Goal: Task Accomplishment & Management: Complete application form

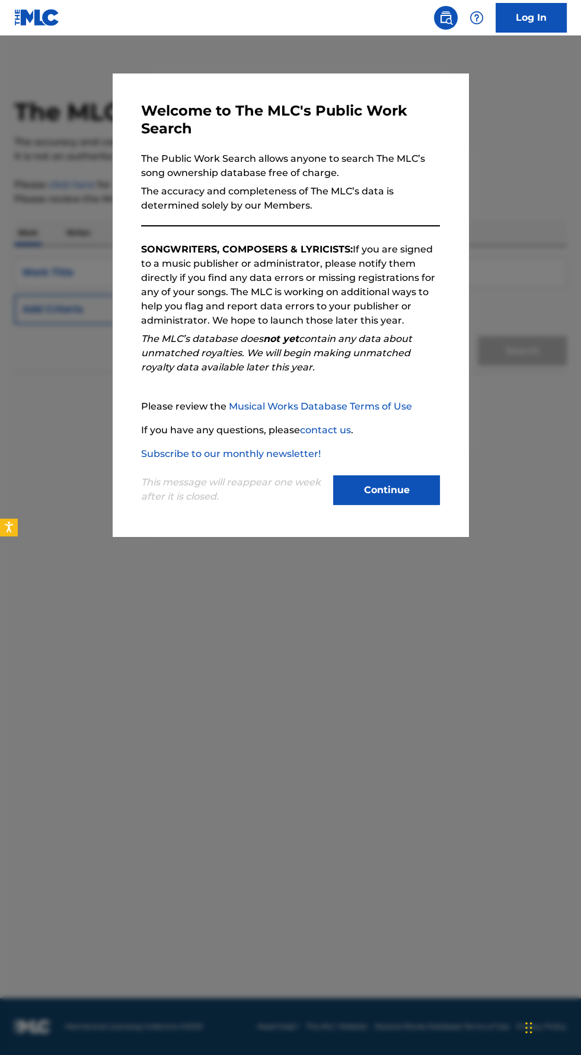
click at [419, 505] on button "Continue" at bounding box center [386, 490] width 107 height 30
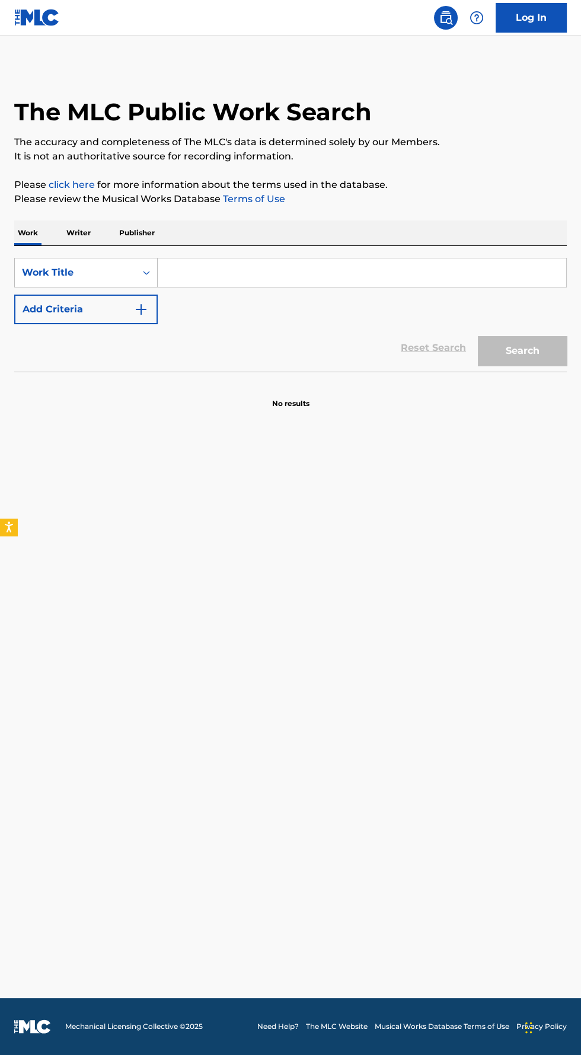
click at [364, 272] on input "Search Form" at bounding box center [362, 272] width 408 height 28
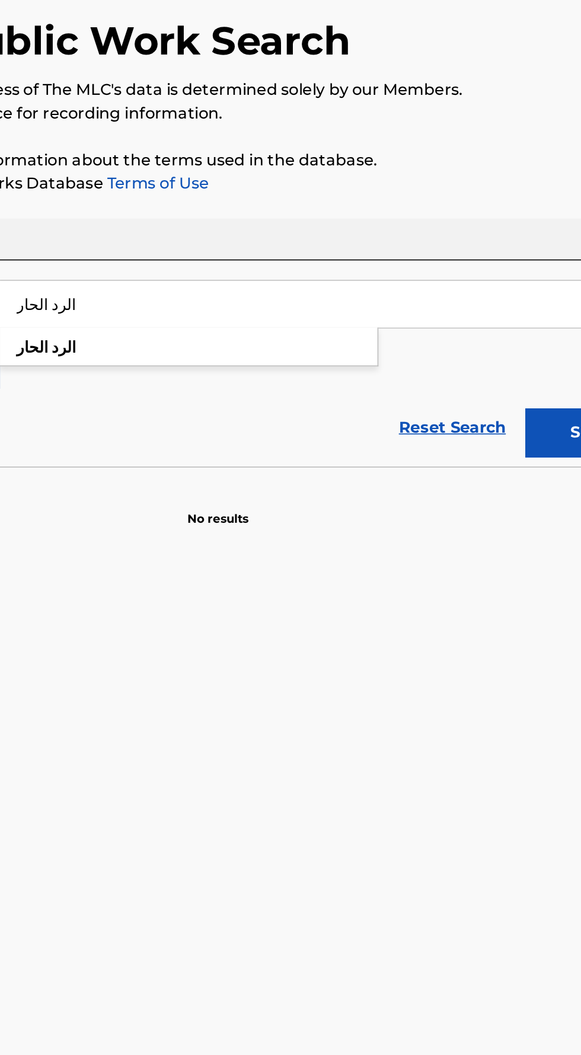
type input "الرد الحار"
click at [200, 304] on div "الرد الحار" at bounding box center [273, 299] width 230 height 21
click at [495, 358] on button "Search" at bounding box center [522, 351] width 89 height 30
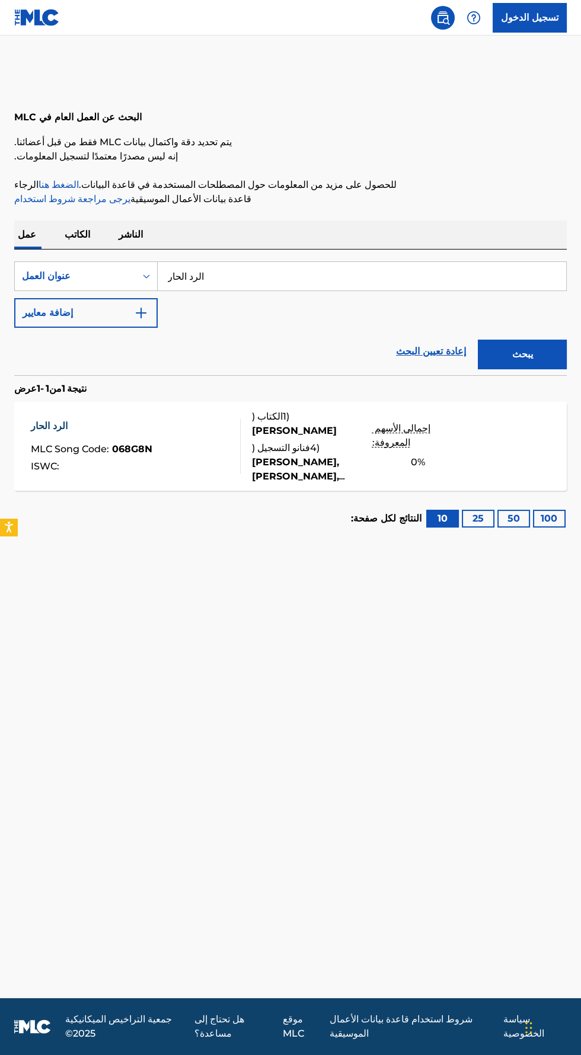
click at [430, 437] on font "إجمالي الأسهم المعروفة:" at bounding box center [401, 435] width 58 height 25
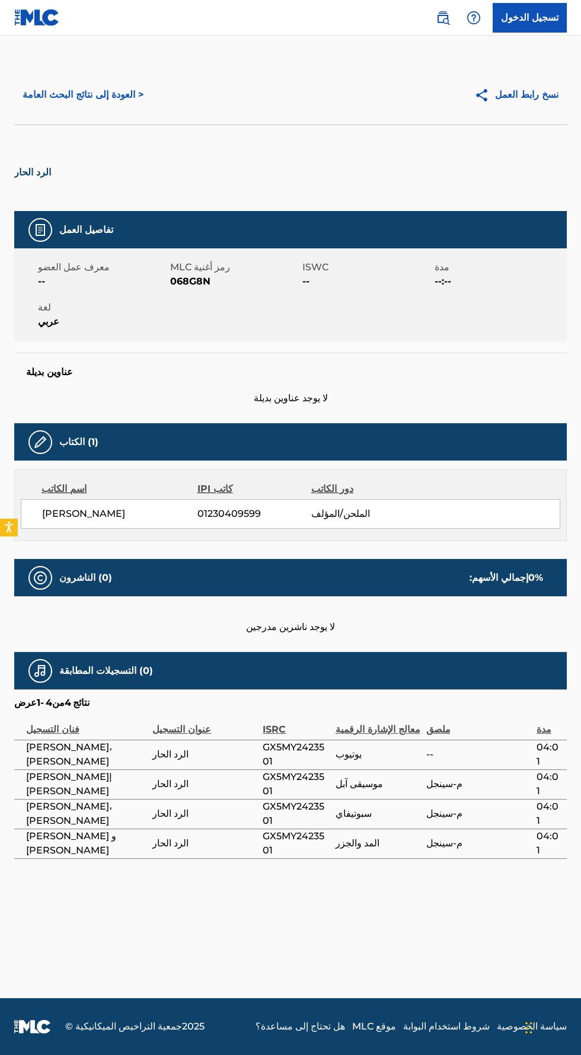
click at [455, 833] on td "م-سينجل" at bounding box center [481, 843] width 110 height 30
click at [355, 846] on font "المد والجزر" at bounding box center [357, 842] width 44 height 11
click at [365, 816] on font "سبوتيفاي" at bounding box center [353, 813] width 36 height 11
click at [419, 910] on main "< العودة إلى نتائج البحث العامة نسخ رابط العمل الرد الحار تفاصيل العمل معرف عمل…" at bounding box center [290, 517] width 581 height 962
click at [422, 910] on main "< العودة إلى نتائج البحث العامة نسخ رابط العمل الرد الحار تفاصيل العمل معرف عمل…" at bounding box center [290, 517] width 581 height 962
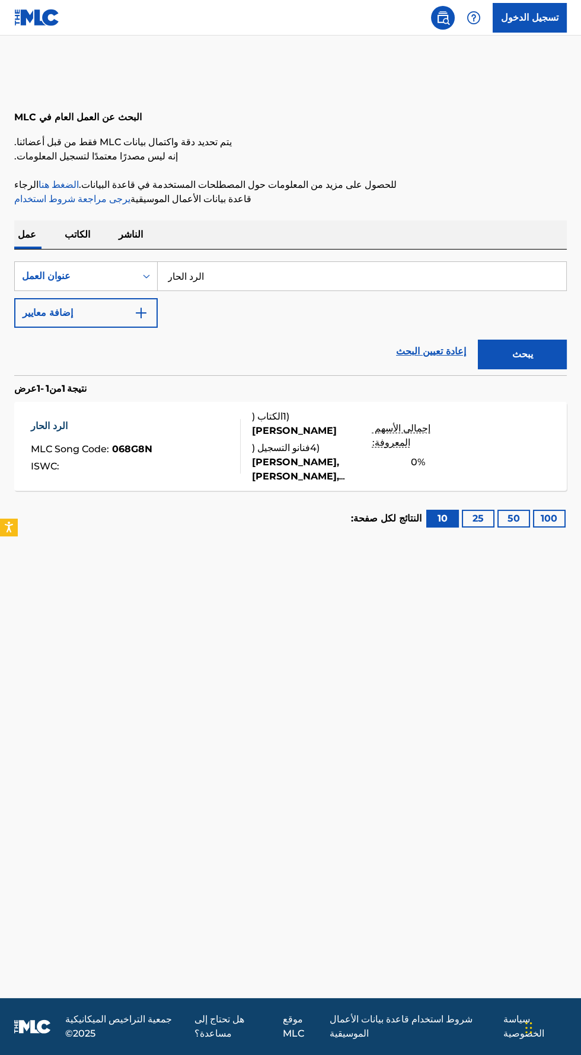
click at [330, 469] on div "طارق العبودي, حسين طعين, حسين طعين|طارق العبودي, طارق العبودي,حسين طعين, طارق ا…" at bounding box center [312, 469] width 120 height 28
click at [356, 283] on input "الرد الحار" at bounding box center [362, 276] width 408 height 28
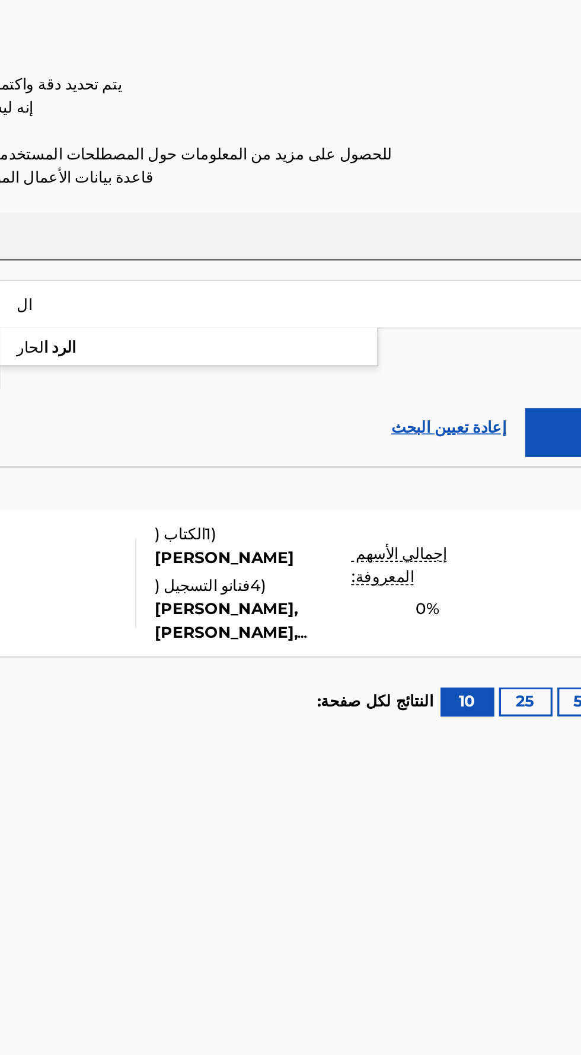
type input "ا"
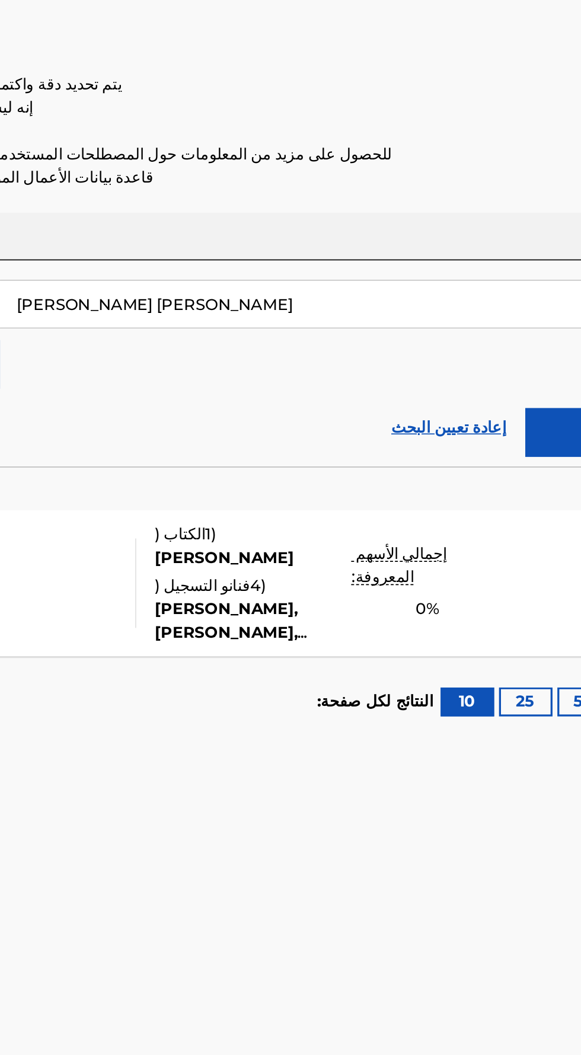
type input "حسين الزبيدي البحراني"
click at [494, 347] on button "يبحث" at bounding box center [522, 355] width 89 height 30
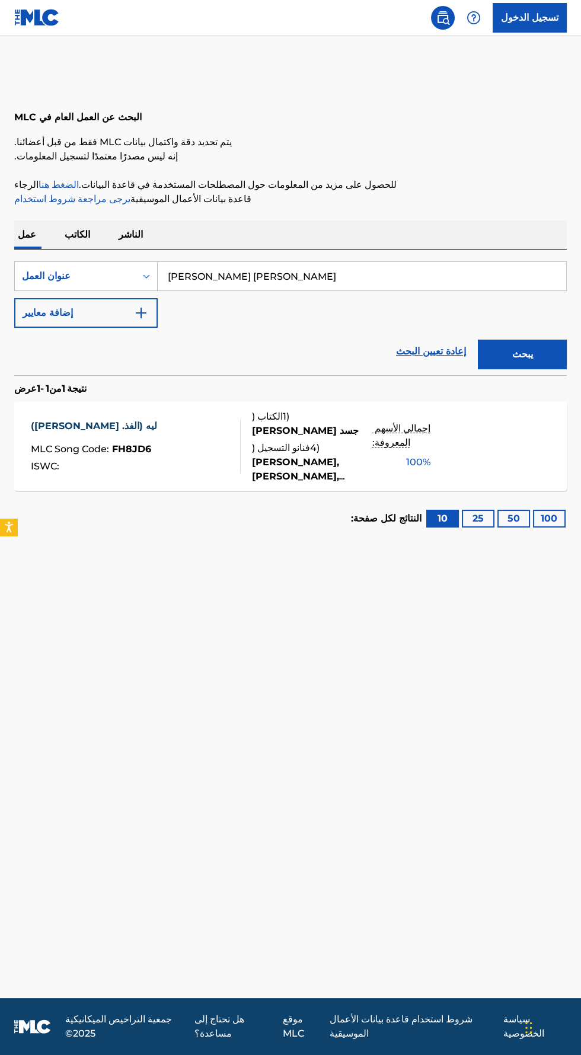
scroll to position [2, 0]
click at [459, 432] on p "إجمالي الأسهم المعروفة:" at bounding box center [418, 435] width 92 height 28
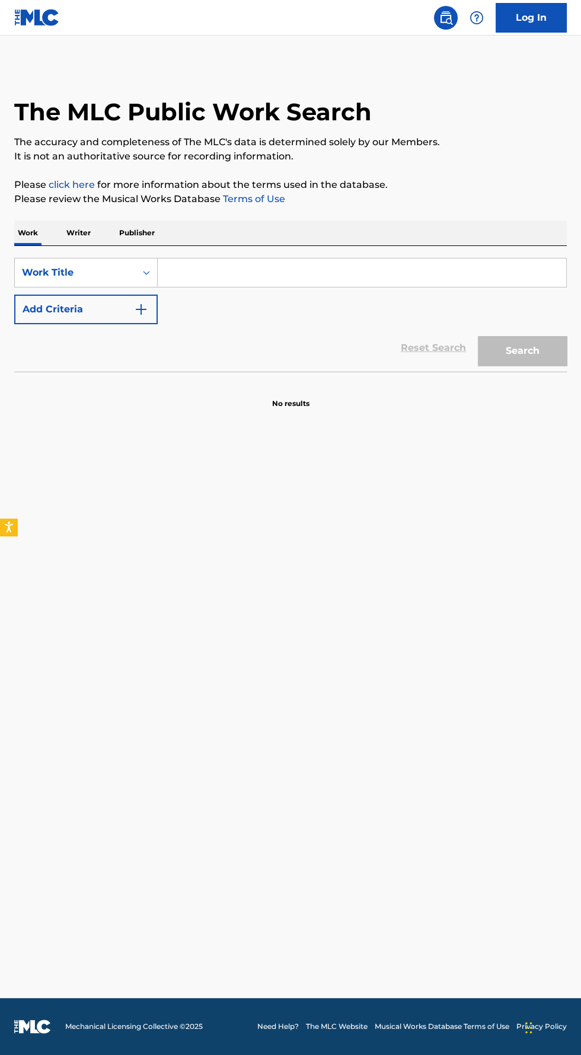
click at [540, 15] on link "Log In" at bounding box center [530, 18] width 71 height 30
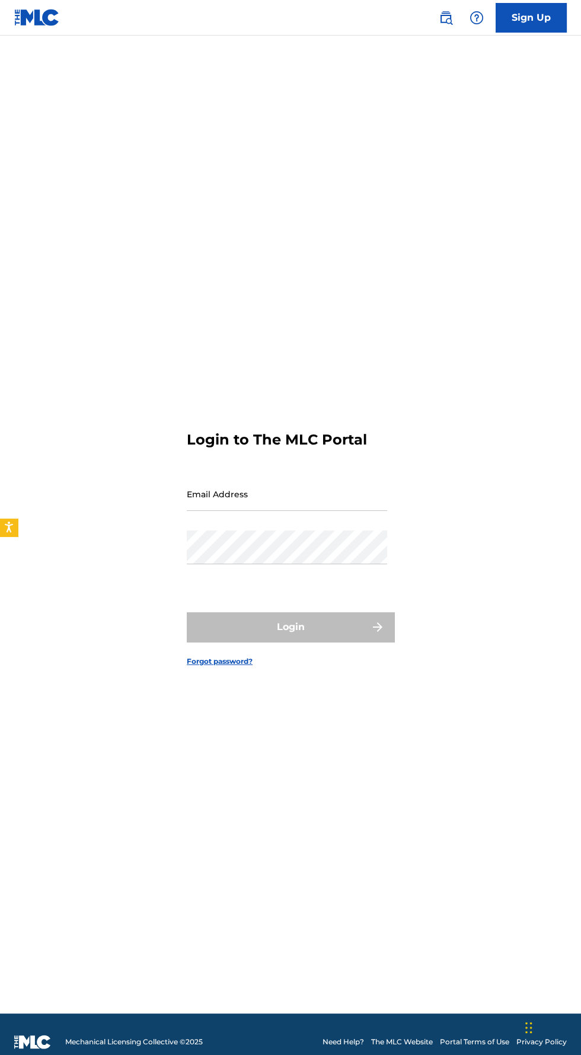
click at [328, 511] on input "Email Address" at bounding box center [287, 494] width 200 height 34
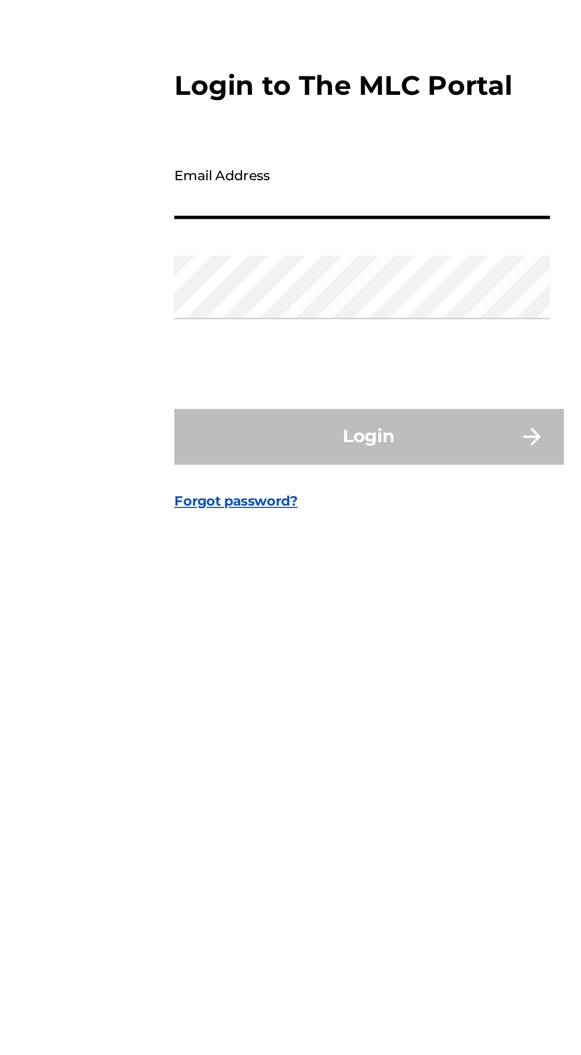
click at [296, 511] on input "Email Address" at bounding box center [287, 494] width 200 height 34
type input "Ms"
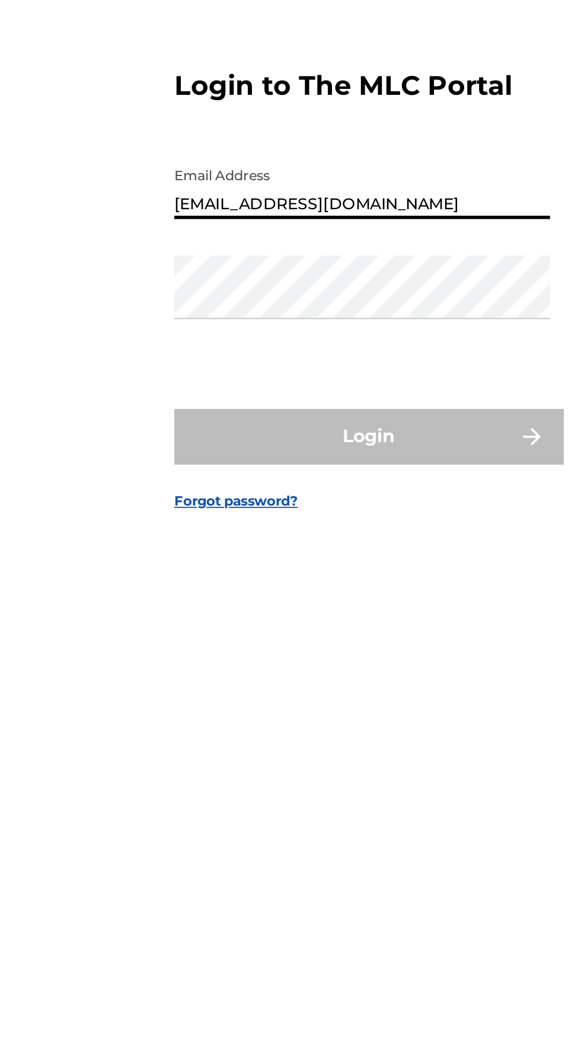
type input "[EMAIL_ADDRESS][DOMAIN_NAME]"
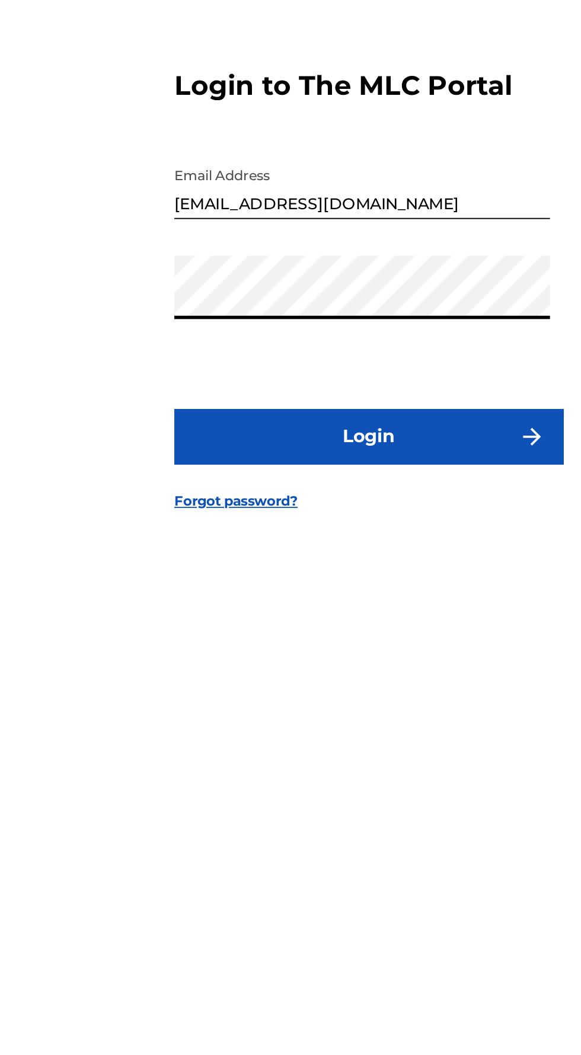
click at [334, 642] on button "Login" at bounding box center [290, 627] width 207 height 30
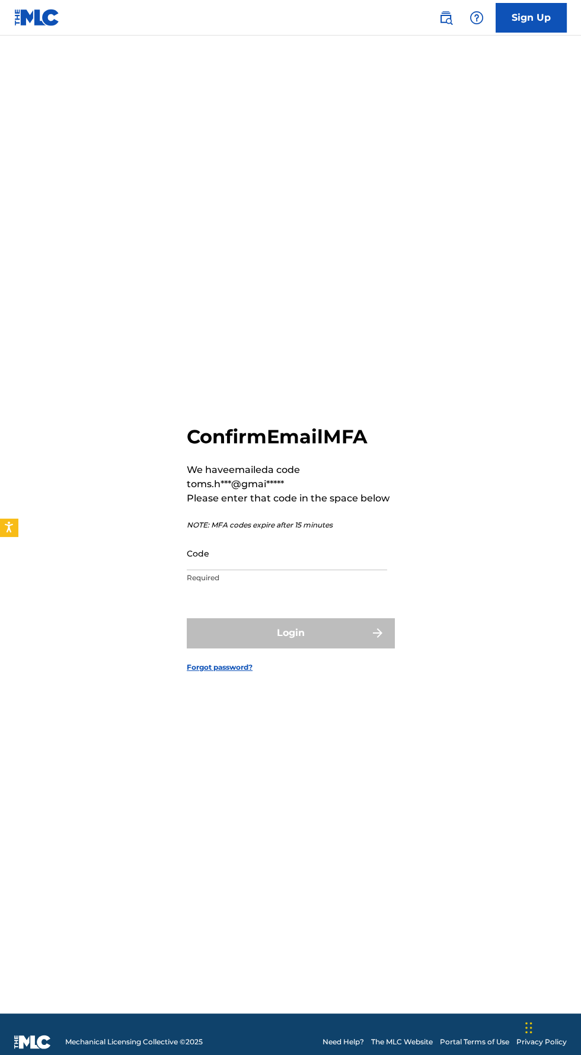
click at [328, 570] on input "Code" at bounding box center [287, 553] width 200 height 34
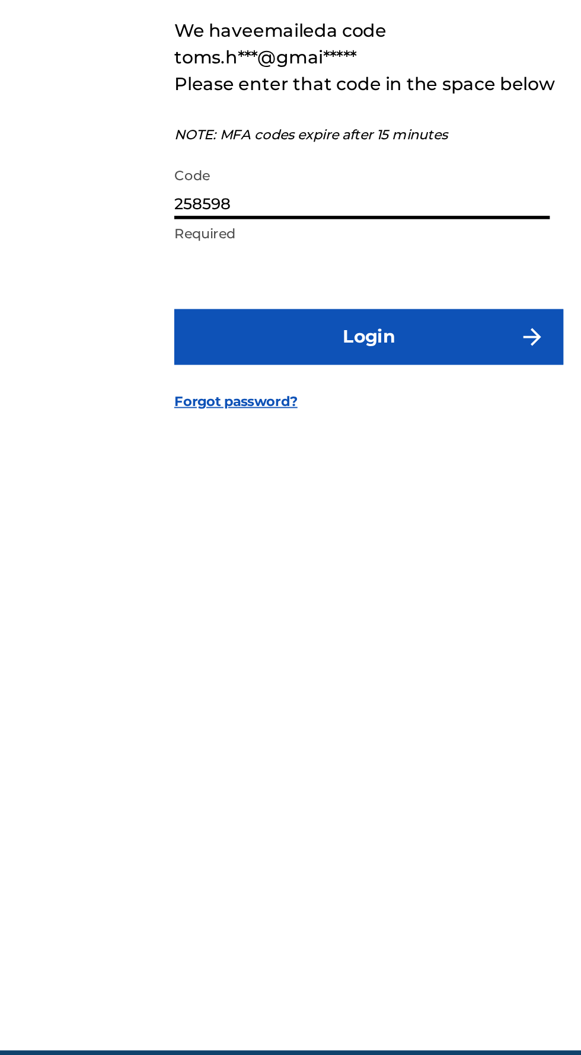
type input "258598"
click at [341, 648] on button "Login" at bounding box center [290, 633] width 207 height 30
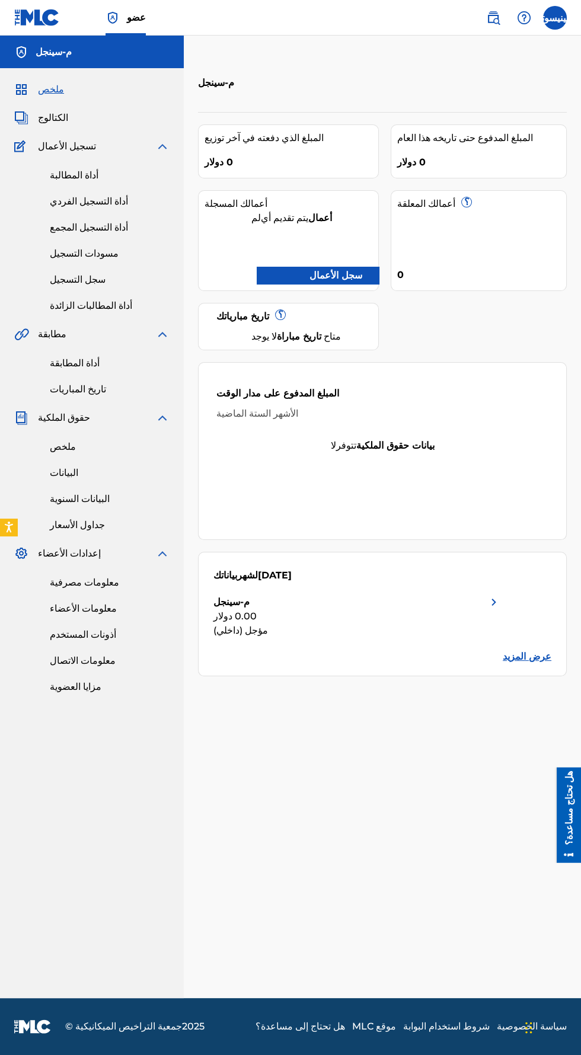
click at [121, 309] on link "أداة المطالبات الزائدة" at bounding box center [110, 306] width 120 height 14
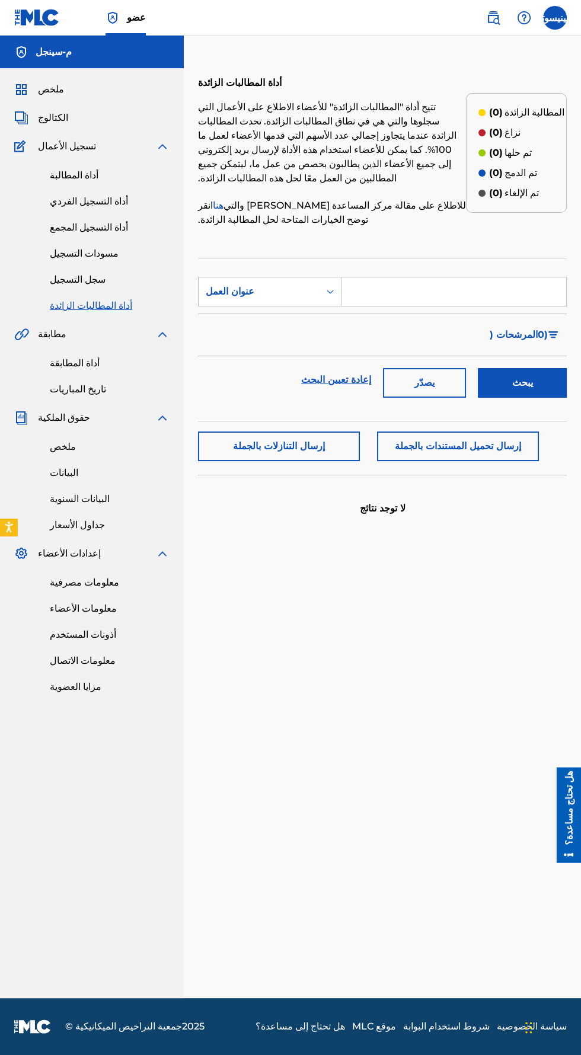
click at [101, 276] on link "سجل التسجيل" at bounding box center [110, 280] width 120 height 14
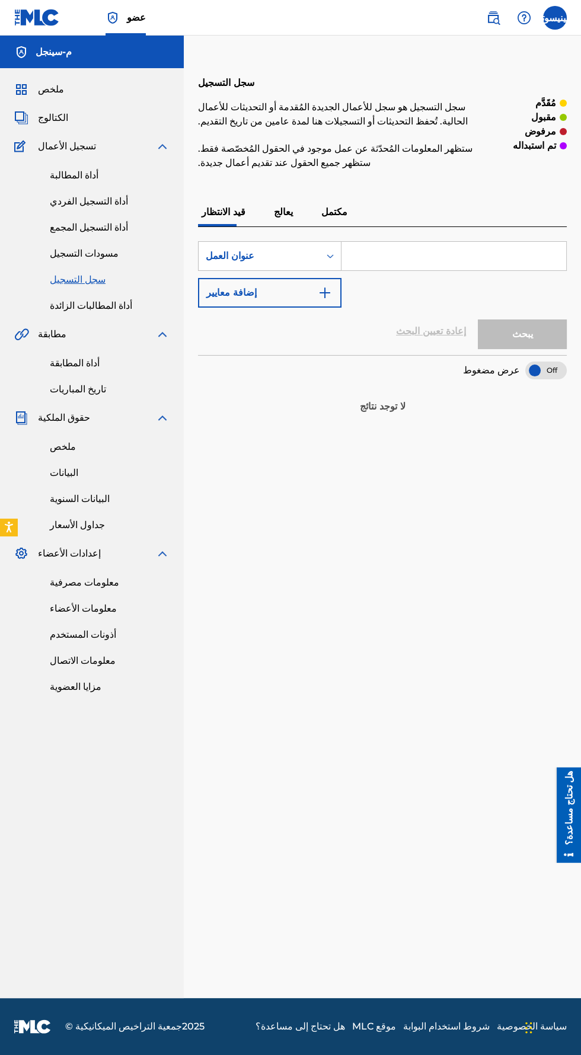
click at [281, 211] on font "يعالج" at bounding box center [283, 211] width 19 height 11
click at [333, 211] on font "مكتمل" at bounding box center [334, 211] width 26 height 11
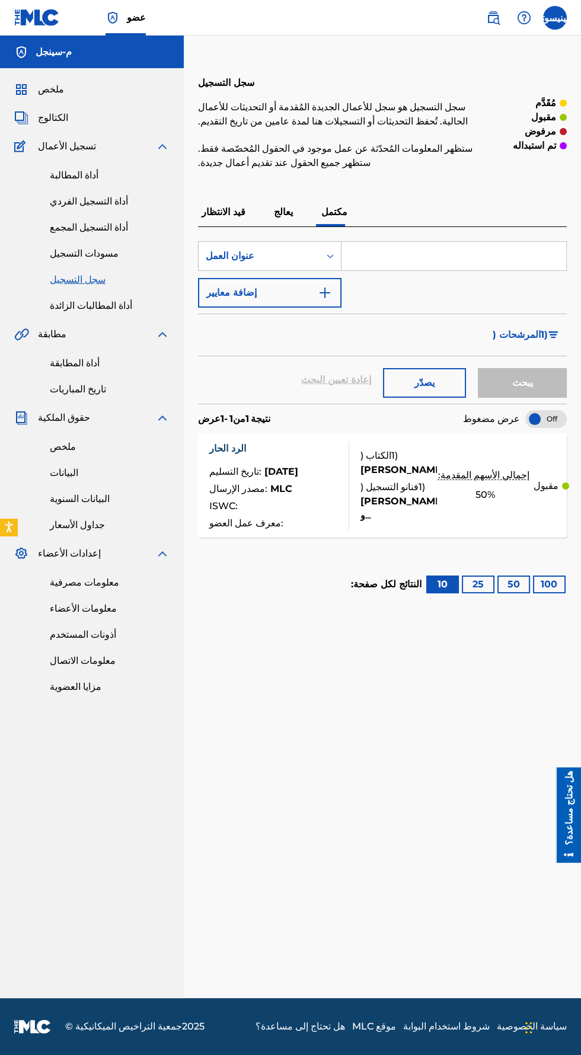
click at [322, 476] on div "الرد الحار تاريخ التسليم : 8 يناير 2025 مصدر الإرسال : MLC ISWC : معرف عمل العض…" at bounding box center [279, 486] width 140 height 89
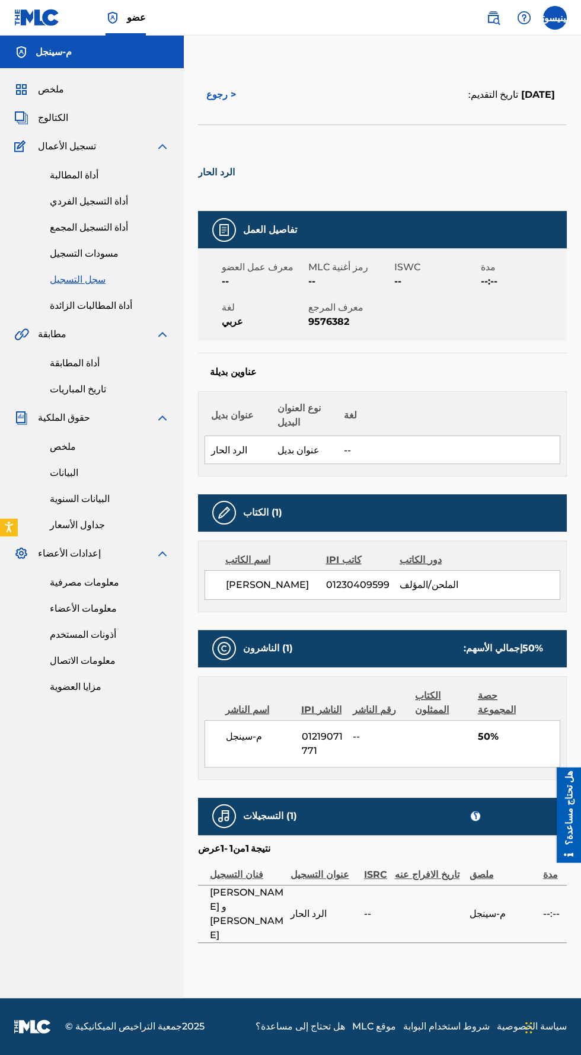
click at [483, 549] on div "اسم الكاتب كاتب IPI دور الكاتب محمد نوري 01230409599 الملحن/المؤلف" at bounding box center [382, 576] width 369 height 72
click at [323, 220] on div "تفاصيل العمل" at bounding box center [382, 229] width 369 height 37
click at [451, 355] on div "عناوين بديلة عنوان بديل نوع العنوان البديل لغة الرد الحار عنوان بديل --" at bounding box center [382, 415] width 369 height 124
click at [440, 571] on div "محمد نوري 01230409599 الملحن/المؤلف" at bounding box center [382, 585] width 356 height 30
click at [494, 588] on div "محمد نوري 01230409599 الملحن/المؤلف" at bounding box center [393, 585] width 334 height 14
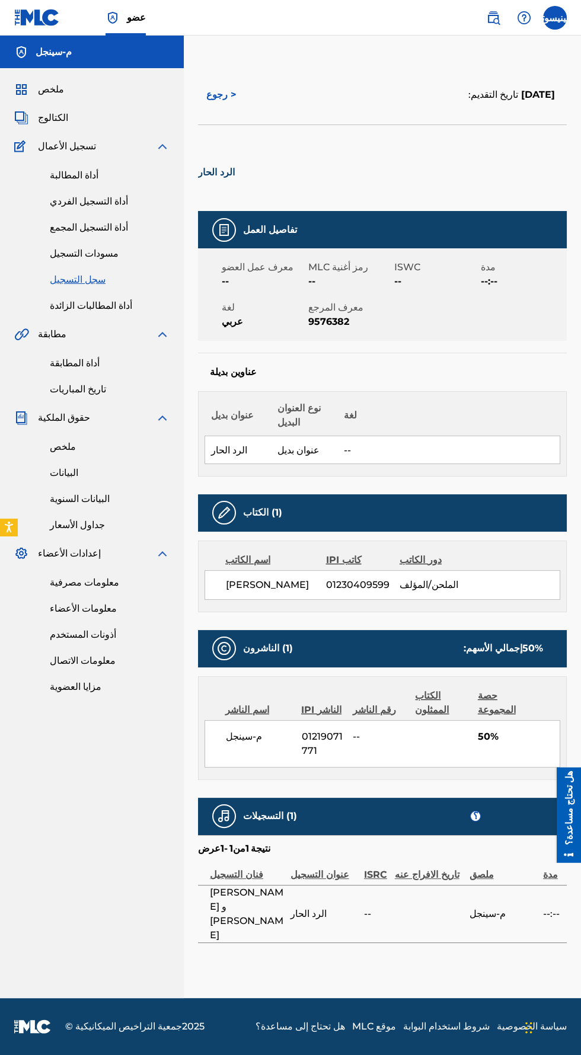
click at [391, 894] on td "--" at bounding box center [379, 913] width 31 height 57
click at [392, 860] on th "ISRC" at bounding box center [379, 871] width 31 height 30
click at [373, 870] on font "ISRC" at bounding box center [375, 874] width 23 height 11
click at [130, 885] on nav "م-سينجل ملخص الكتالوج تسجيل الأعمال أداة المطالبة أداة التسجيل الفردي أداة التس…" at bounding box center [92, 517] width 184 height 962
click at [152, 915] on nav "م-سينجل ملخص الكتالوج تسجيل الأعمال أداة المطالبة أداة التسجيل الفردي أداة التس…" at bounding box center [92, 517] width 184 height 962
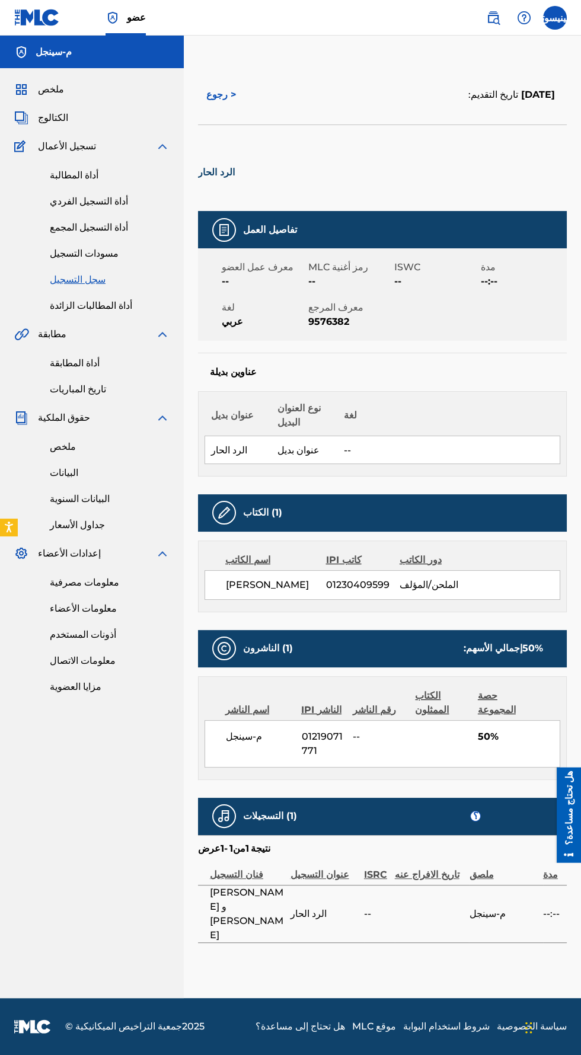
click at [98, 283] on font "سجل التسجيل" at bounding box center [78, 279] width 56 height 11
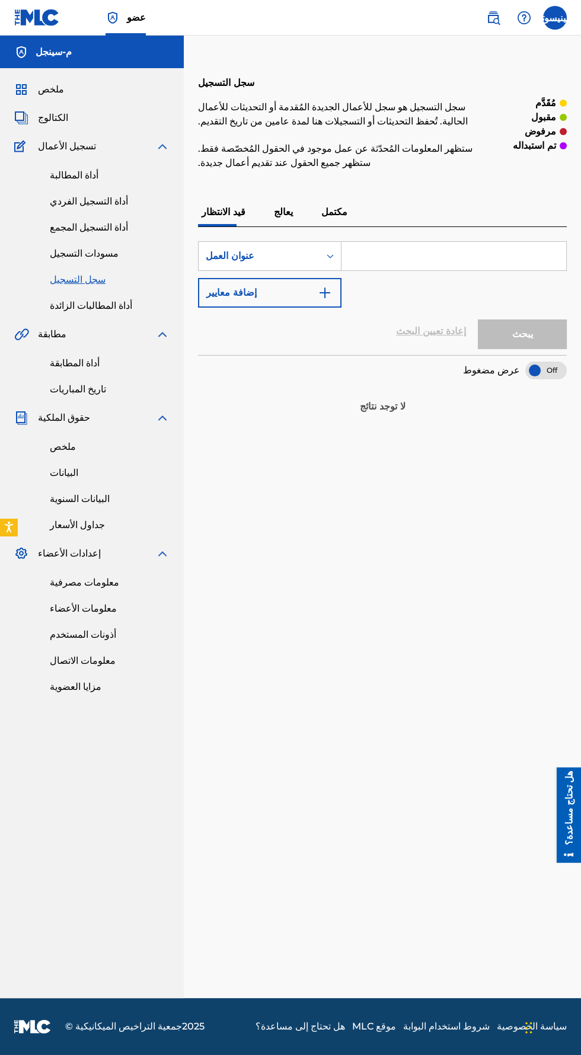
click at [334, 213] on font "مكتمل" at bounding box center [334, 211] width 26 height 11
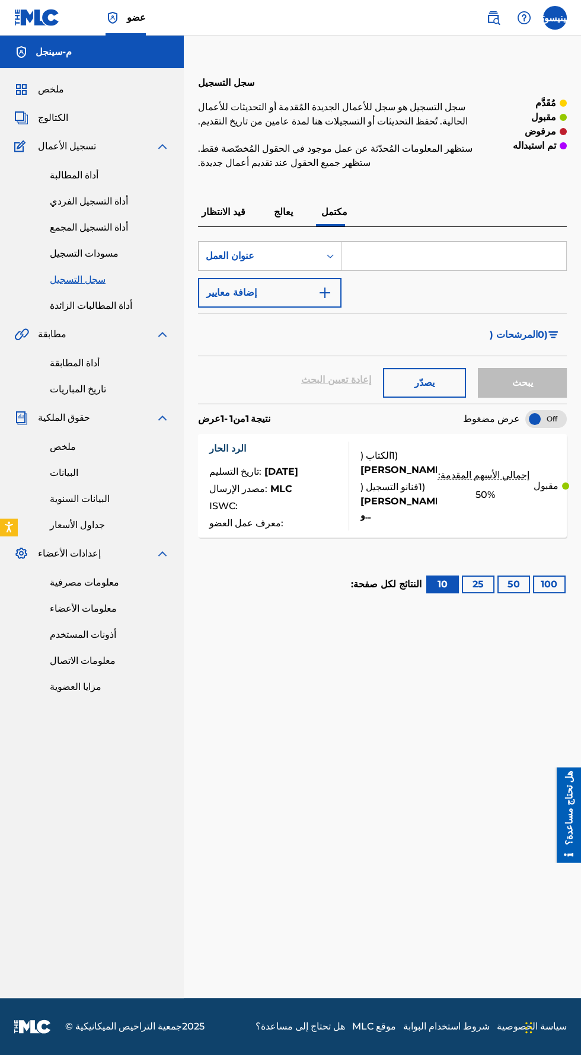
click at [431, 391] on button "يصدّر" at bounding box center [424, 383] width 83 height 30
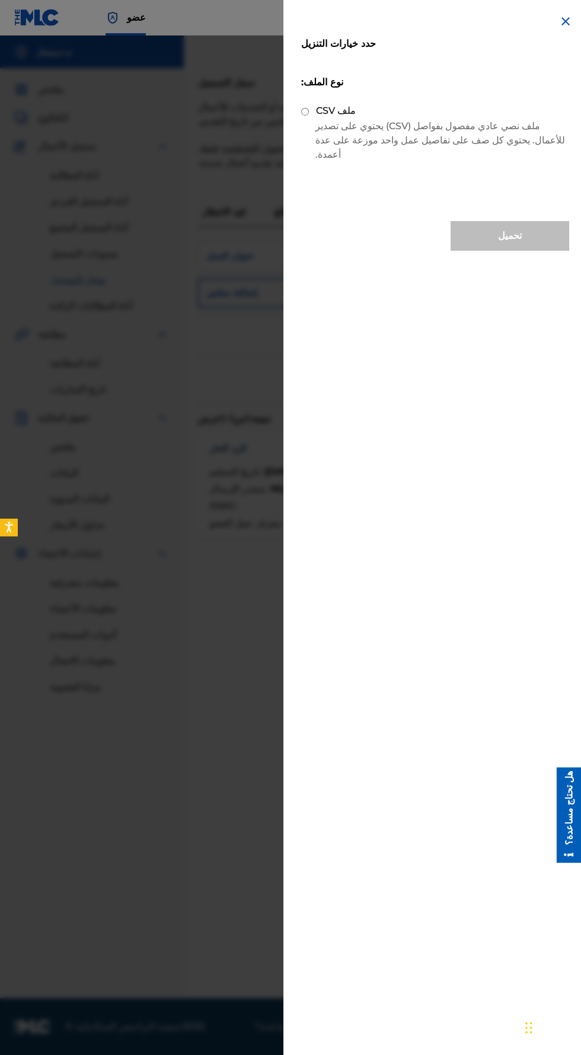
click at [226, 794] on div at bounding box center [290, 563] width 581 height 1055
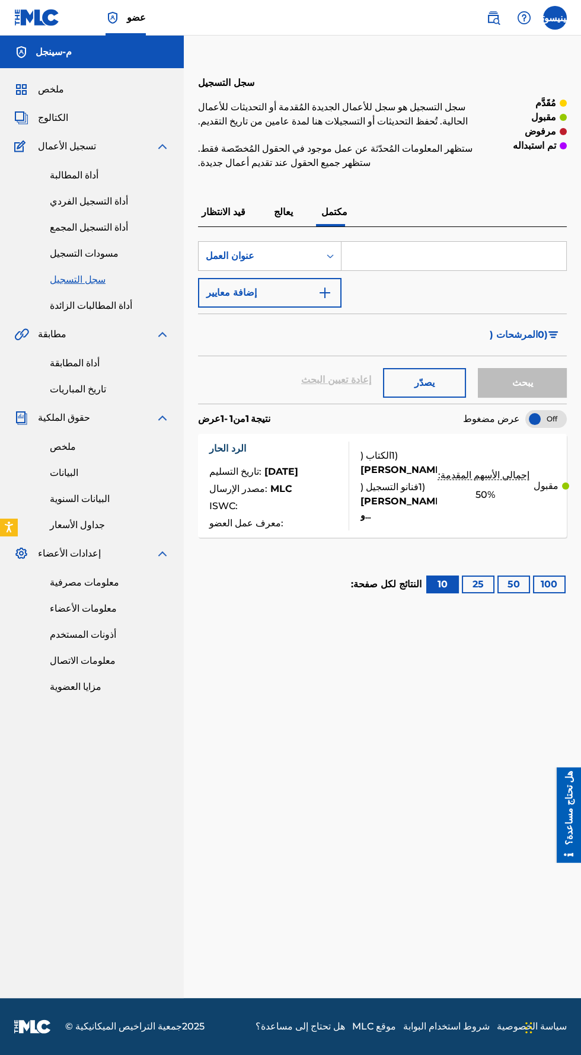
click at [562, 485] on div at bounding box center [565, 485] width 7 height 7
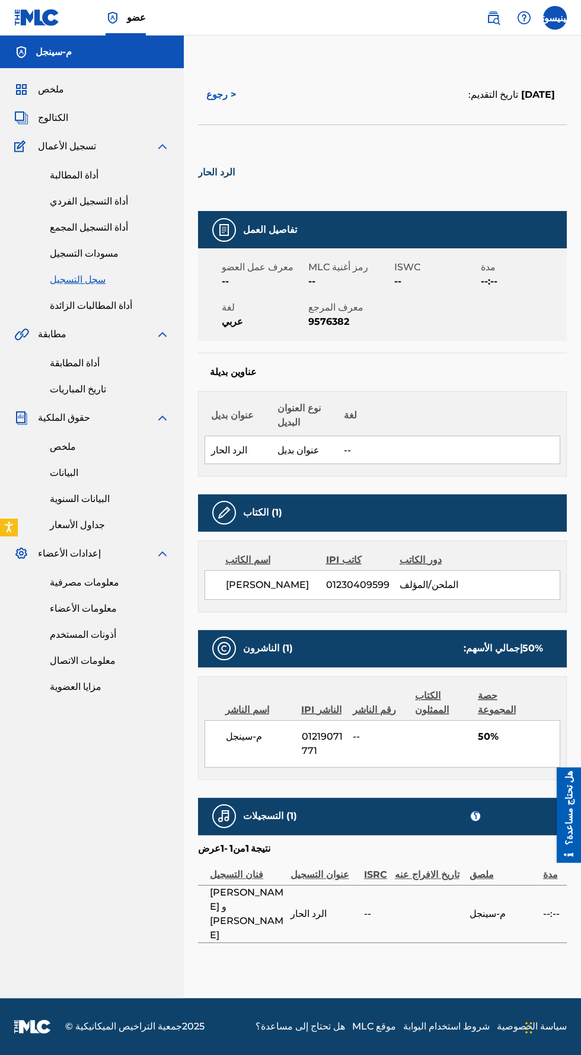
click at [520, 655] on div "الناشرون (1) إجمالي الأسهم: 50 %" at bounding box center [382, 648] width 369 height 37
click at [488, 703] on font "حصة المجموعة" at bounding box center [497, 702] width 38 height 25
click at [105, 248] on font "مسودات التسجيل" at bounding box center [84, 253] width 69 height 11
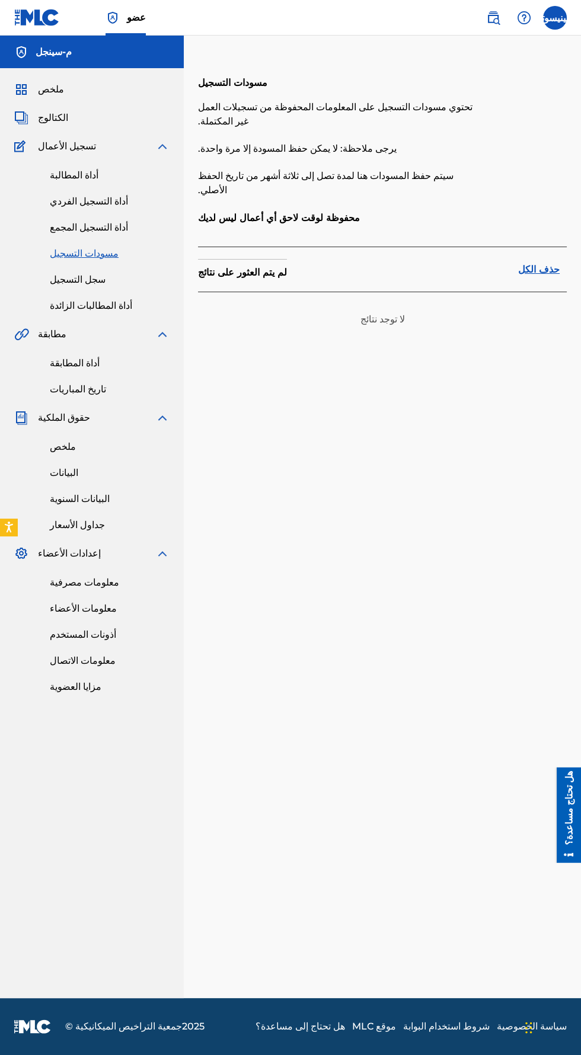
click at [113, 225] on font "أداة التسجيل المجمع" at bounding box center [89, 227] width 78 height 11
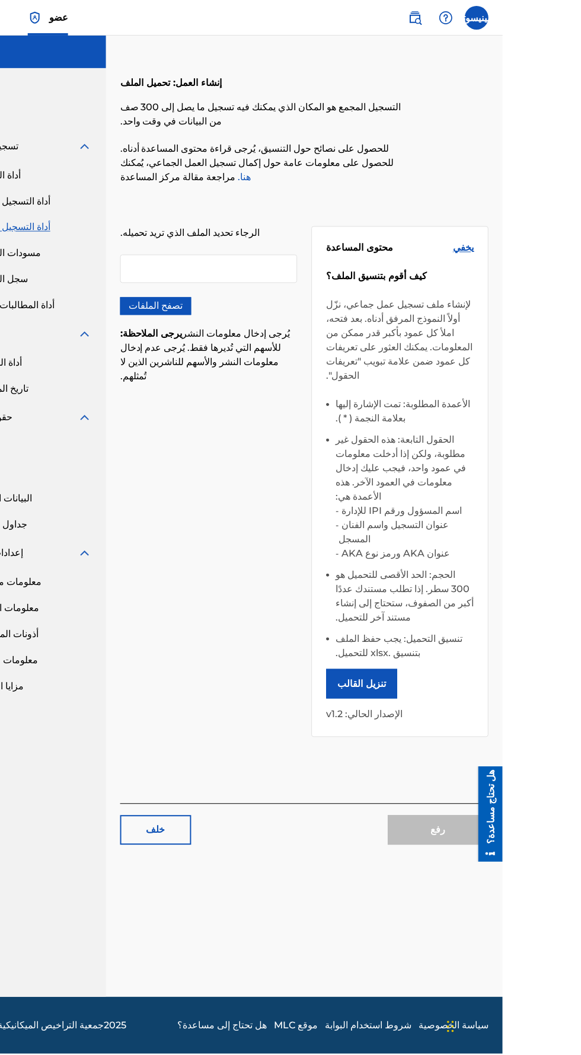
click at [466, 670] on button "تنزيل القالب" at bounding box center [439, 685] width 71 height 30
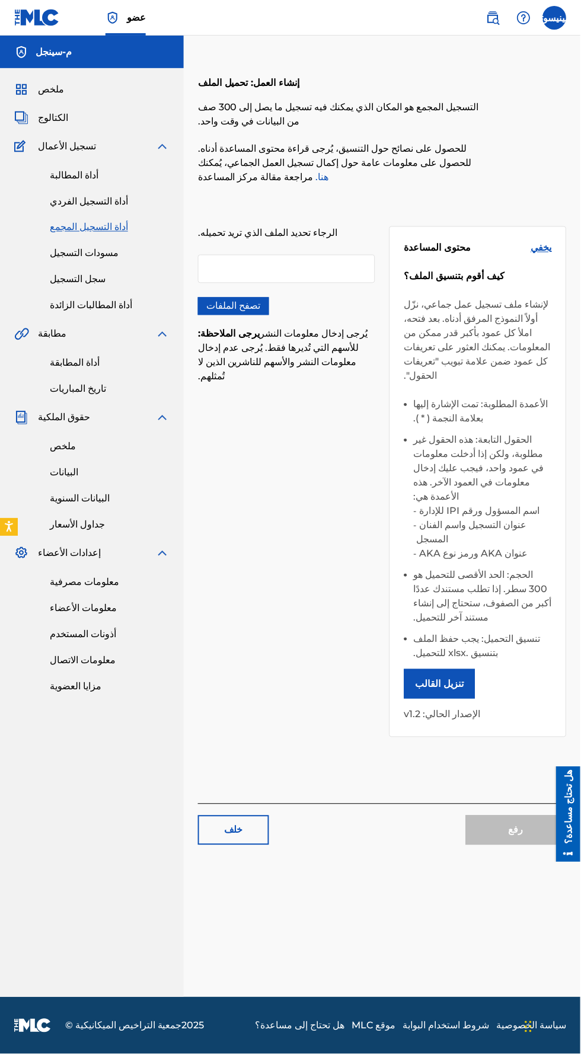
click at [104, 204] on font "أداة التسجيل الفردي" at bounding box center [89, 201] width 78 height 11
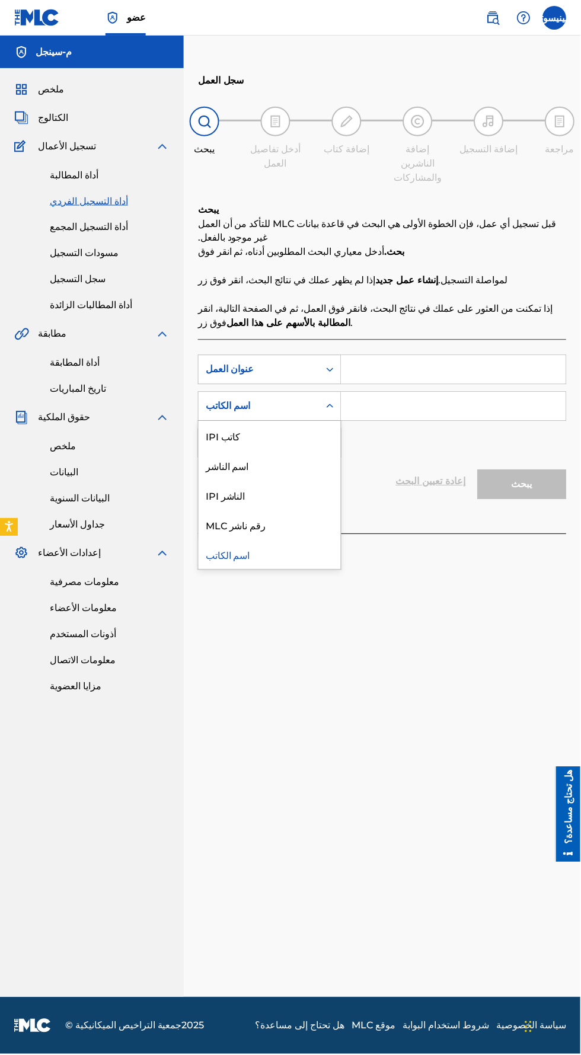
click at [274, 481] on div "الناشر IPI" at bounding box center [270, 496] width 142 height 30
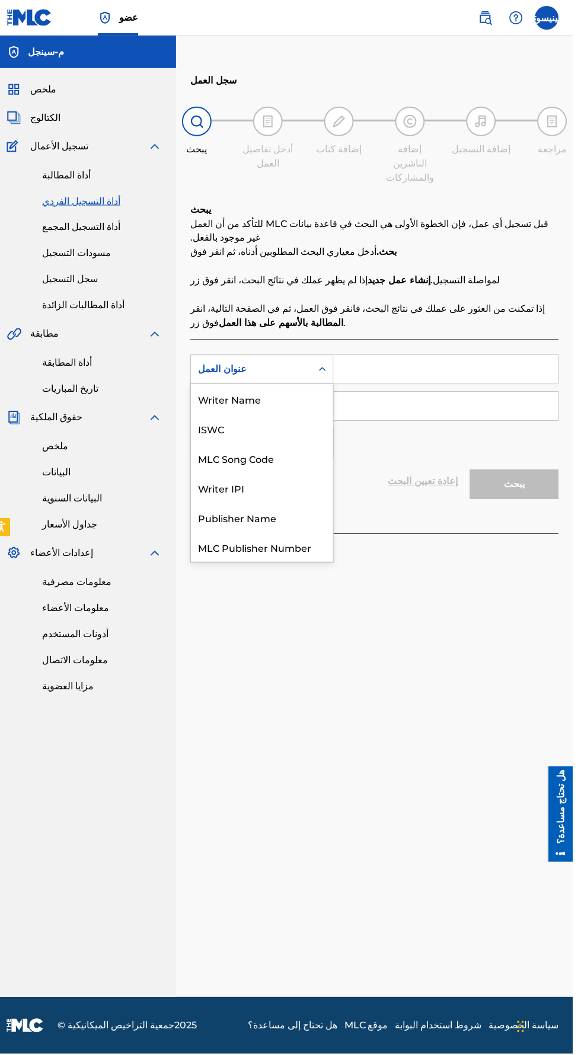
scroll to position [29, 0]
click at [286, 458] on div "كاتب IPI" at bounding box center [270, 459] width 142 height 30
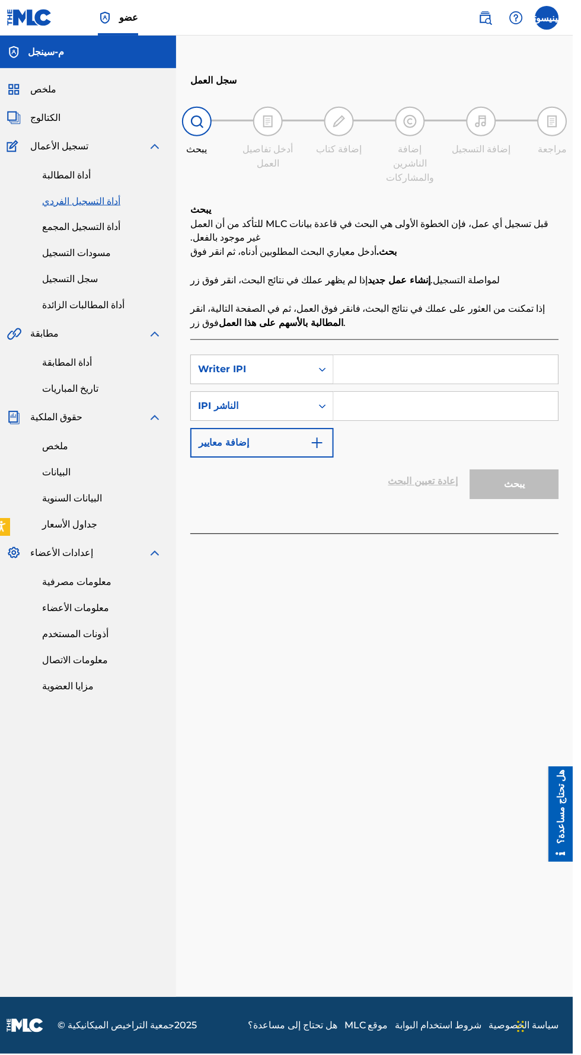
click at [460, 356] on input "نموذج البحث" at bounding box center [453, 370] width 225 height 28
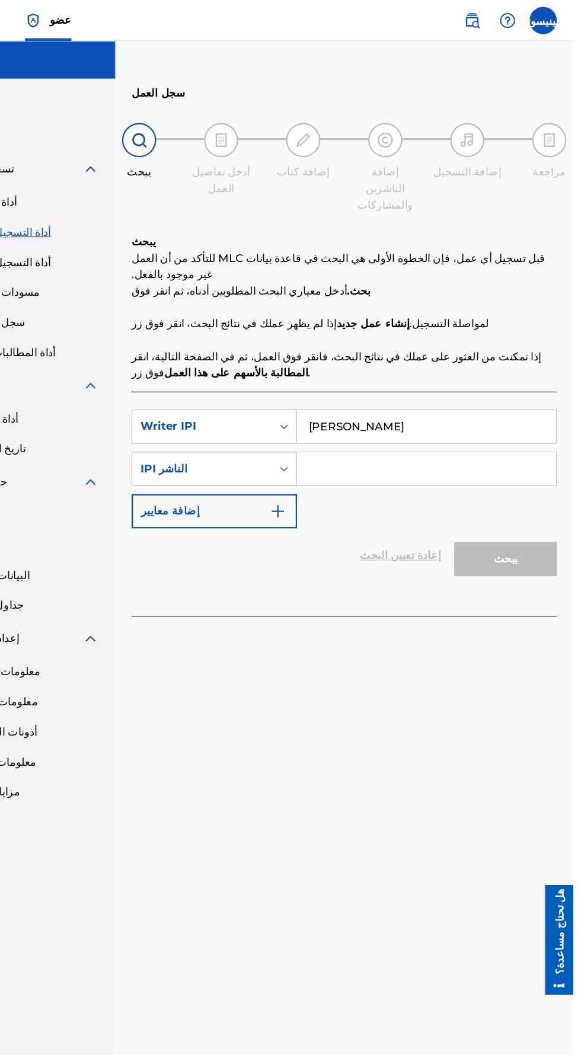
click at [448, 395] on input "نموذج البحث" at bounding box center [453, 406] width 225 height 28
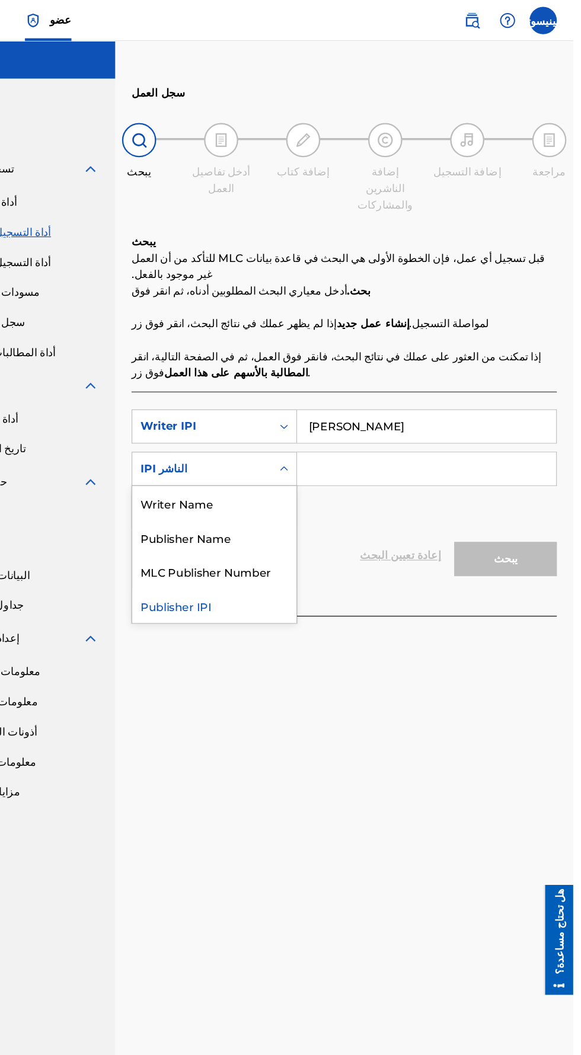
click at [305, 421] on div "Writer Name" at bounding box center [270, 436] width 142 height 30
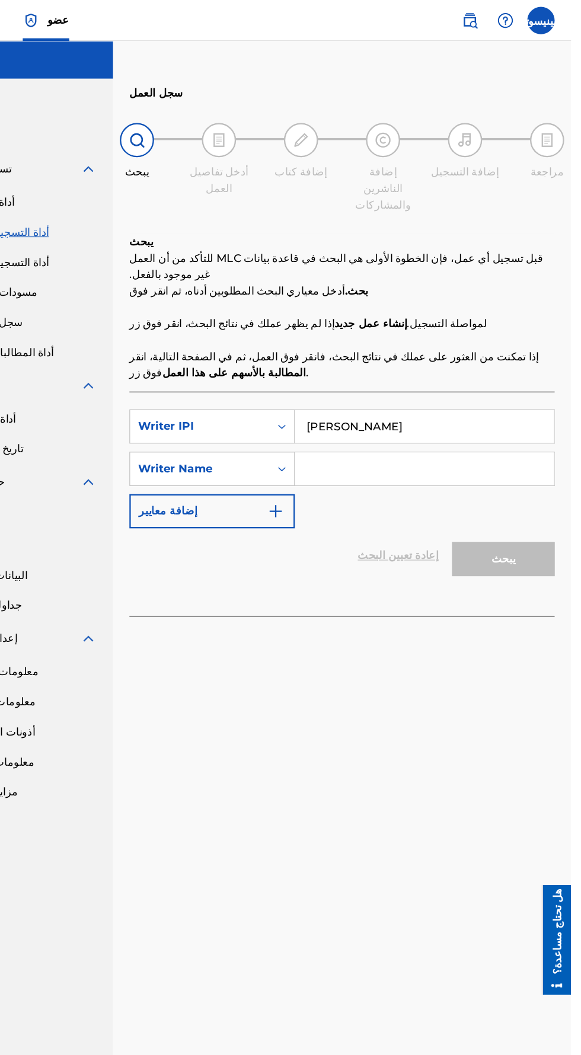
click at [407, 356] on input "Mohammed Nori" at bounding box center [453, 370] width 225 height 28
type input "1230409599"
click at [442, 394] on input "نموذج البحث" at bounding box center [453, 406] width 225 height 28
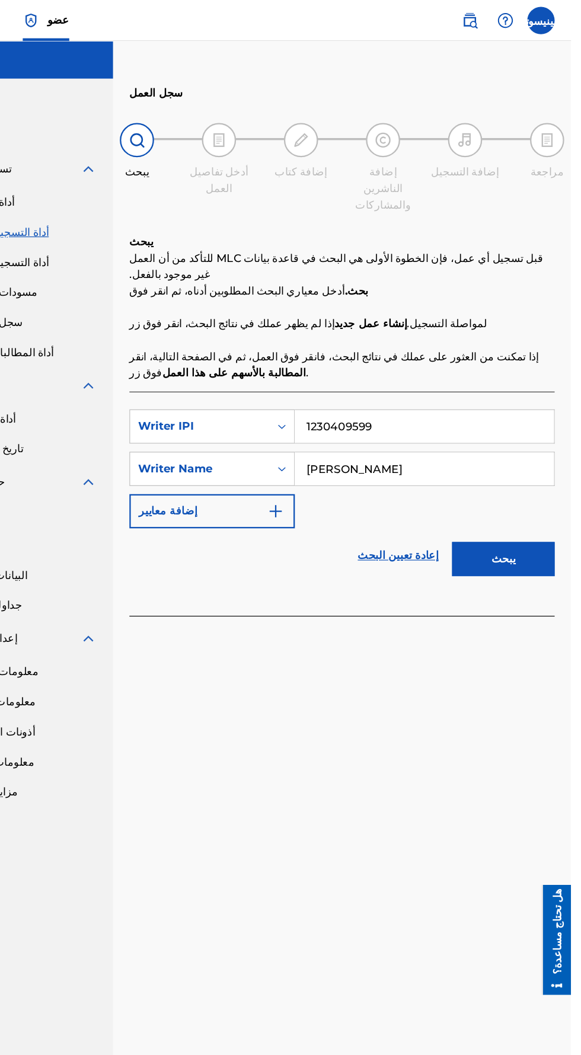
type input "Mohammed Nori"
click at [549, 470] on button "يبحث" at bounding box center [522, 485] width 89 height 30
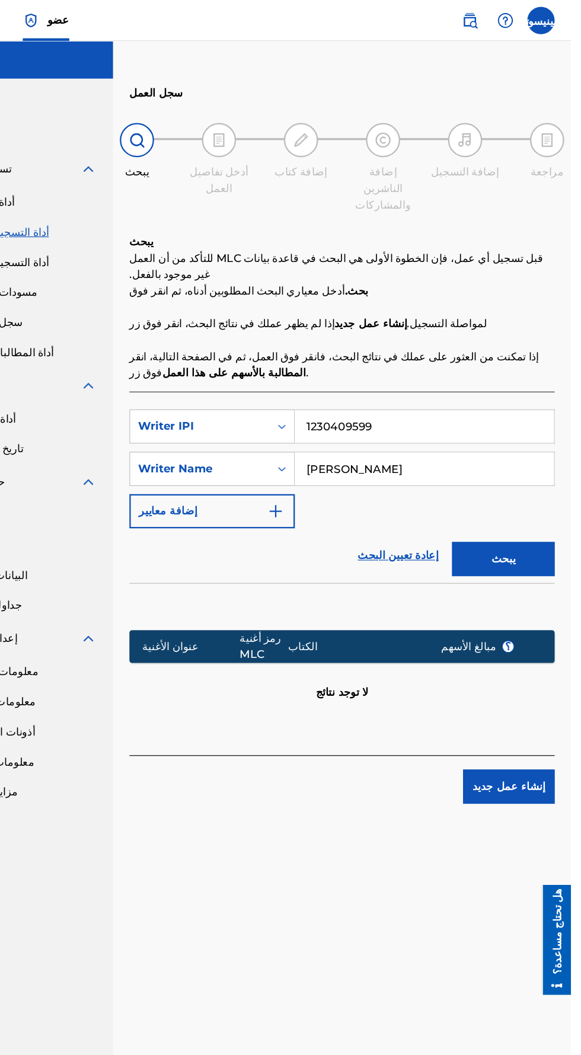
click at [485, 356] on input "1230409599" at bounding box center [453, 370] width 225 height 28
type input "1"
click at [532, 485] on div "يبحث" at bounding box center [519, 481] width 95 height 47
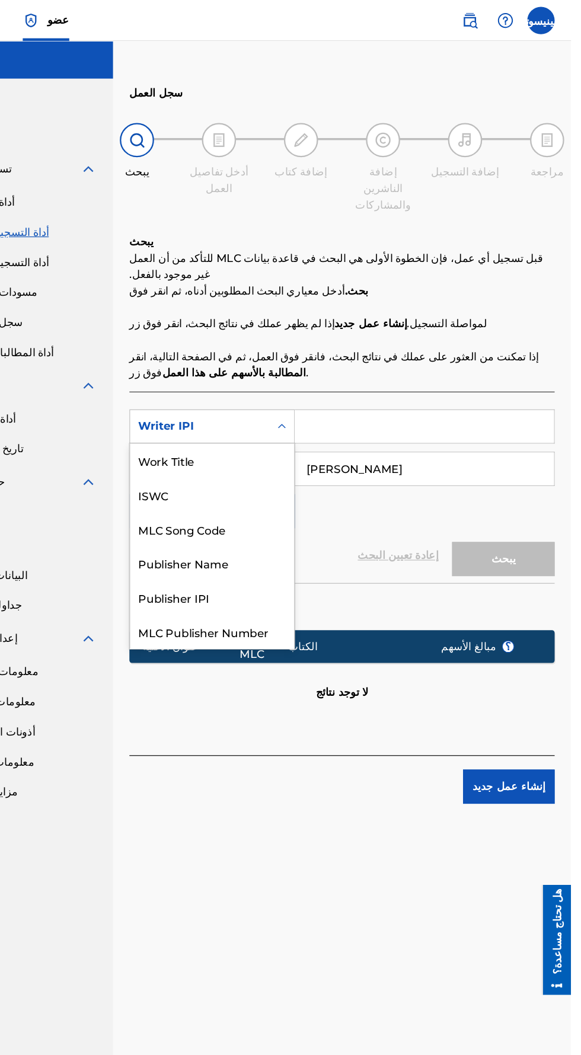
scroll to position [29, 0]
click at [297, 474] on div "Publisher IPI" at bounding box center [270, 489] width 142 height 30
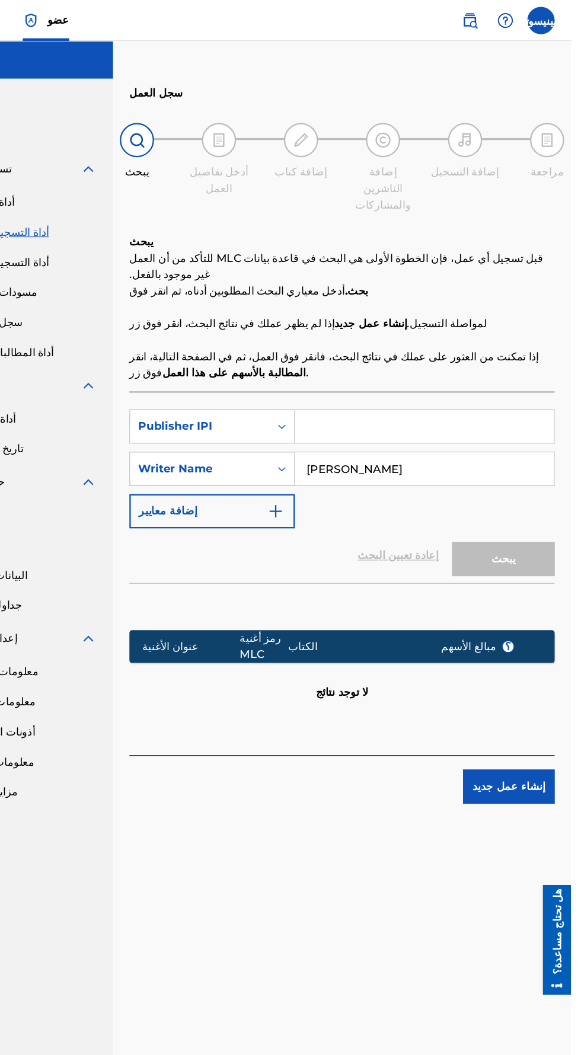
click at [427, 359] on input "نموذج البحث" at bounding box center [453, 370] width 225 height 28
type input "1219071771"
click at [544, 470] on button "يبحث" at bounding box center [522, 485] width 89 height 30
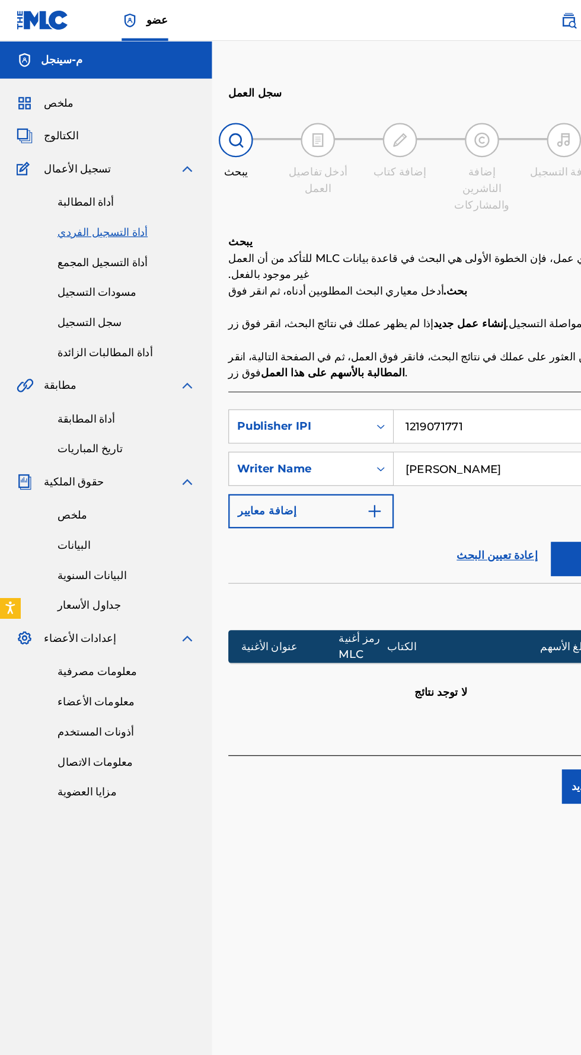
click at [95, 172] on link "أداة المطالبة" at bounding box center [110, 175] width 120 height 14
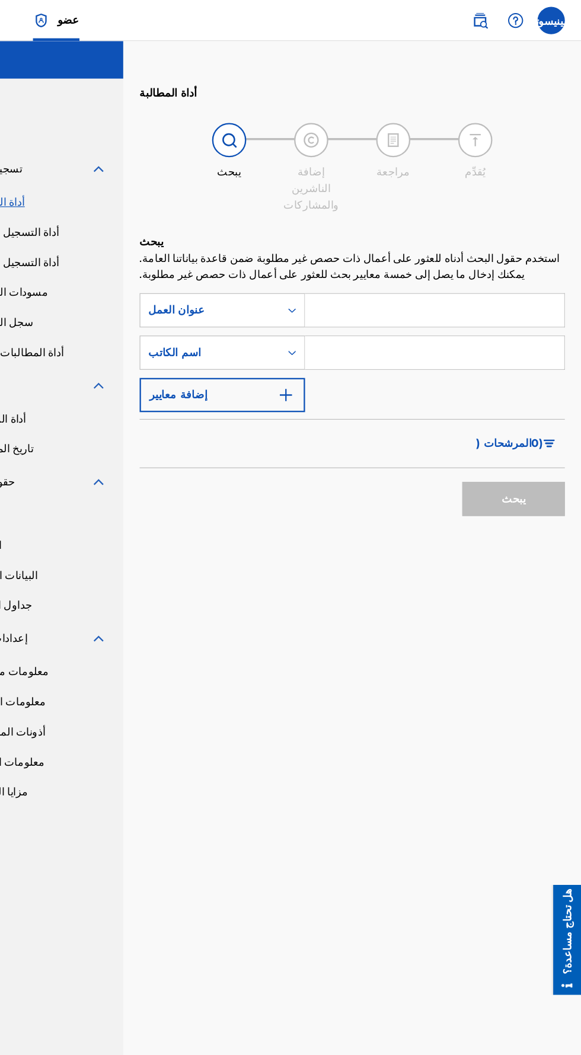
click at [474, 257] on input "نموذج البحث" at bounding box center [453, 269] width 225 height 28
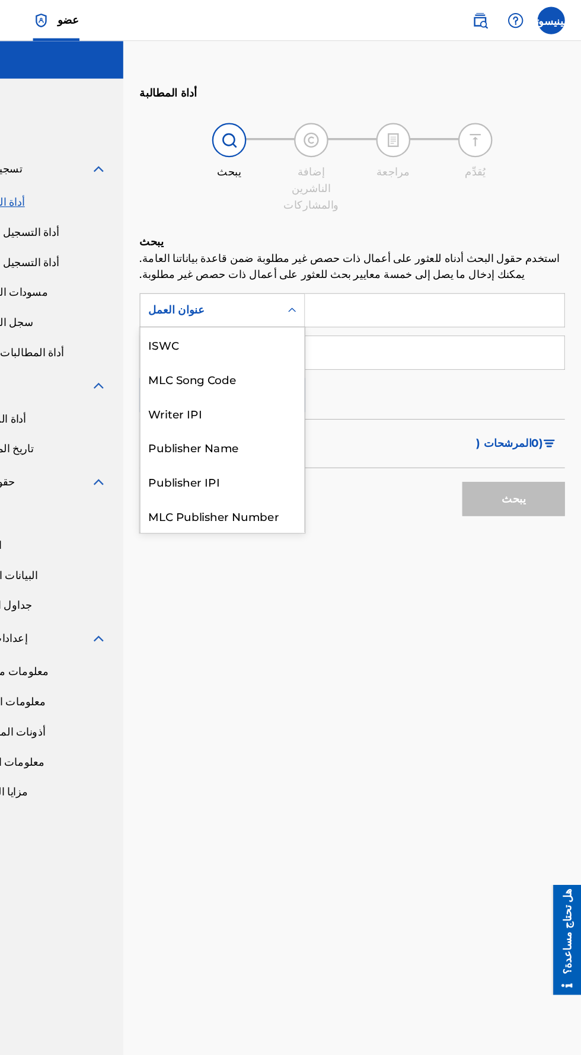
scroll to position [29, 0]
click at [291, 314] on div "Writer IPI" at bounding box center [270, 329] width 142 height 30
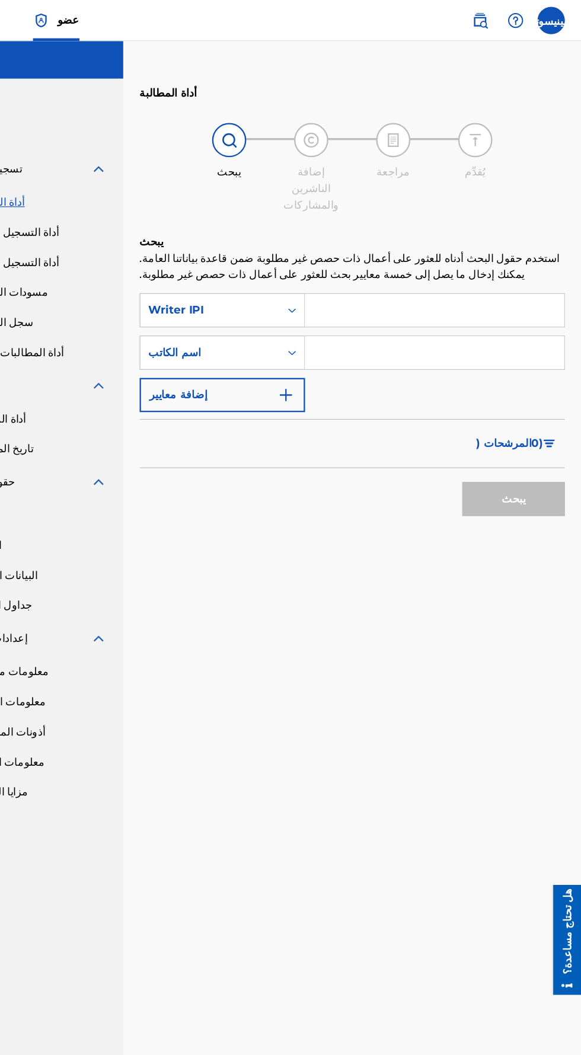
click at [442, 255] on input "نموذج البحث" at bounding box center [453, 269] width 225 height 28
type input "1230409599"
click at [466, 295] on input "نموذج البحث" at bounding box center [453, 306] width 225 height 28
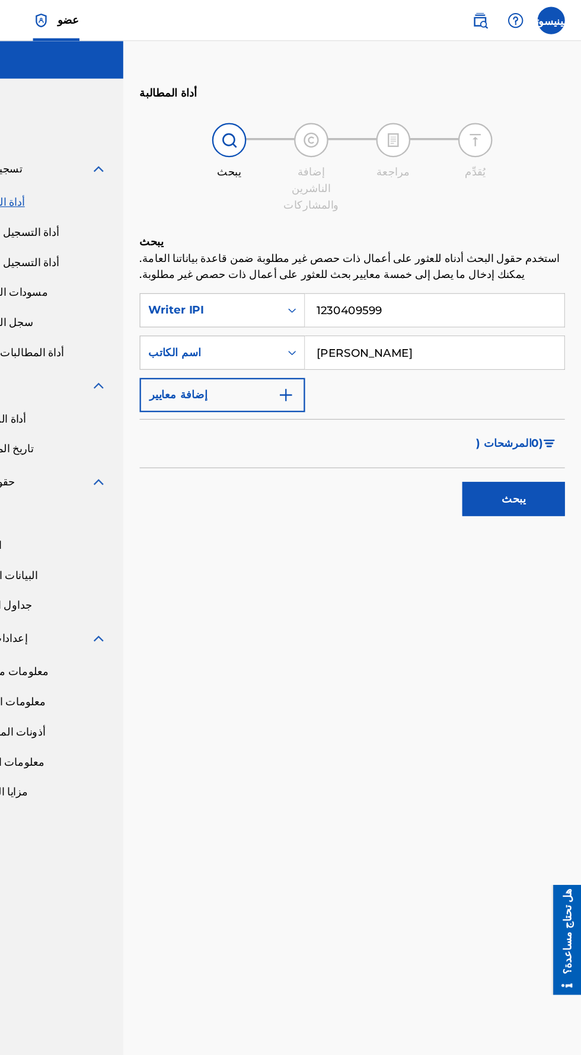
type input "Mohammed Nori"
click at [548, 423] on button "يبحث" at bounding box center [522, 433] width 89 height 30
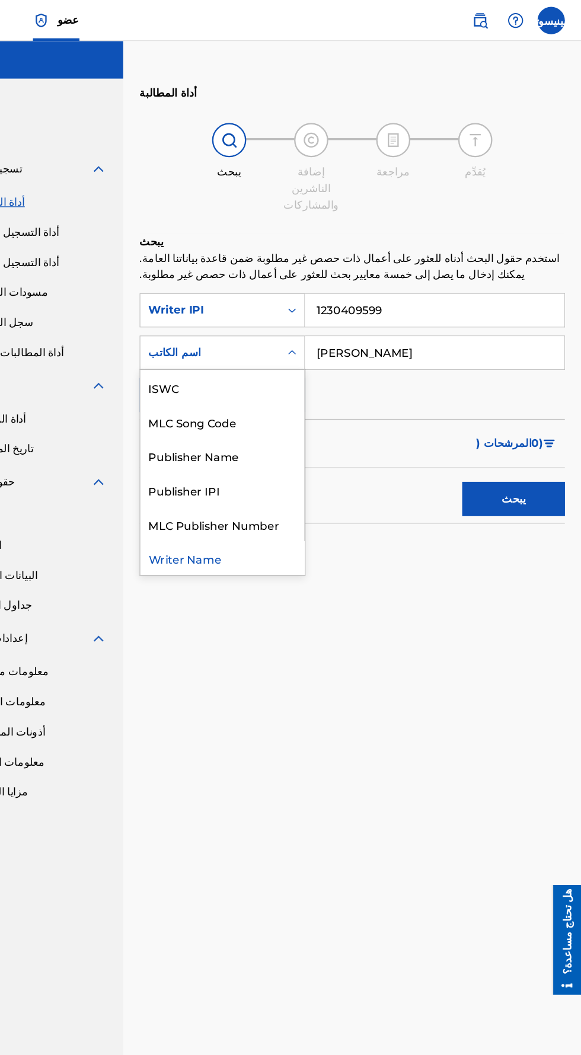
click at [293, 410] on div "Publisher IPI" at bounding box center [270, 425] width 142 height 30
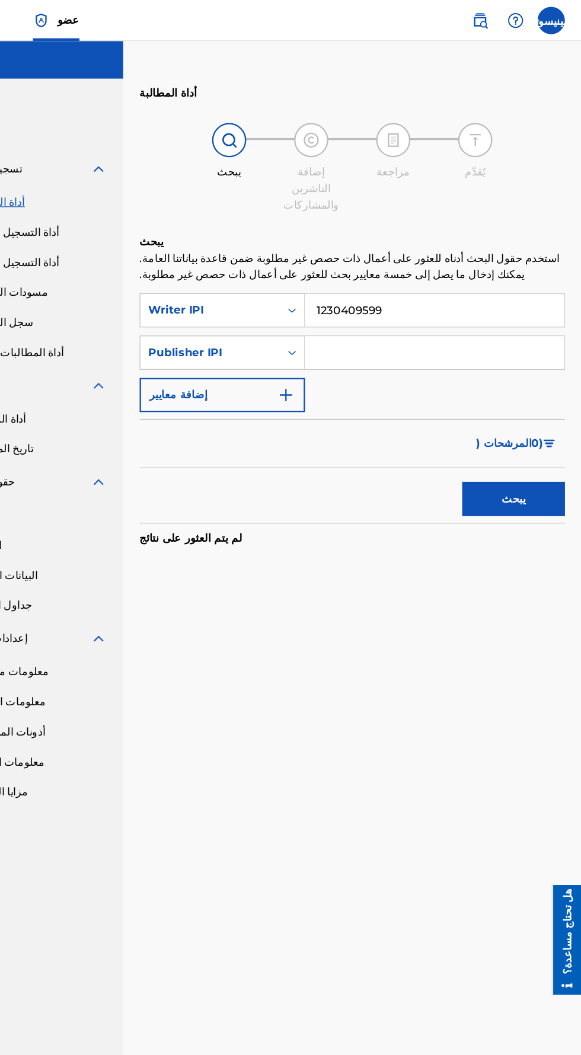
click at [476, 297] on input "نموذج البحث" at bounding box center [453, 306] width 225 height 28
click at [550, 418] on button "يبحث" at bounding box center [522, 433] width 89 height 30
click at [450, 292] on input "1219071771" at bounding box center [453, 306] width 225 height 28
type input "1"
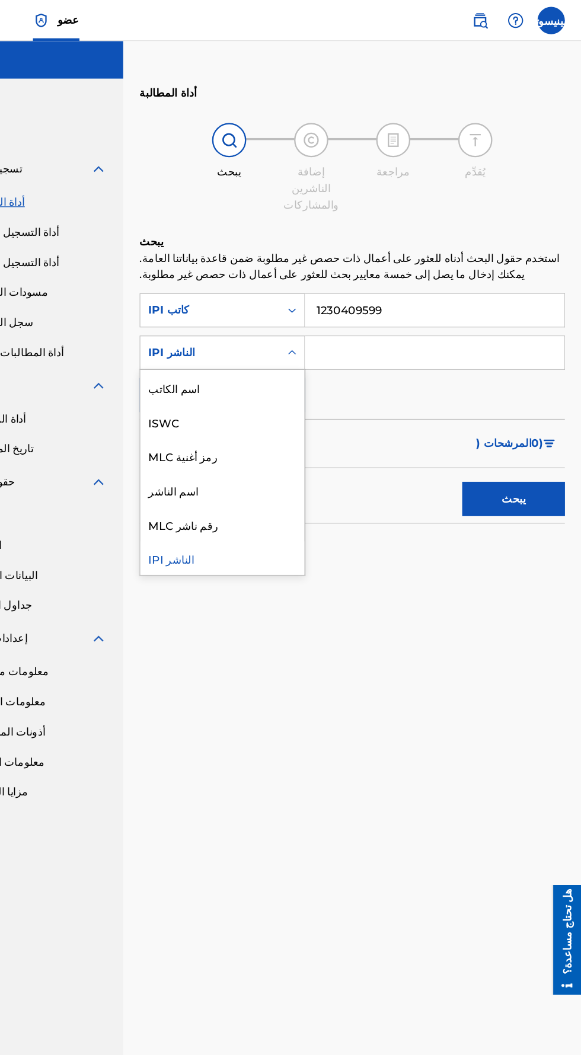
click at [293, 415] on div "اسم الناشر" at bounding box center [270, 425] width 142 height 30
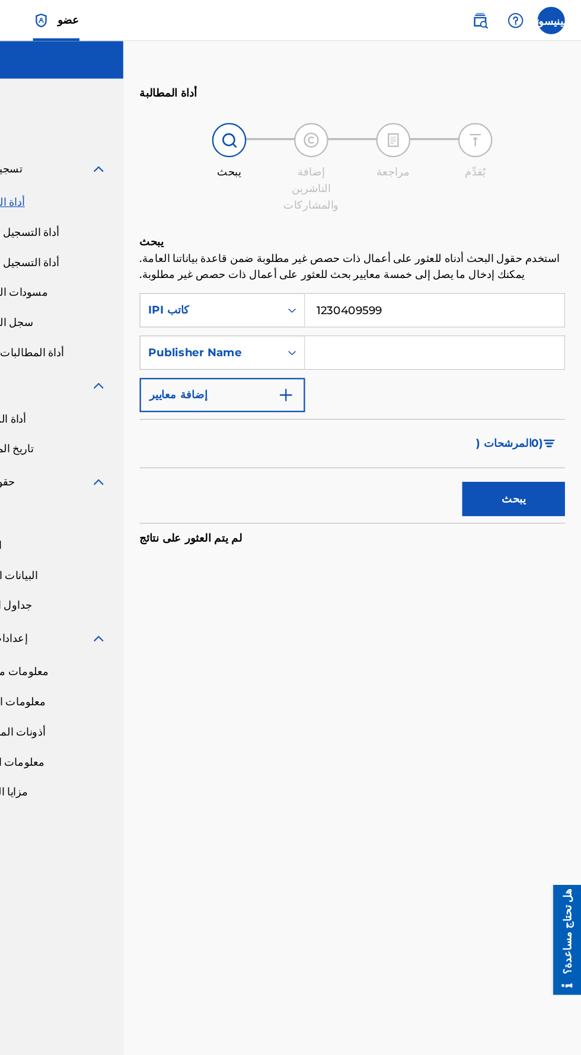
click at [433, 292] on input "نموذج البحث" at bounding box center [453, 306] width 225 height 28
type input "M-Single"
click at [546, 420] on button "يبحث" at bounding box center [522, 433] width 89 height 30
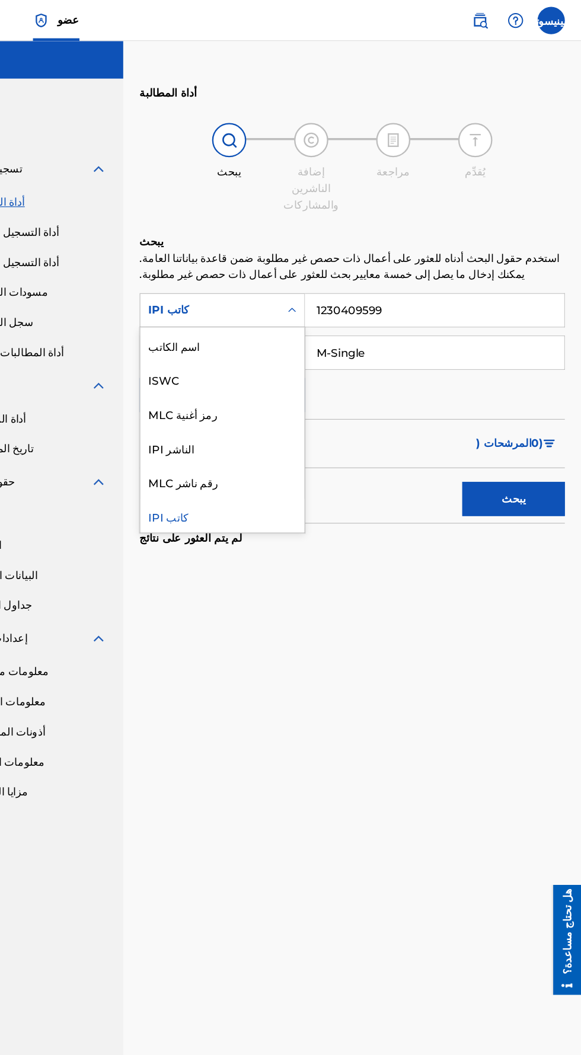
click at [296, 403] on div "رقم ناشر MLC" at bounding box center [270, 418] width 142 height 30
click at [283, 403] on div "الناشر IPI" at bounding box center [270, 418] width 142 height 30
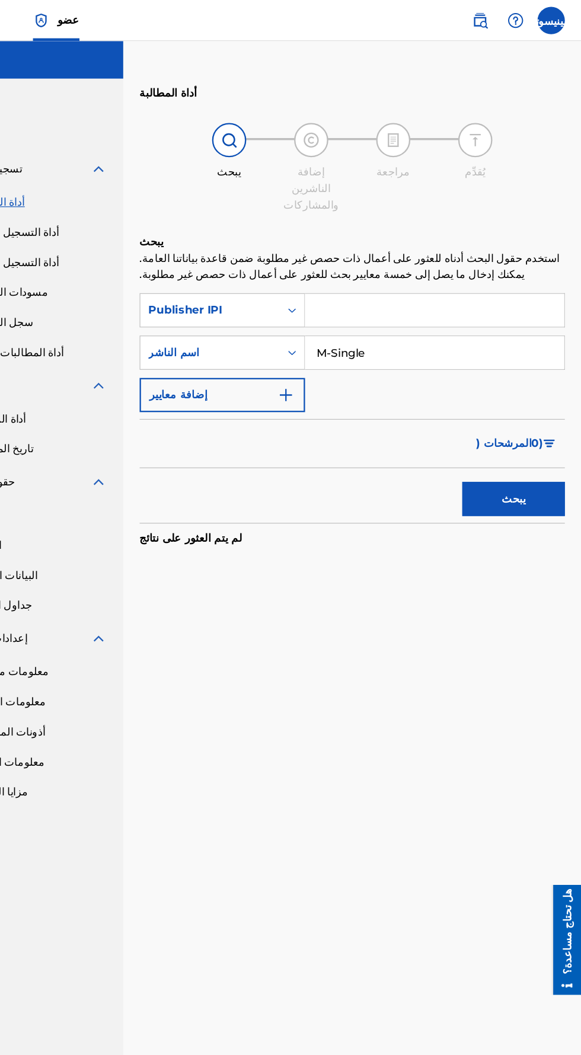
click at [408, 552] on div "أداة المطالبة يبحث إضافة الناشرين والمشاركات مراجعة يُقدِّم يبحث استخدم حقول ال…" at bounding box center [382, 531] width 397 height 933
click at [430, 255] on input "نموذج البحث" at bounding box center [453, 269] width 225 height 28
click at [433, 255] on input "نموذج البحث" at bounding box center [453, 269] width 225 height 28
type input "1219071771"
click at [551, 418] on button "يبحث" at bounding box center [522, 433] width 89 height 30
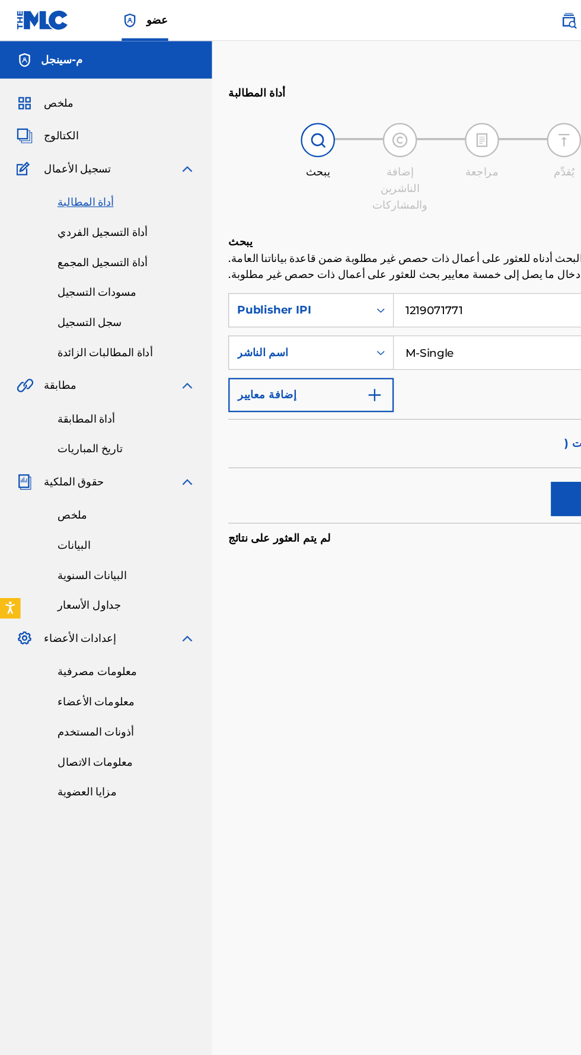
click at [77, 146] on font "تسجيل الأعمال" at bounding box center [67, 145] width 58 height 11
click at [55, 115] on font "الكتالوج" at bounding box center [53, 117] width 30 height 11
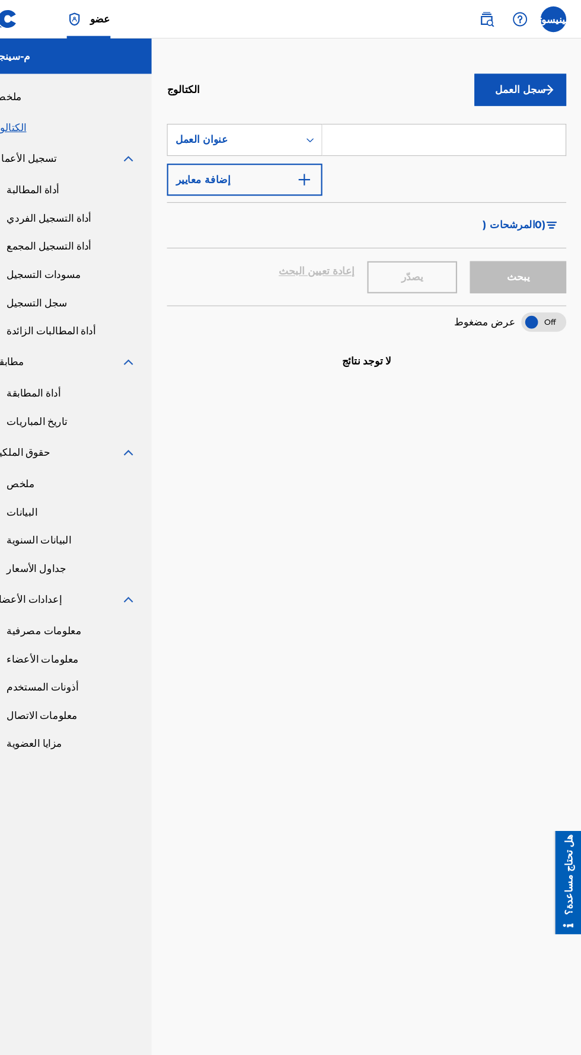
click at [549, 88] on img "submit" at bounding box center [550, 83] width 14 height 14
click at [537, 158] on link "عن طريق تحميل الملف" at bounding box center [524, 157] width 85 height 43
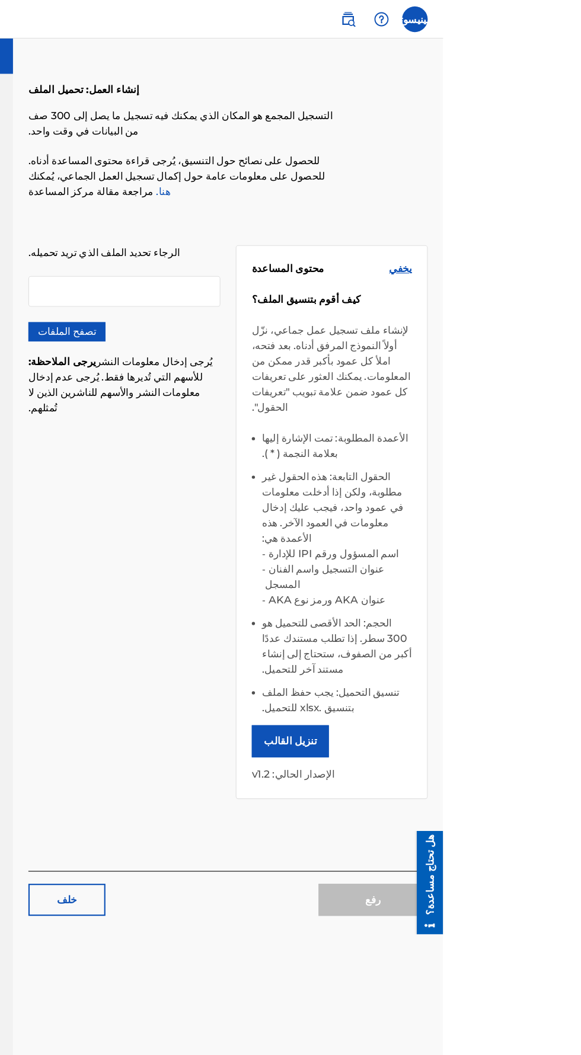
click at [236, 825] on font "خلف" at bounding box center [233, 830] width 19 height 11
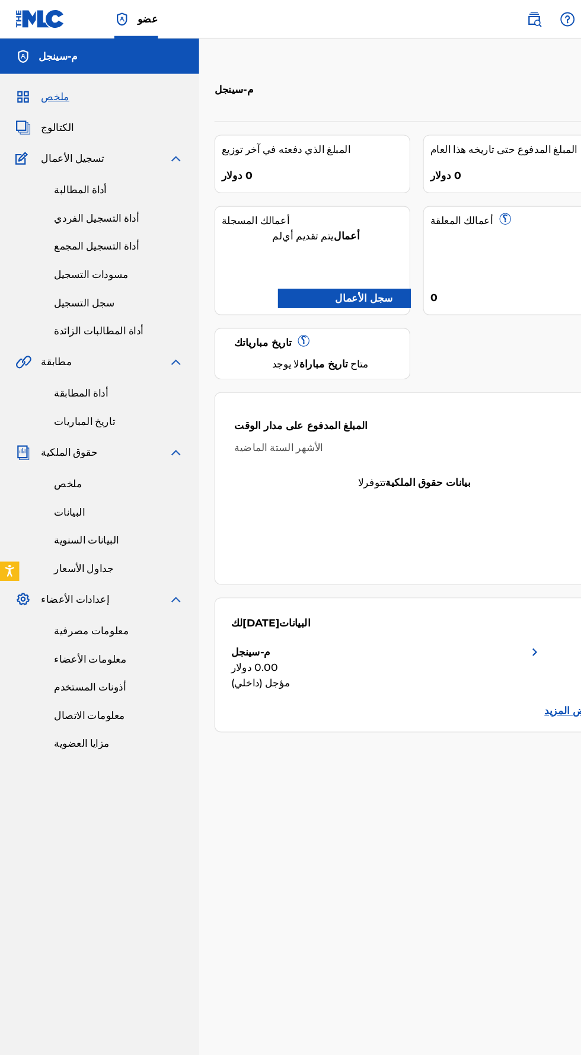
click at [355, 277] on font "سجل الأعمال" at bounding box center [335, 275] width 53 height 11
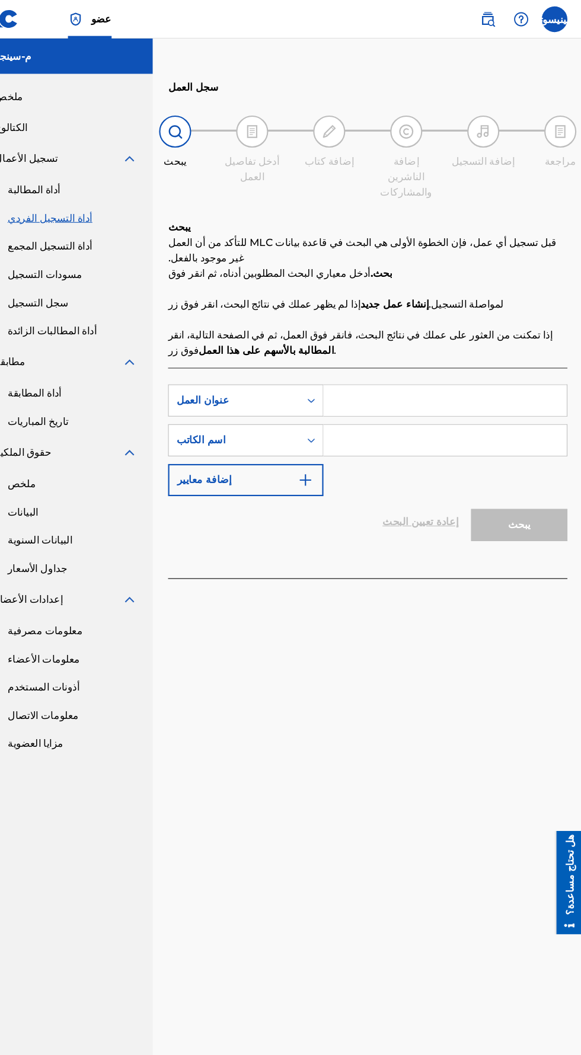
click at [450, 356] on input "نموذج البحث" at bounding box center [453, 370] width 225 height 28
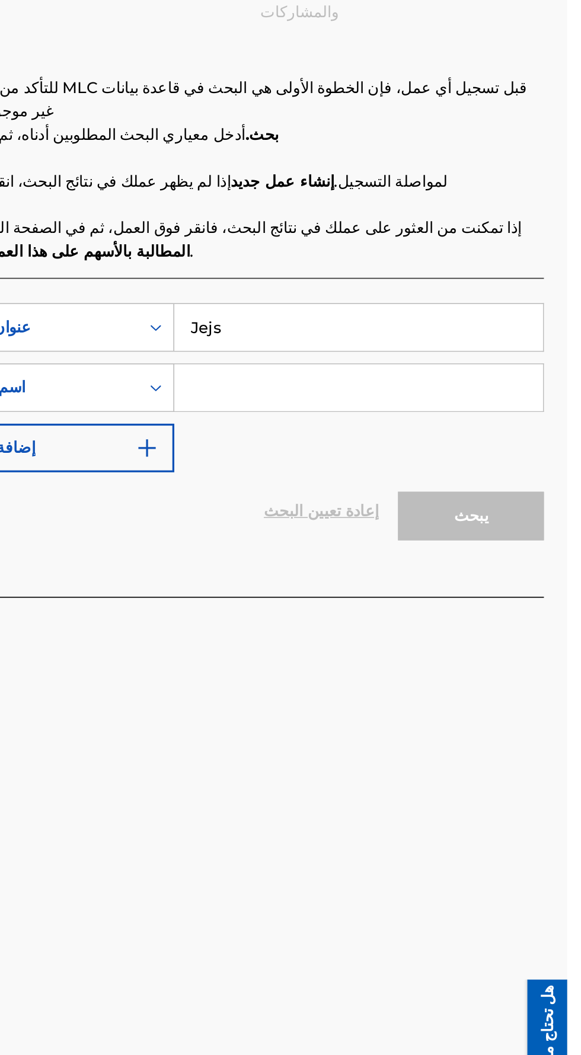
type input "Jejs"
click at [449, 392] on input "نموذج البحث" at bounding box center [453, 406] width 225 height 28
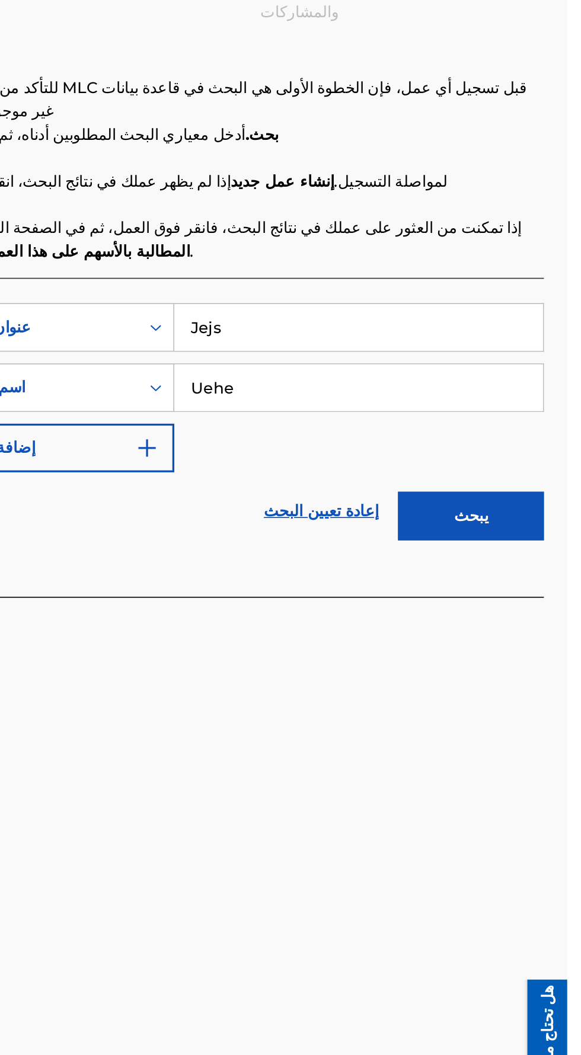
type input "Uehe"
click at [549, 470] on button "يبحث" at bounding box center [522, 485] width 89 height 30
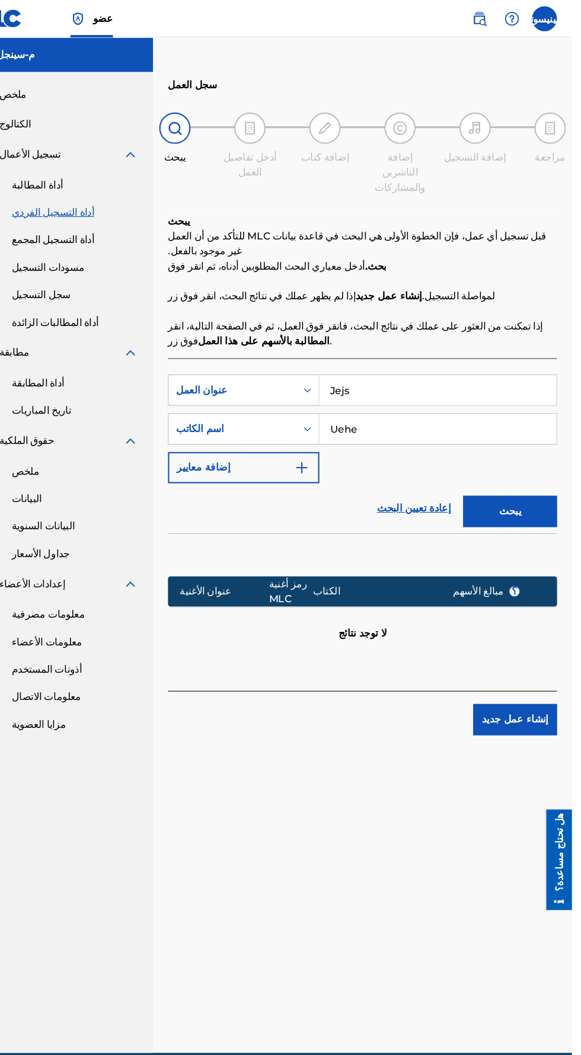
click at [542, 674] on button "إنشاء عمل جديد" at bounding box center [526, 682] width 79 height 30
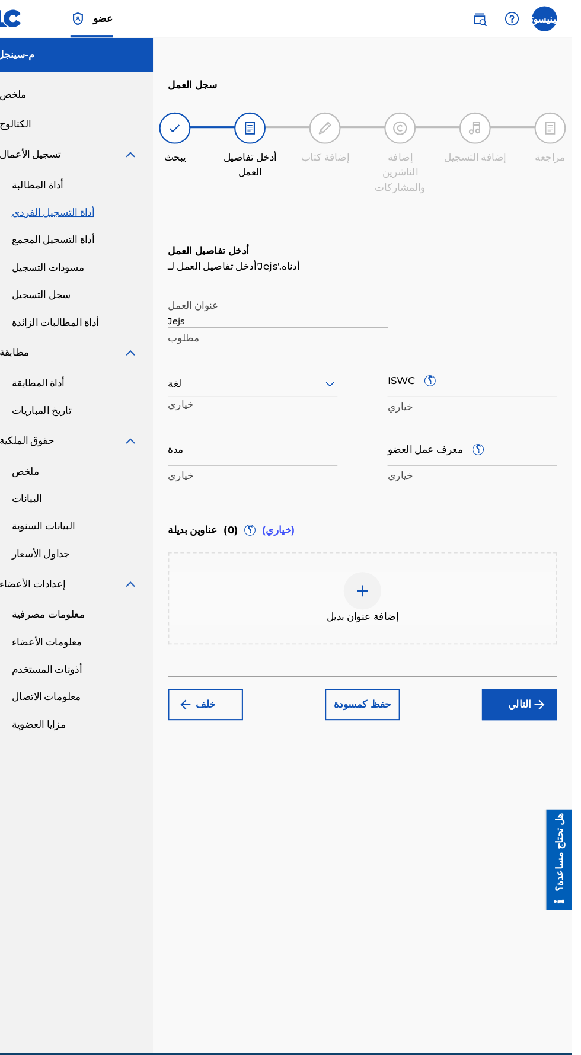
click at [490, 420] on font "؟" at bounding box center [492, 425] width 5 height 11
click at [479, 411] on input "معرف عمل العضو ؟" at bounding box center [486, 425] width 161 height 34
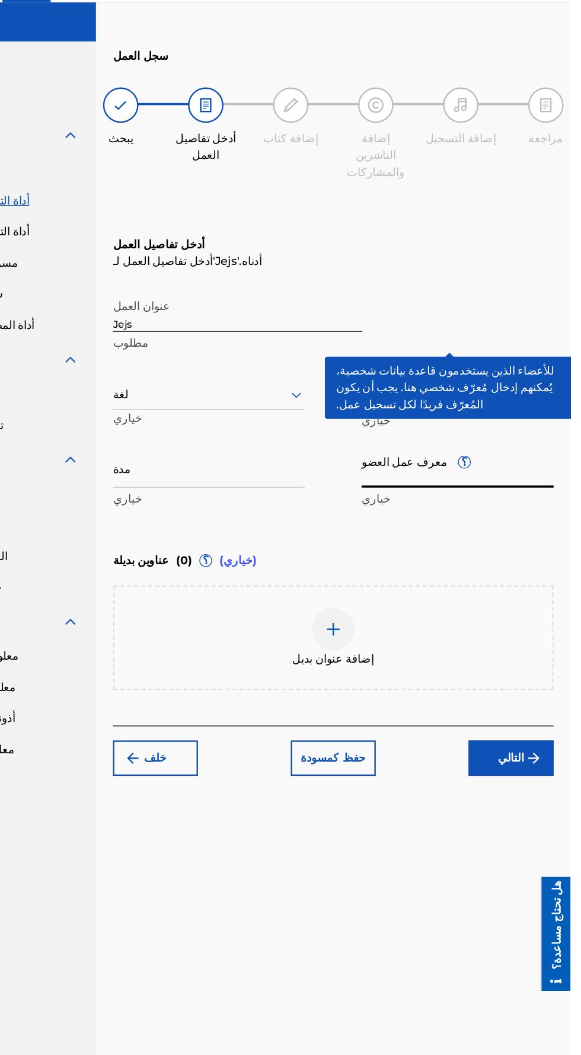
click at [503, 779] on div "سجل العمل يبحث أدخل تفاصيل العمل إضافة كتاب إضافة الناشرين والمشاركات إضافة الت…" at bounding box center [382, 531] width 397 height 933
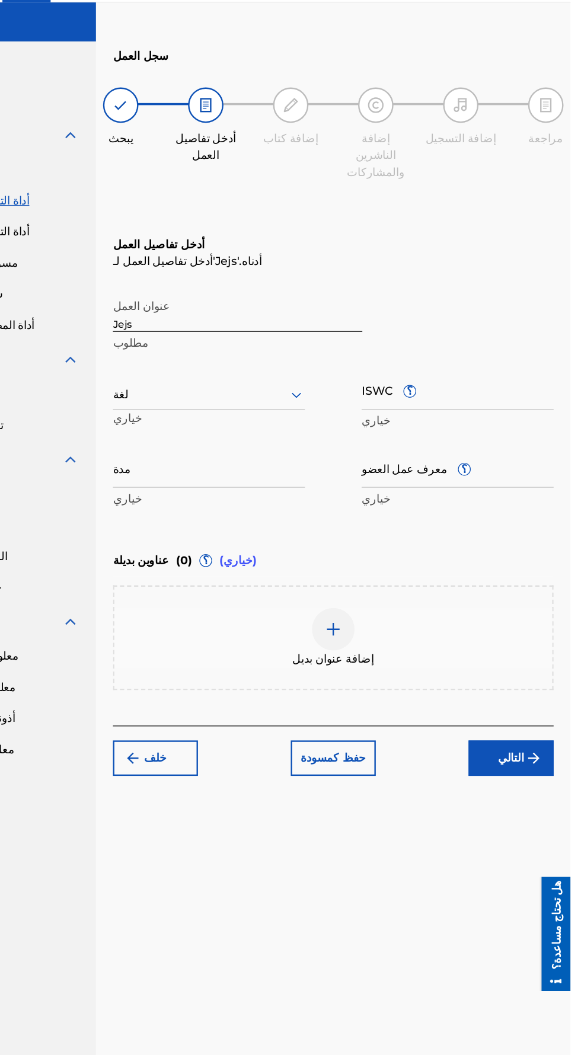
click at [487, 139] on div "إضافة التسجيل" at bounding box center [488, 132] width 59 height 50
click at [503, 119] on div at bounding box center [489, 122] width 30 height 30
click at [489, 130] on div at bounding box center [489, 122] width 30 height 30
click at [549, 661] on img "submit" at bounding box center [550, 668] width 14 height 14
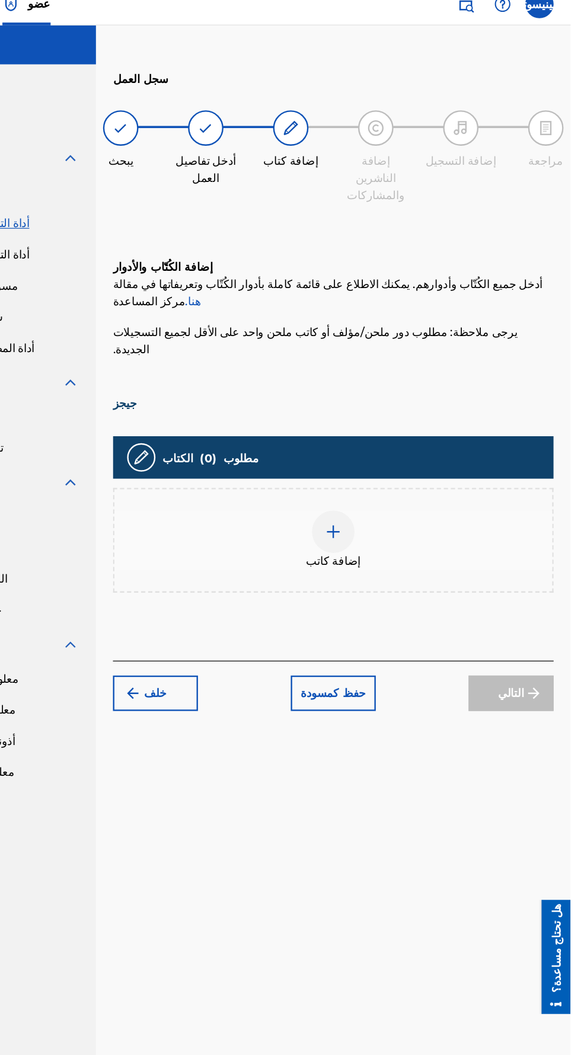
scroll to position [52, 0]
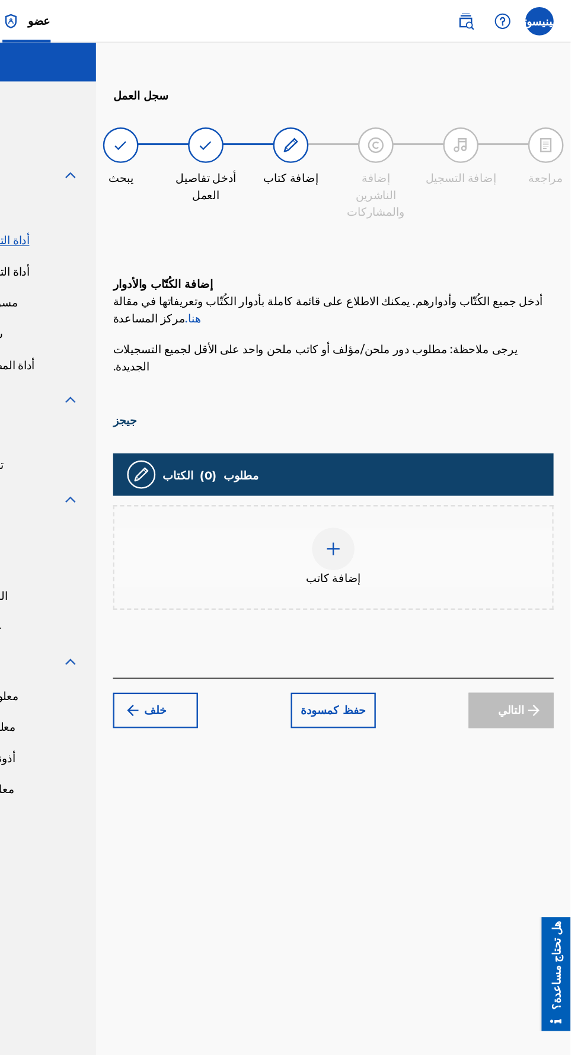
click at [551, 580] on div "التالي" at bounding box center [530, 595] width 71 height 30
click at [379, 442] on div at bounding box center [382, 460] width 36 height 36
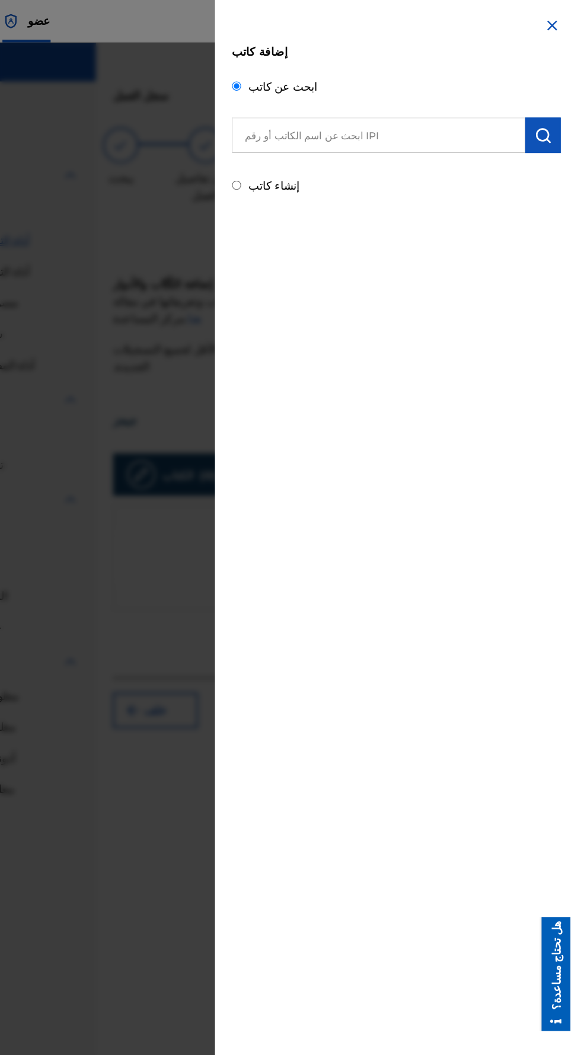
click at [468, 117] on input "text" at bounding box center [419, 113] width 245 height 30
type input "1230409599"
click at [563, 113] on img "submit" at bounding box center [558, 113] width 14 height 14
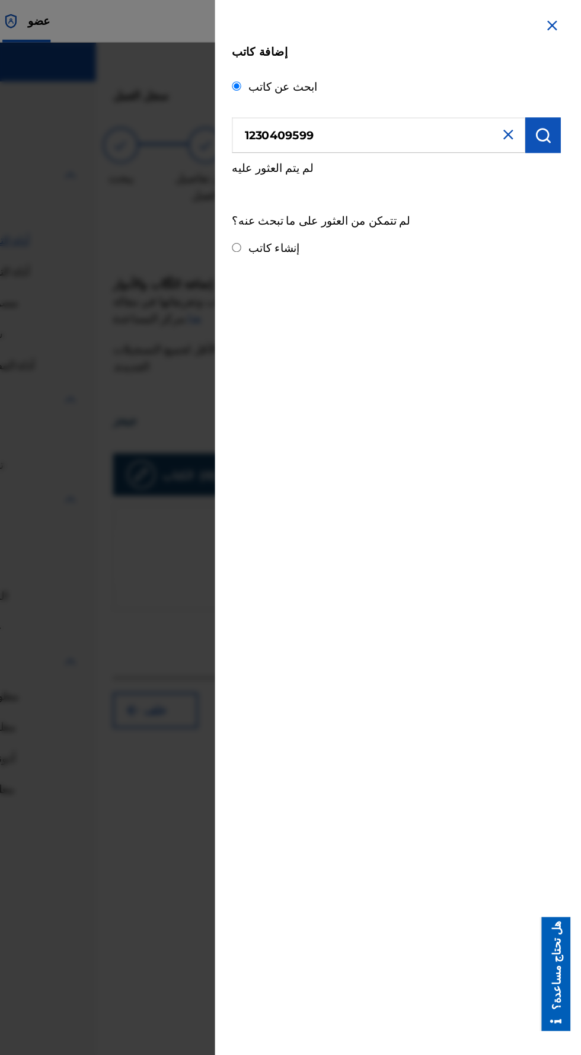
click at [464, 119] on input "1230409599" at bounding box center [419, 113] width 245 height 30
click at [533, 112] on img at bounding box center [529, 112] width 14 height 14
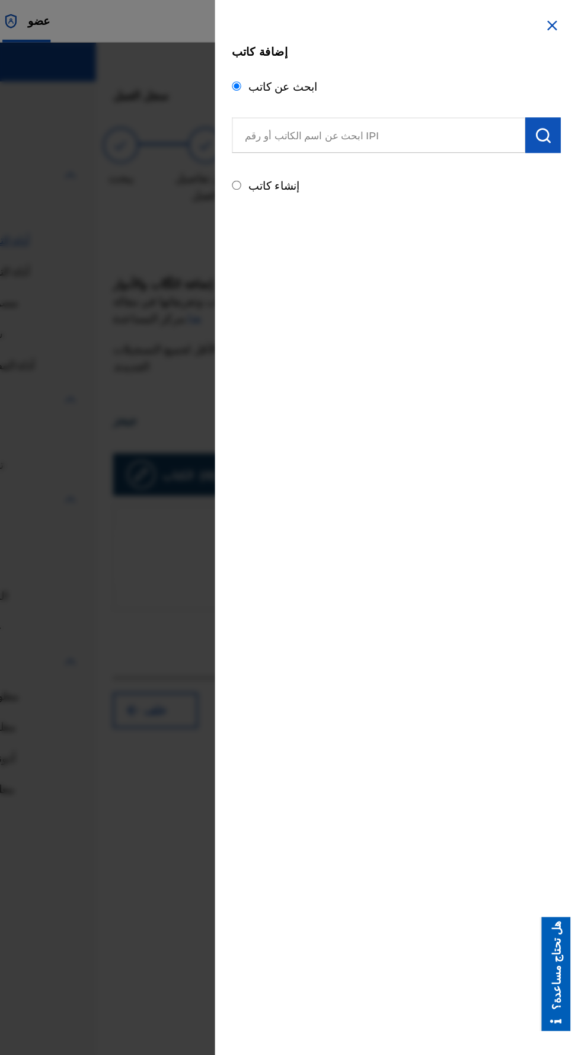
click at [463, 113] on input "text" at bounding box center [419, 113] width 245 height 30
type input "1219071771"
click at [565, 116] on img "submit" at bounding box center [558, 113] width 14 height 14
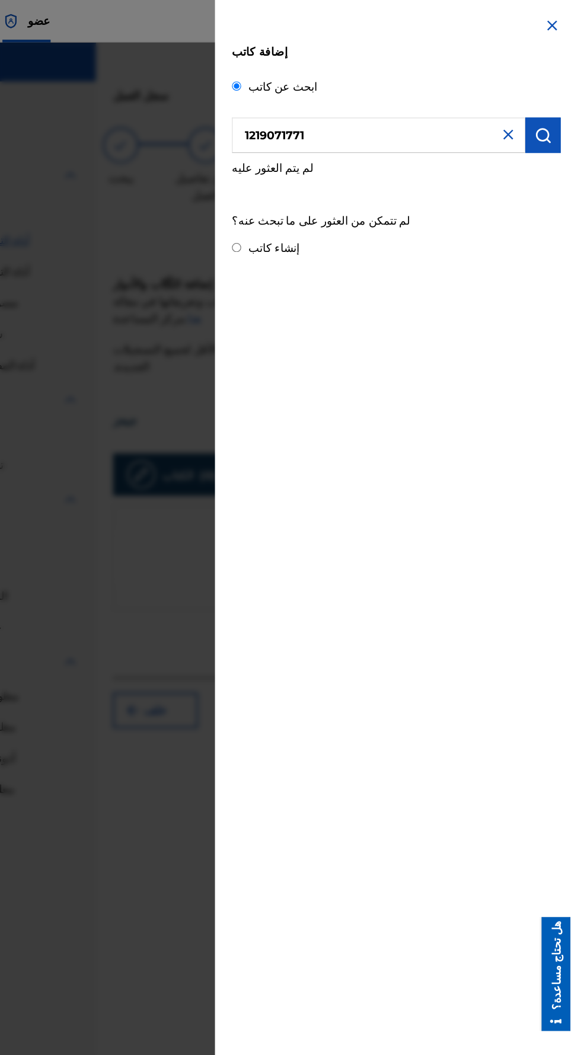
click at [381, 200] on div "إنشاء كاتب" at bounding box center [434, 207] width 275 height 18
click at [344, 209] on font "إنشاء كاتب" at bounding box center [332, 207] width 43 height 11
radio input "true"
click at [305, 209] on input "إنشاء كاتب" at bounding box center [301, 207] width 8 height 8
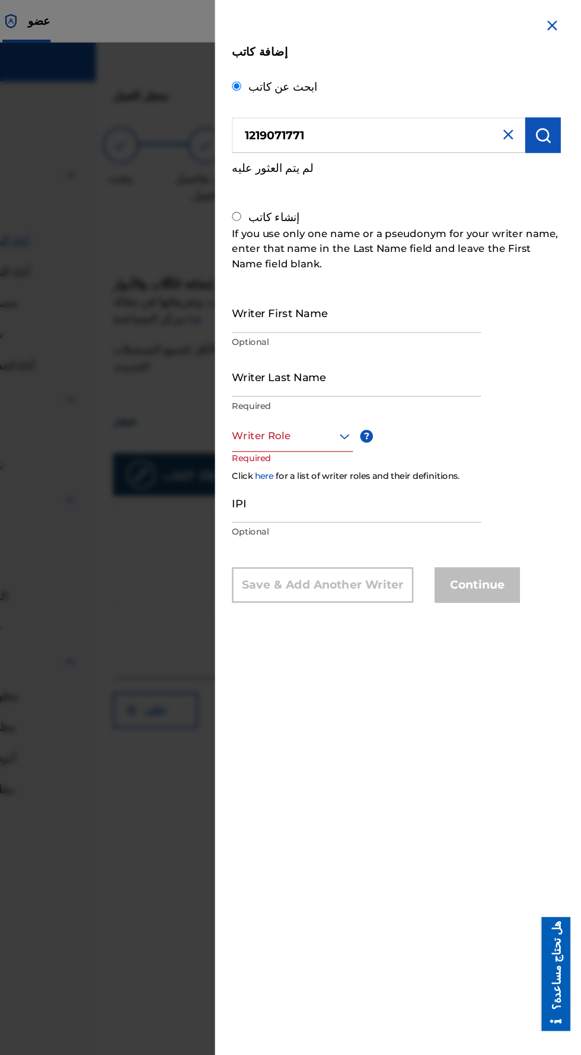
radio input "false"
radio input "true"
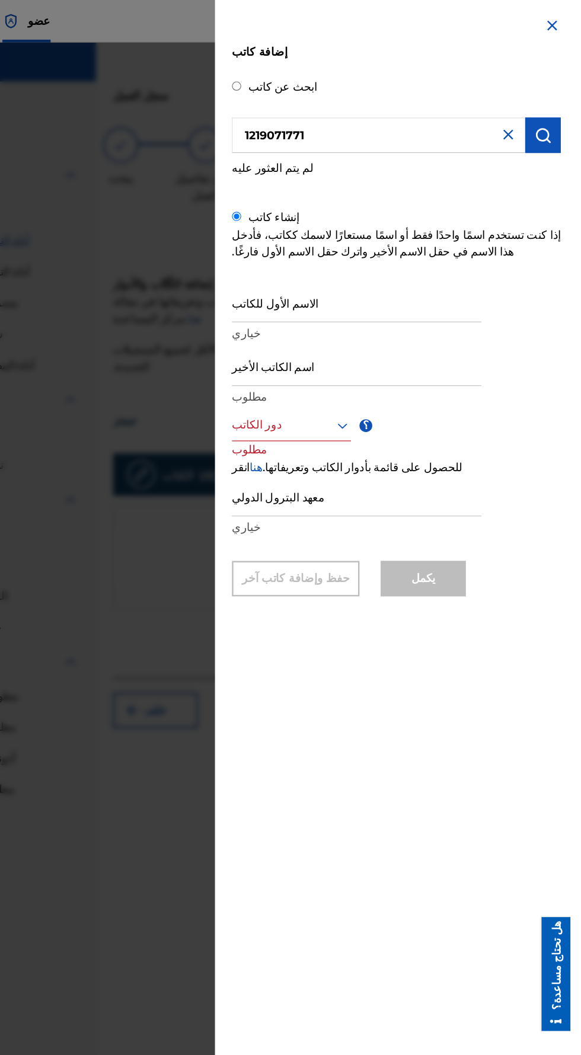
click at [526, 112] on img at bounding box center [529, 112] width 14 height 14
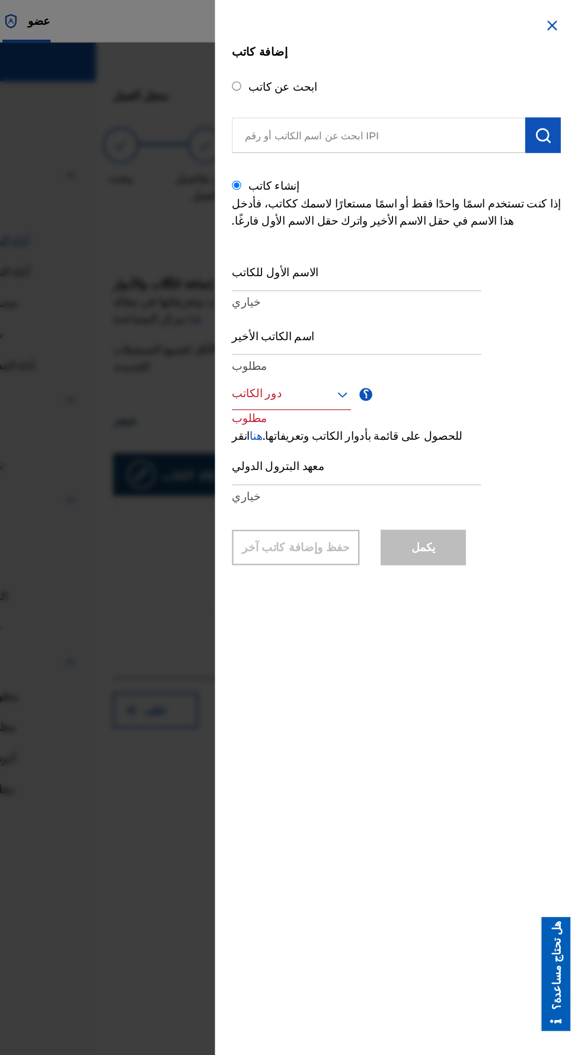
click at [479, 117] on input "text" at bounding box center [419, 113] width 245 height 30
radio input "true"
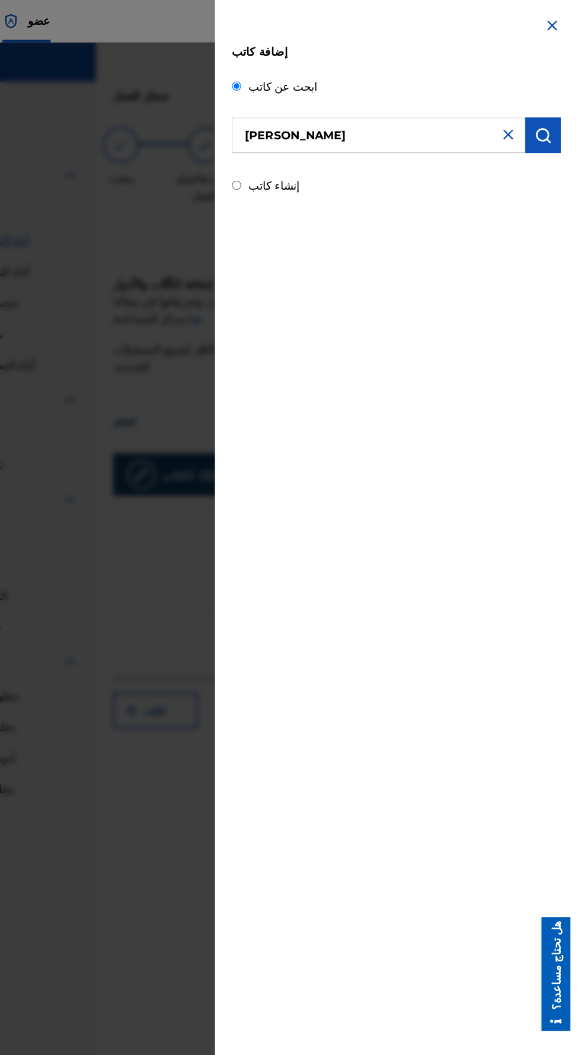
type input "Mohammed Abbas Nori"
click at [564, 116] on img "submit" at bounding box center [558, 113] width 14 height 14
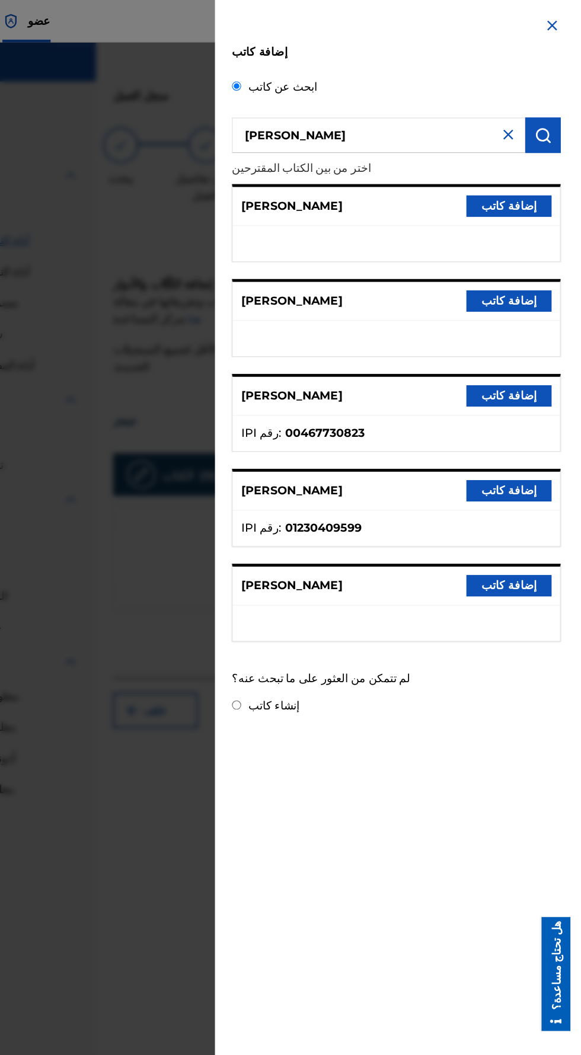
click at [548, 417] on button "إضافة كاتب" at bounding box center [529, 411] width 71 height 18
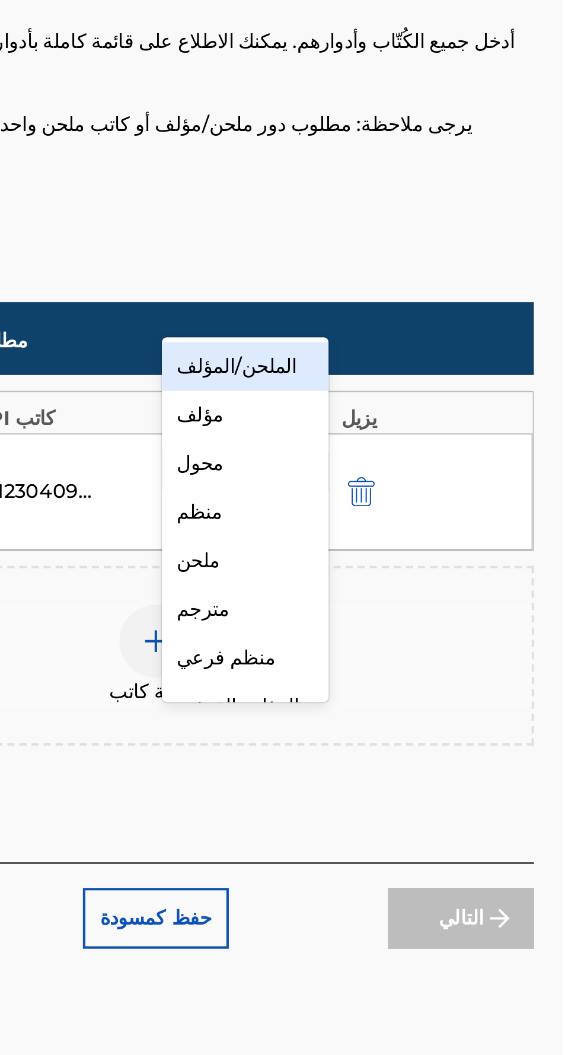
click at [449, 418] on div "الملحن/المؤلف" at bounding box center [425, 411] width 81 height 24
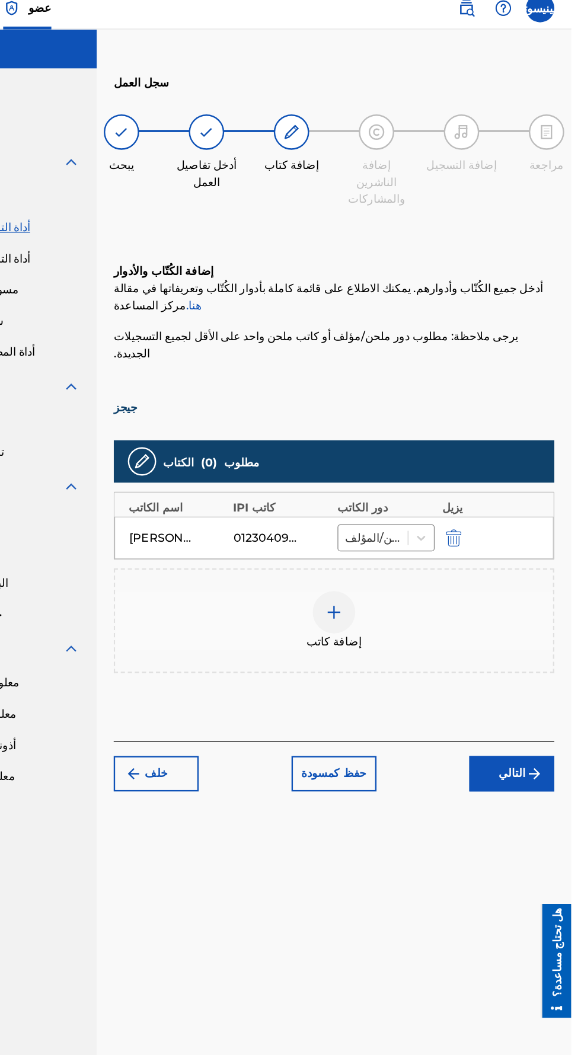
click at [535, 652] on font "التالي" at bounding box center [531, 657] width 22 height 11
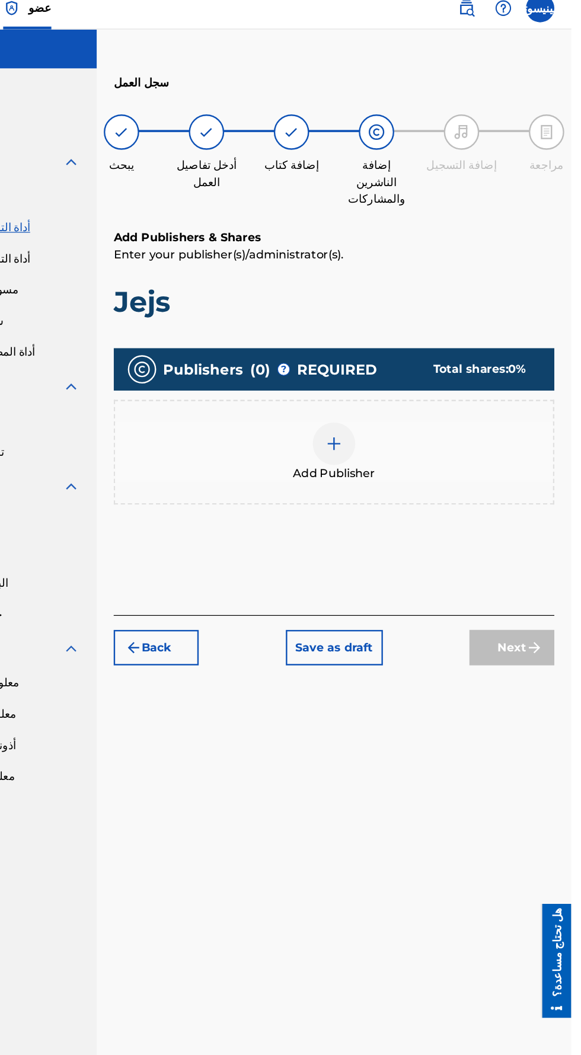
scroll to position [53, 0]
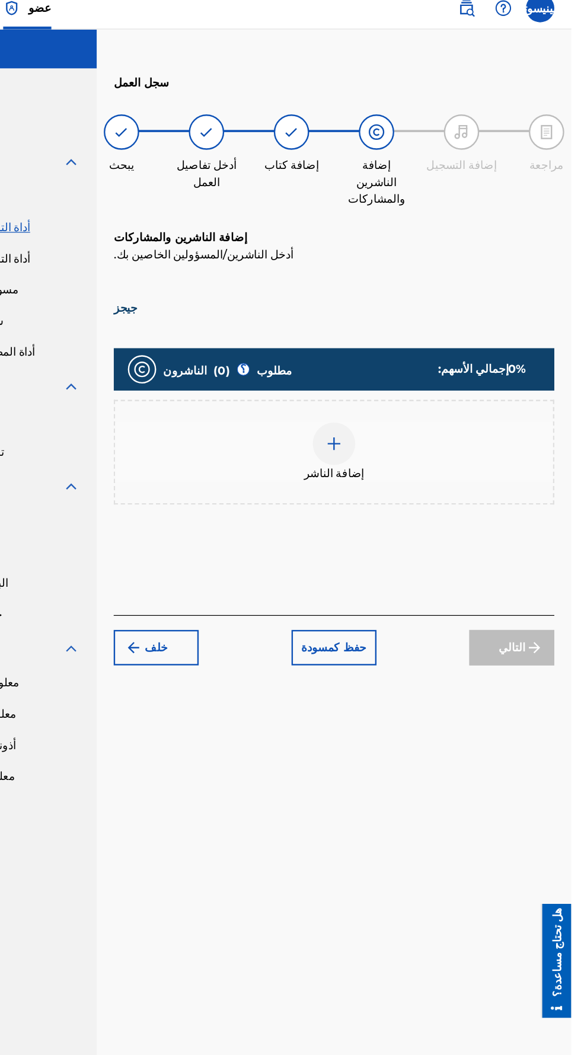
click at [394, 364] on div "إضافة الناشر" at bounding box center [382, 389] width 366 height 50
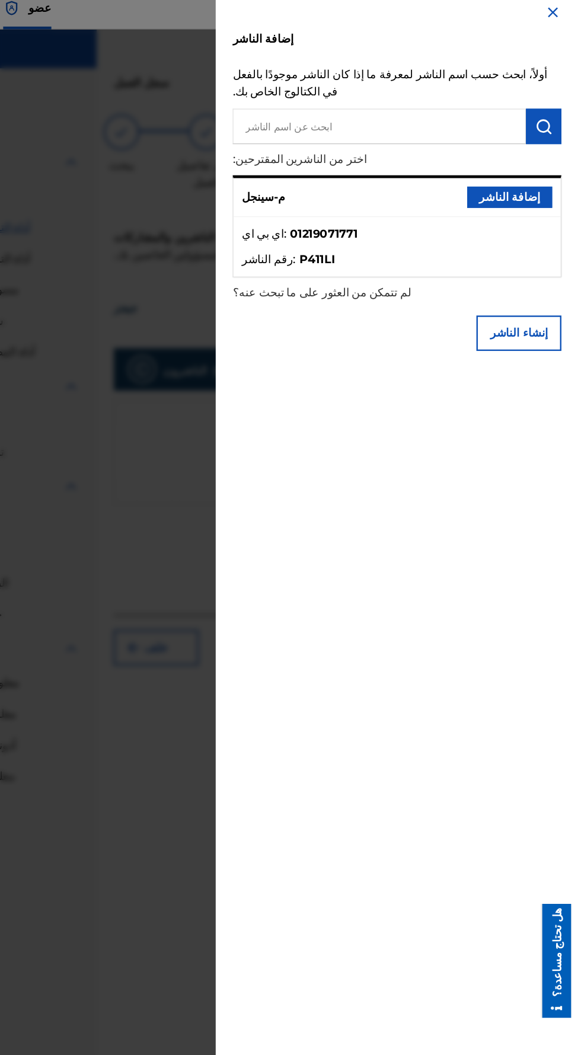
click at [453, 130] on input "text" at bounding box center [419, 117] width 245 height 30
click at [551, 181] on font "إضافة الناشر" at bounding box center [529, 175] width 51 height 11
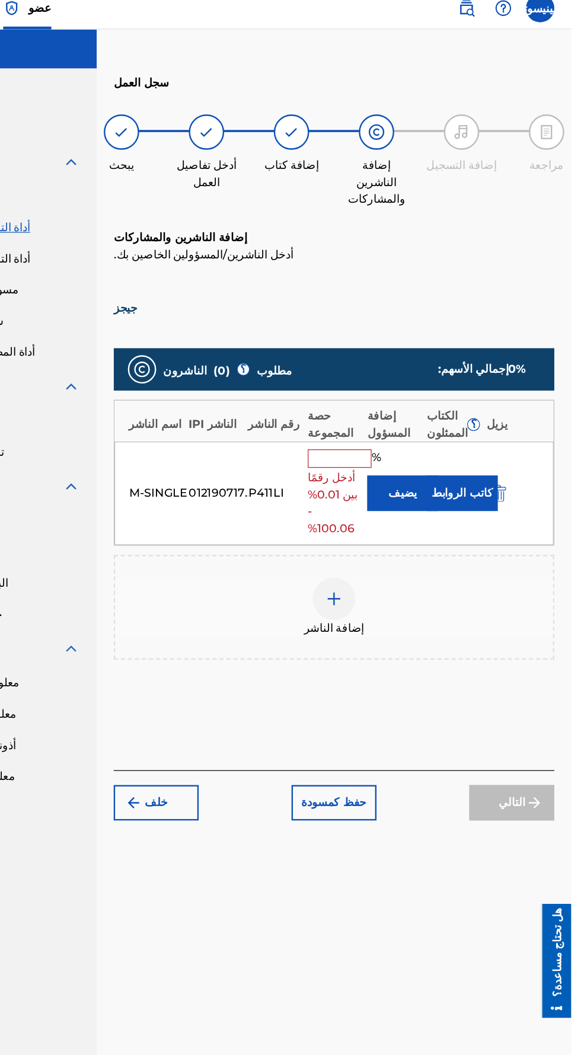
click at [401, 387] on input "text" at bounding box center [386, 394] width 53 height 15
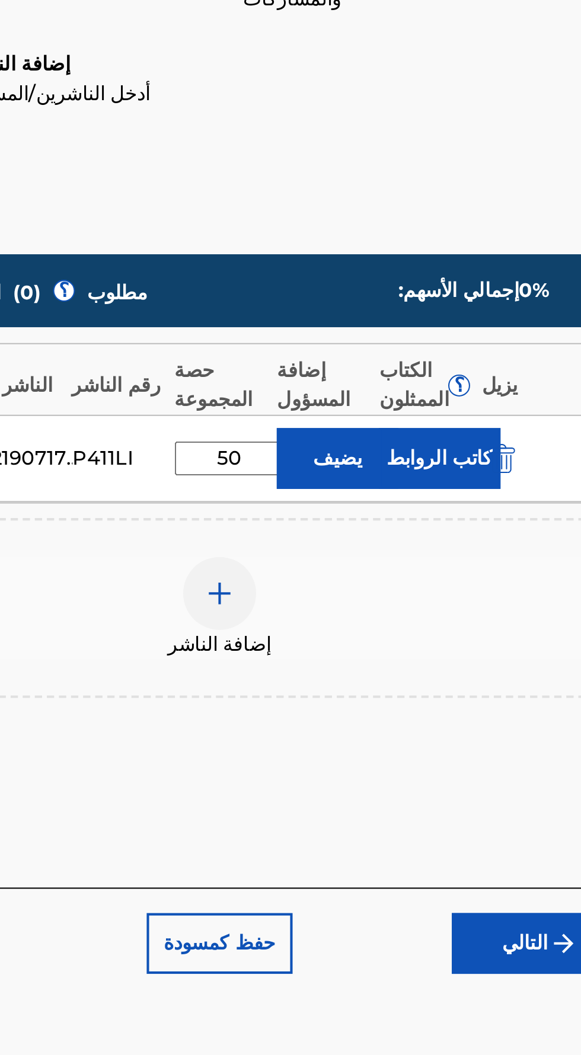
type input "50"
click at [501, 450] on div "إضافة الناشر" at bounding box center [382, 475] width 366 height 50
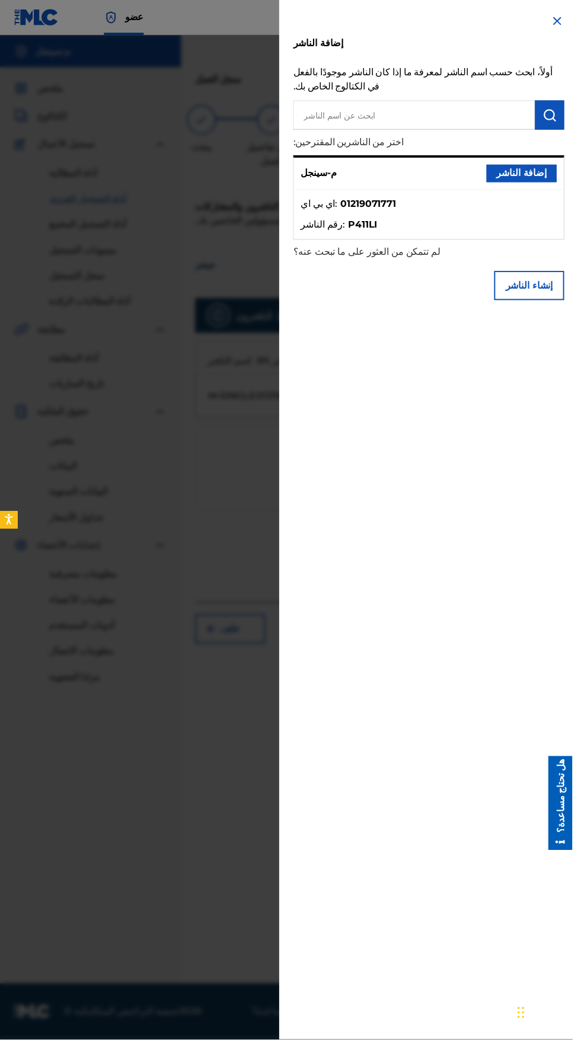
click at [551, 181] on font "إضافة الناشر" at bounding box center [529, 175] width 51 height 11
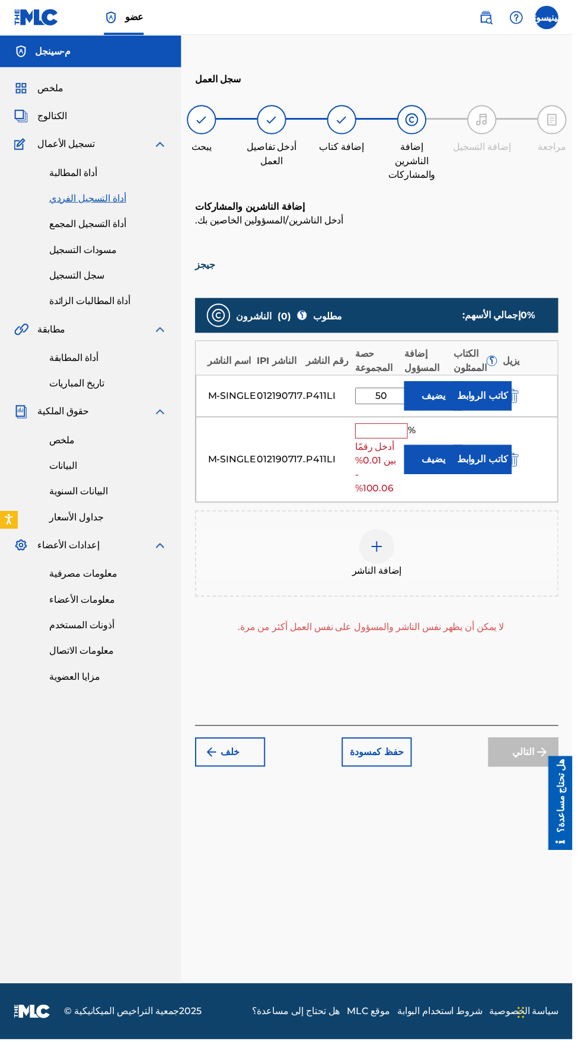
click at [397, 430] on input "text" at bounding box center [386, 437] width 53 height 15
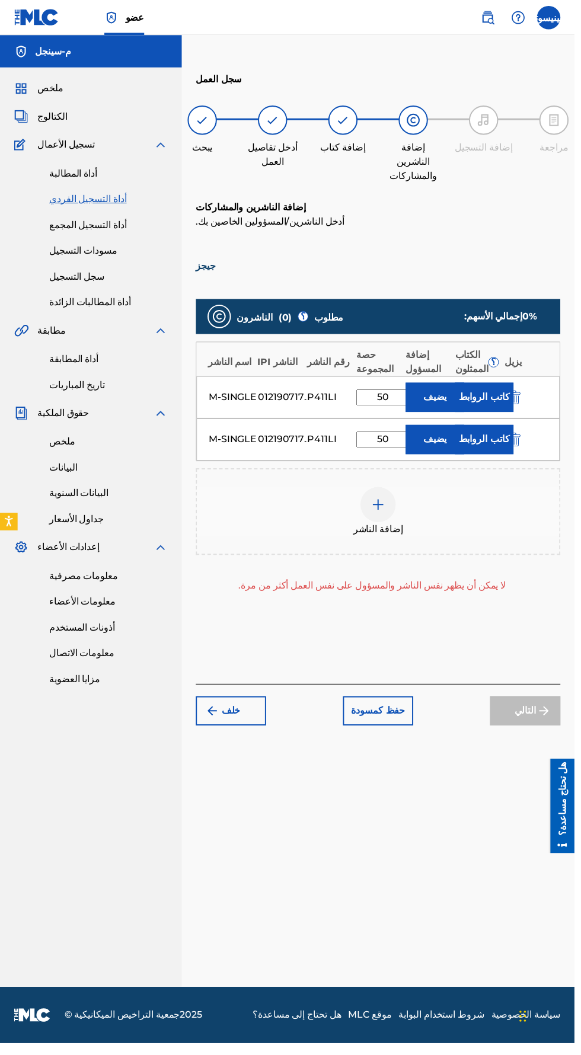
type input "50"
click at [520, 549] on div "الناشرون ( 0 ) ؟ مطلوب إجمالي الأسهم: 0 % اسم الناشر الناشر IPI رقم الناشر حصة …" at bounding box center [382, 467] width 369 height 343
click at [517, 585] on div "لا يمكن أن يظهر نفس الناشر والمسؤول على نفس العمل أكثر من مرة." at bounding box center [376, 592] width 357 height 14
click at [544, 704] on div "التالي" at bounding box center [530, 719] width 71 height 30
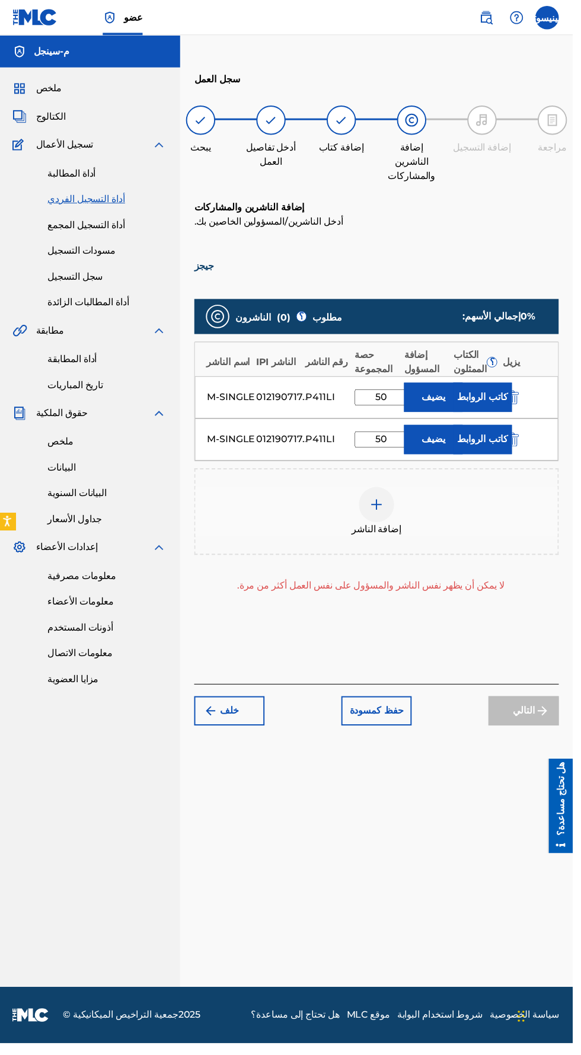
click at [494, 396] on font "كاتب الروابط" at bounding box center [490, 401] width 52 height 11
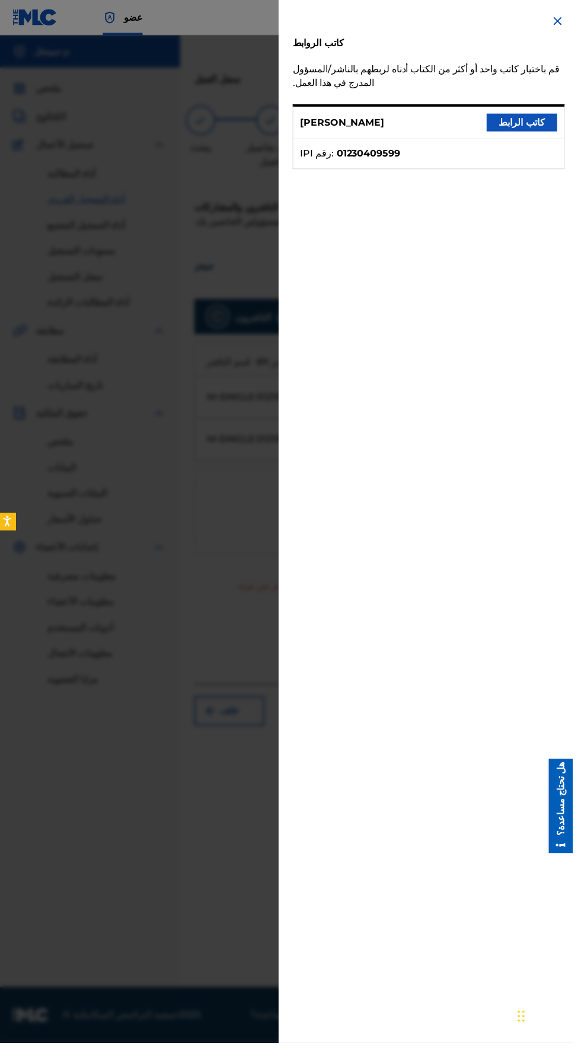
click at [554, 132] on button "كاتب الرابط" at bounding box center [529, 124] width 71 height 18
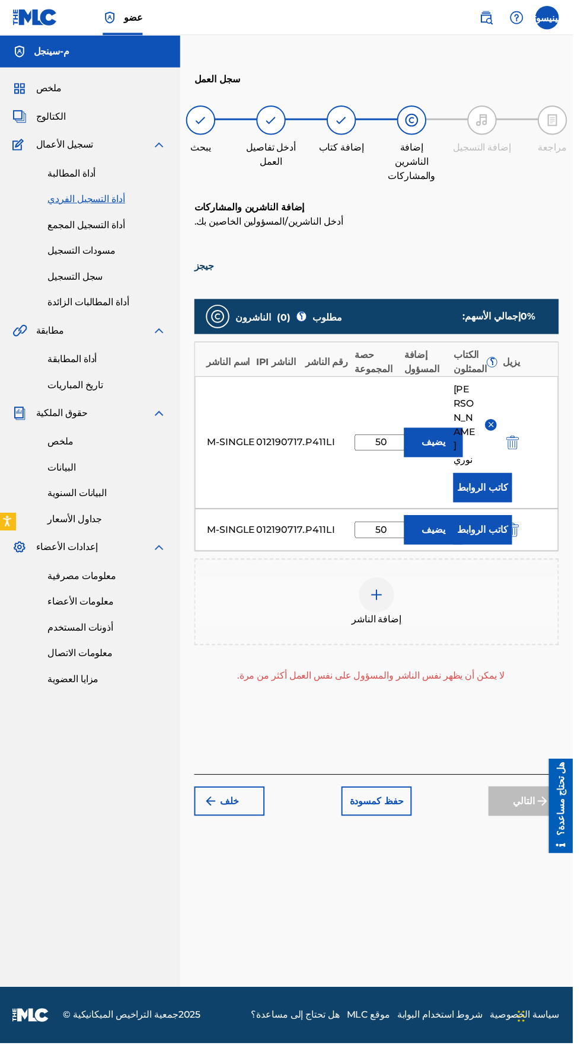
click at [497, 530] on font "كاتب الروابط" at bounding box center [490, 535] width 52 height 11
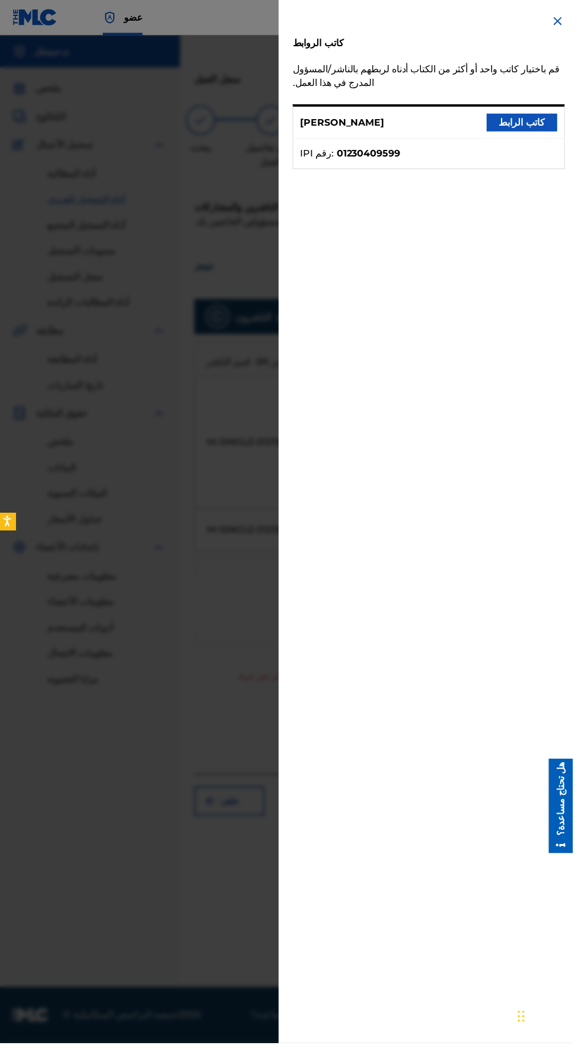
click at [549, 121] on font "كاتب الرابط" at bounding box center [529, 123] width 47 height 11
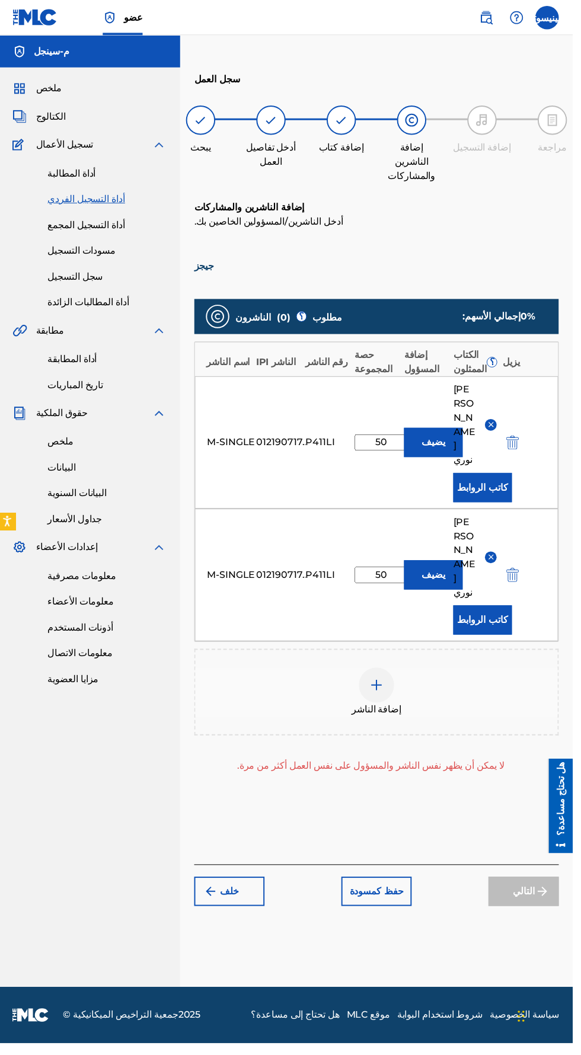
click at [548, 887] on div "التالي" at bounding box center [530, 902] width 71 height 30
click at [526, 574] on img "submit" at bounding box center [519, 581] width 13 height 14
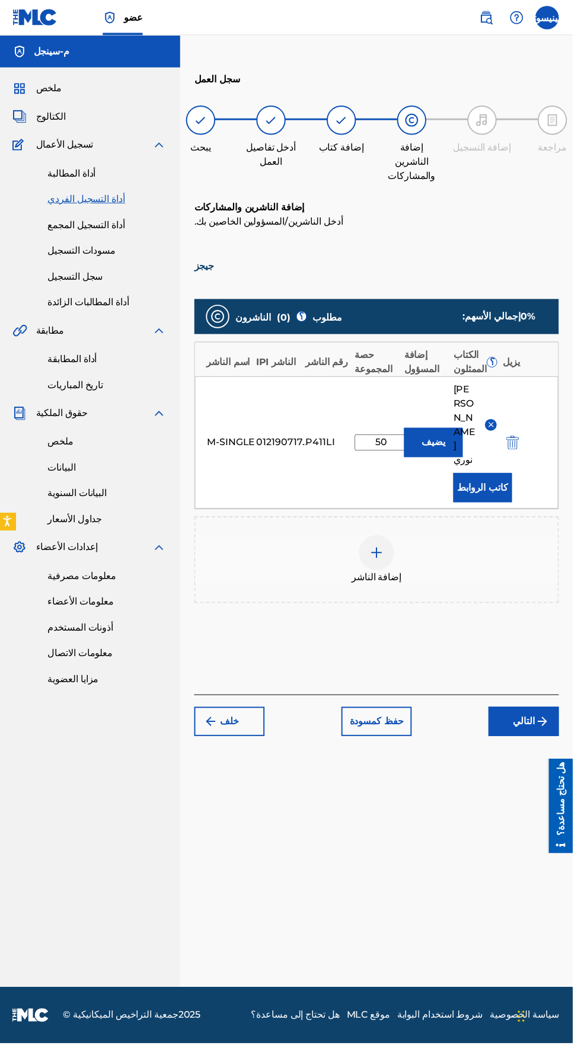
click at [550, 722] on img "submit" at bounding box center [550, 729] width 14 height 14
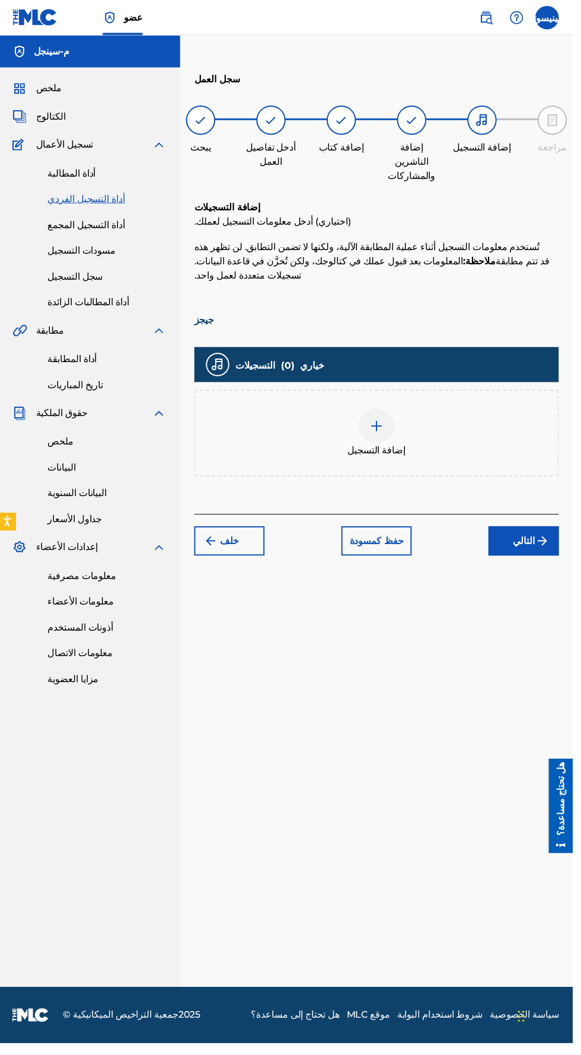
click at [389, 413] on div at bounding box center [382, 431] width 36 height 36
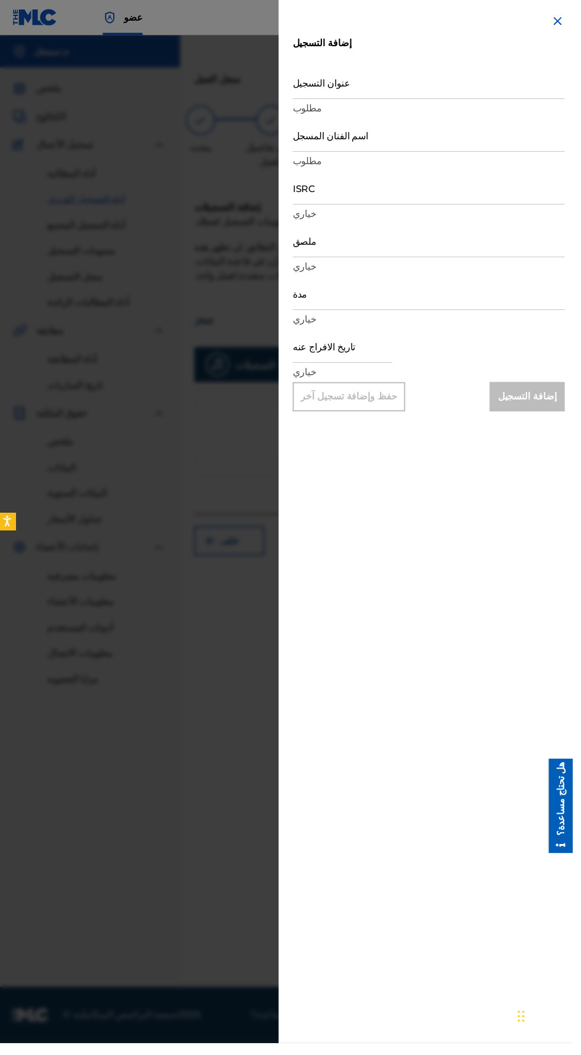
click at [570, 22] on img at bounding box center [565, 21] width 14 height 14
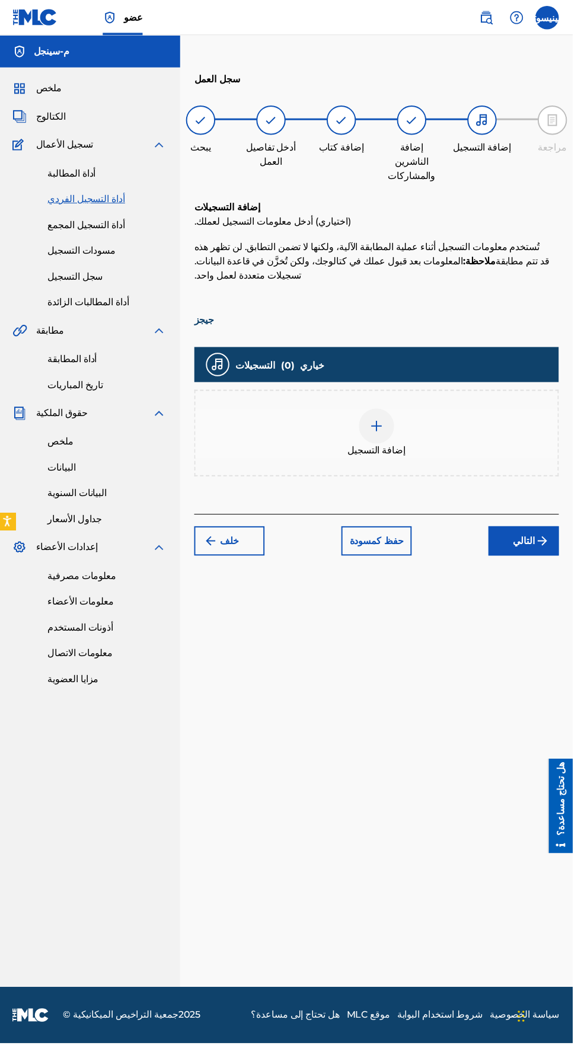
click at [235, 532] on button "خلف" at bounding box center [233, 547] width 71 height 30
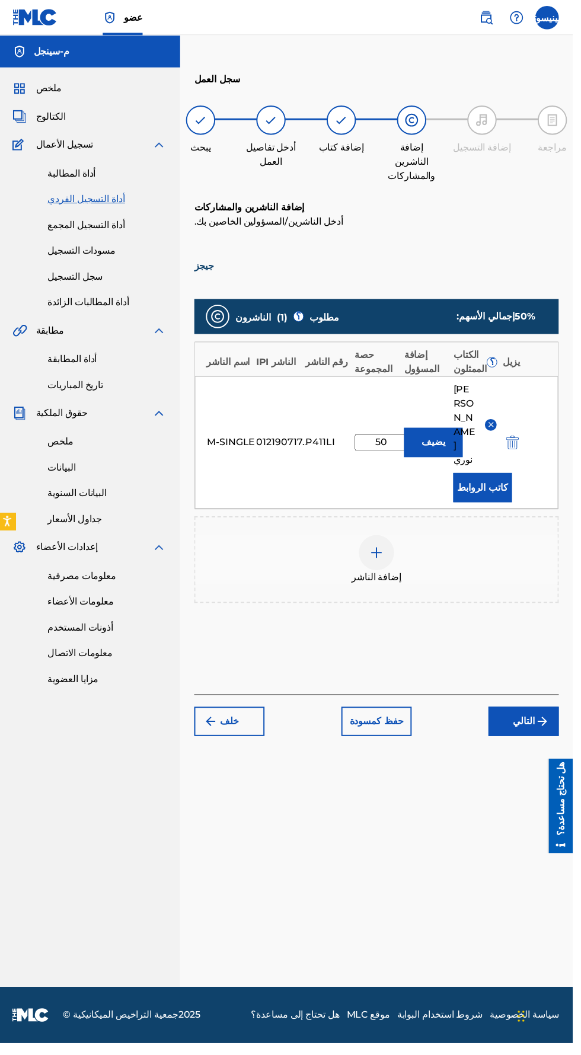
click at [236, 636] on div "سجل العمل يبحث أدخل تفاصيل العمل إضافة كتاب إضافة الناشرين والمشاركات إضافة الت…" at bounding box center [382, 531] width 397 height 933
click at [234, 724] on font "خلف" at bounding box center [233, 729] width 19 height 11
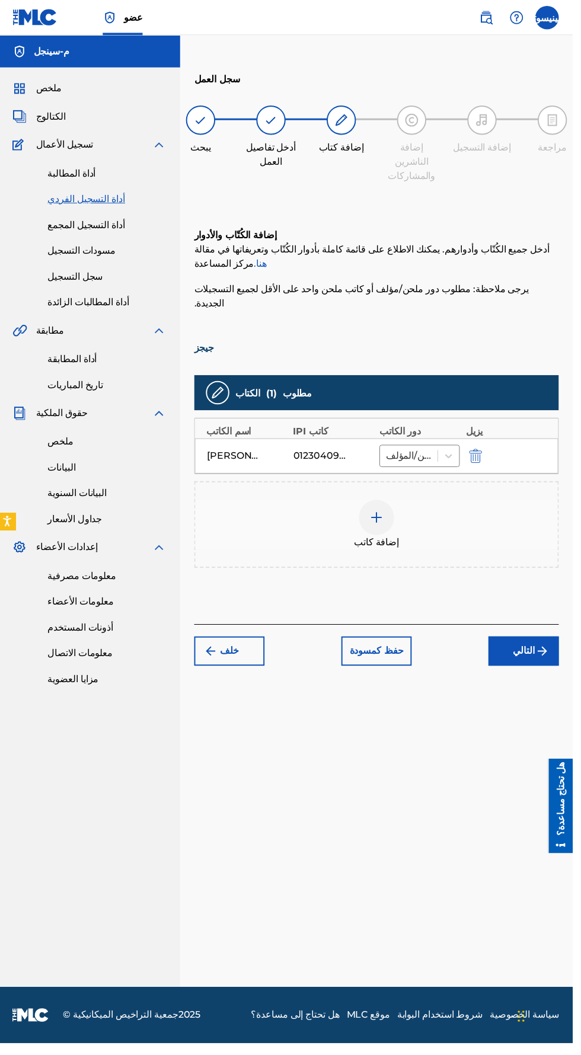
click at [233, 652] on font "خلف" at bounding box center [233, 657] width 19 height 11
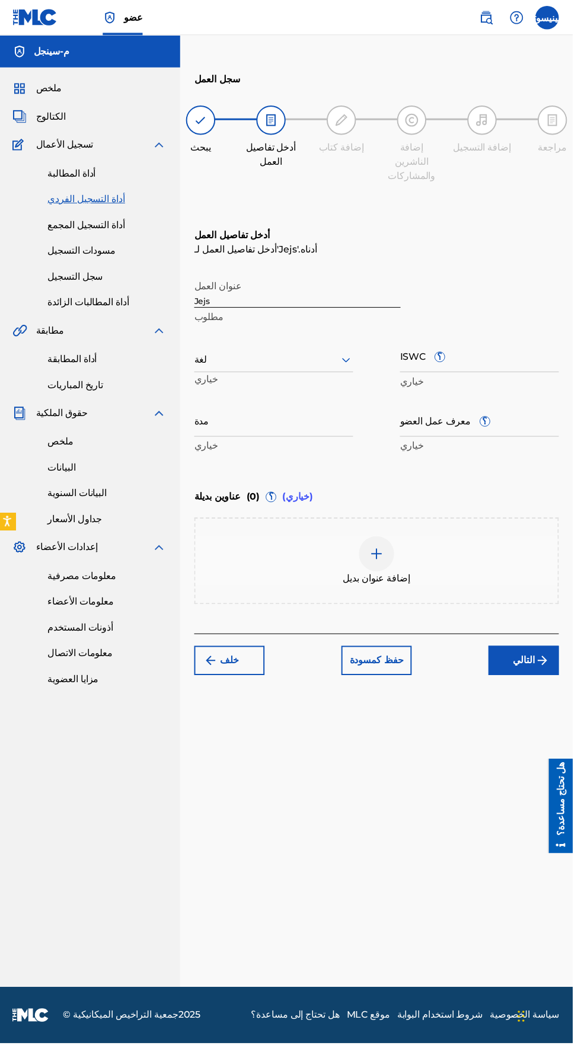
click at [232, 653] on button "خلف" at bounding box center [233, 668] width 71 height 30
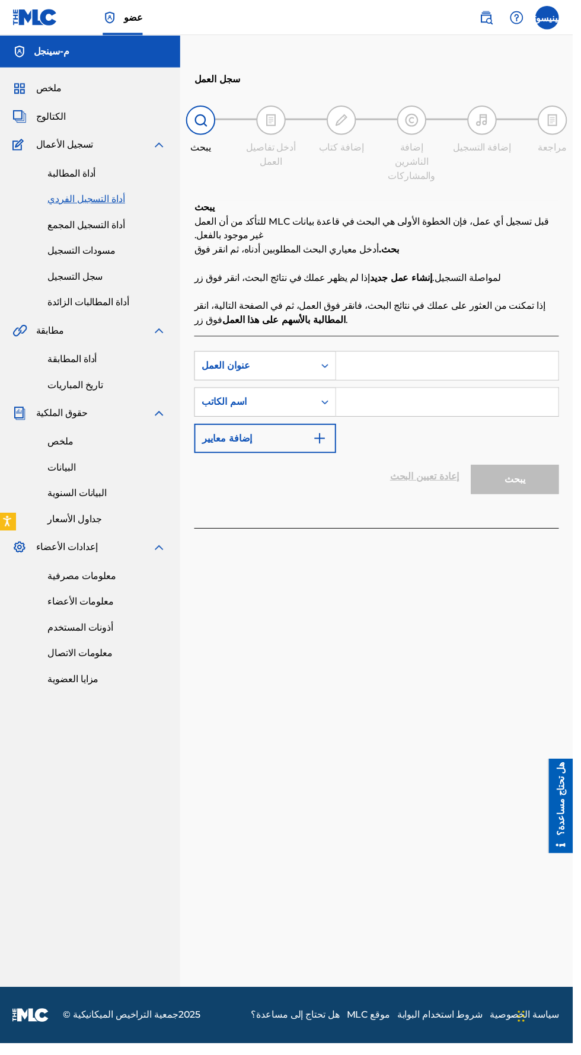
scroll to position [0, 0]
click at [124, 254] on link "مسودات التسجيل" at bounding box center [110, 254] width 120 height 14
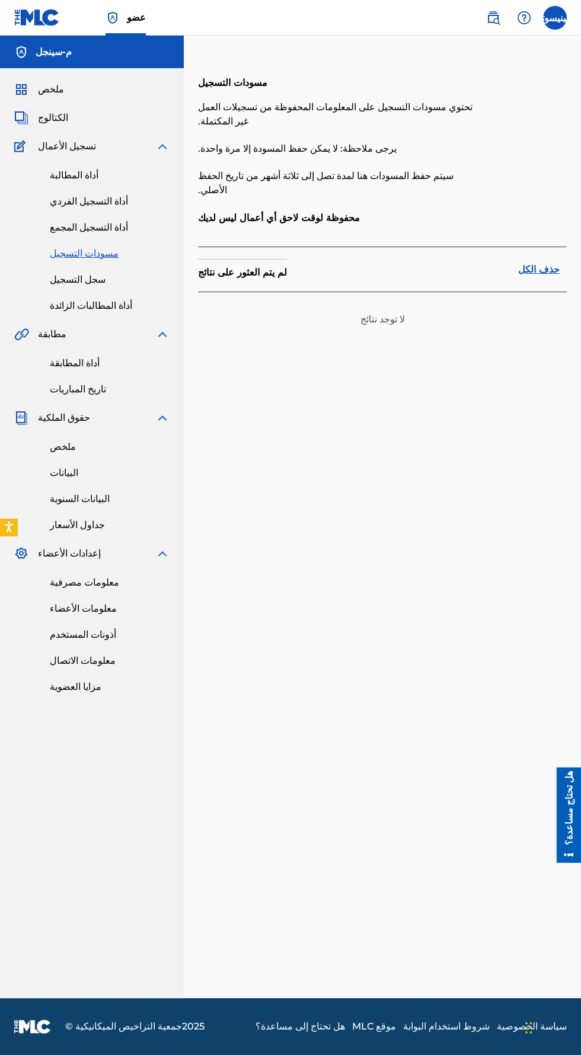
click at [94, 282] on font "سجل التسجيل" at bounding box center [78, 279] width 56 height 11
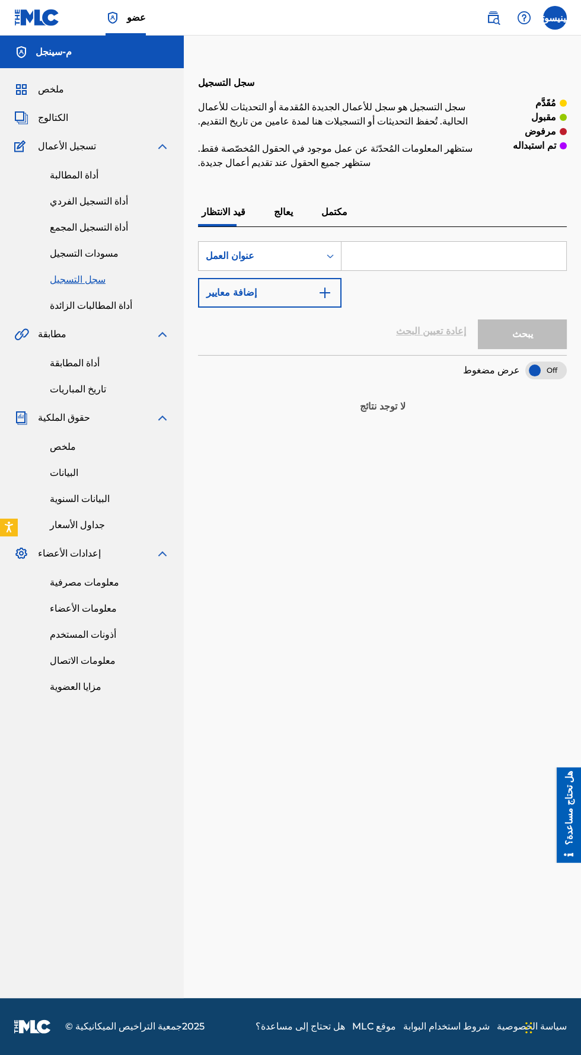
click at [337, 212] on font "مكتمل" at bounding box center [334, 211] width 26 height 11
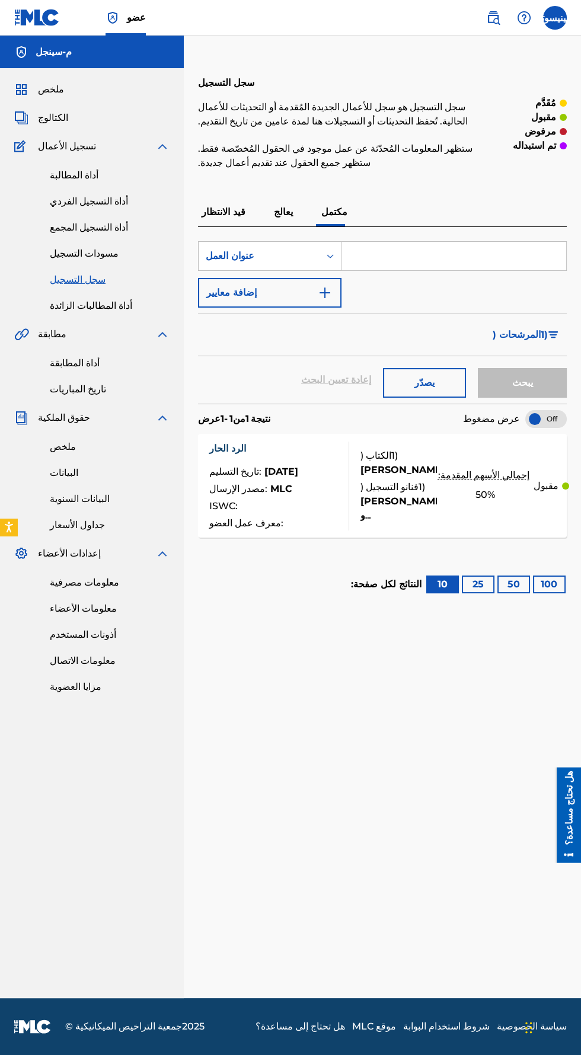
click at [550, 420] on div at bounding box center [545, 419] width 41 height 18
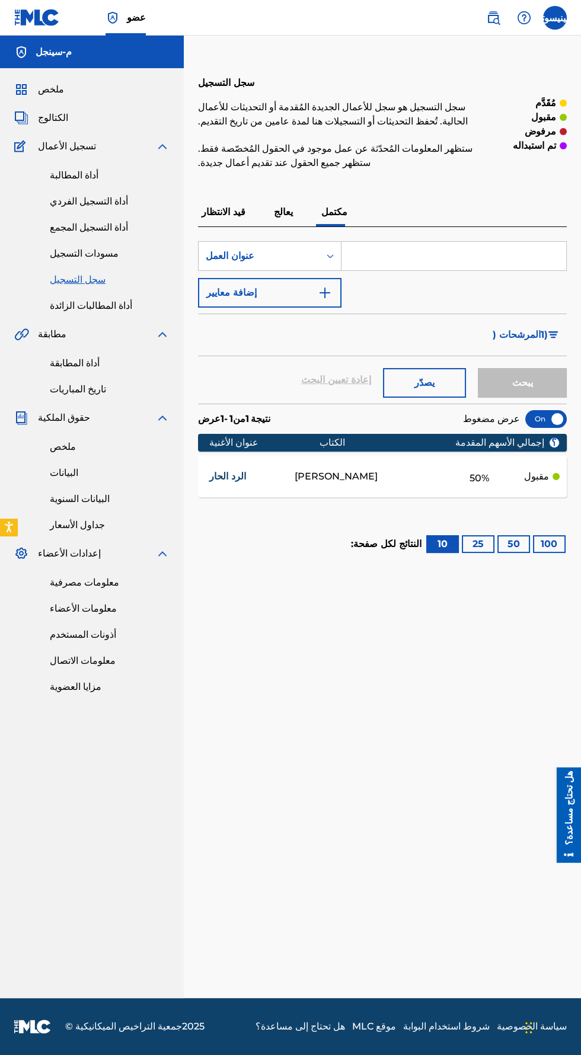
click at [511, 480] on div "50 %" at bounding box center [479, 476] width 89 height 27
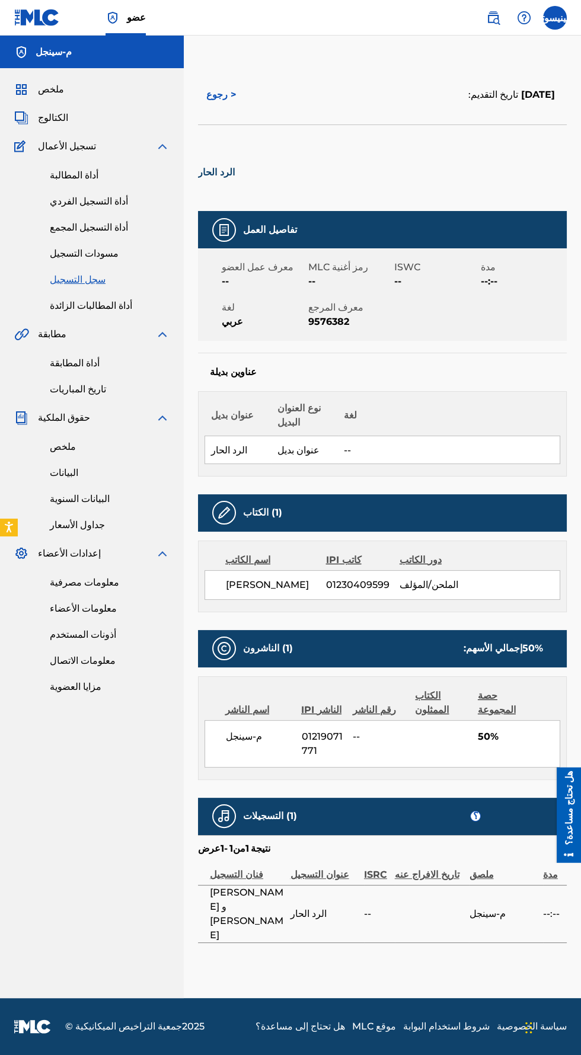
scroll to position [18, 0]
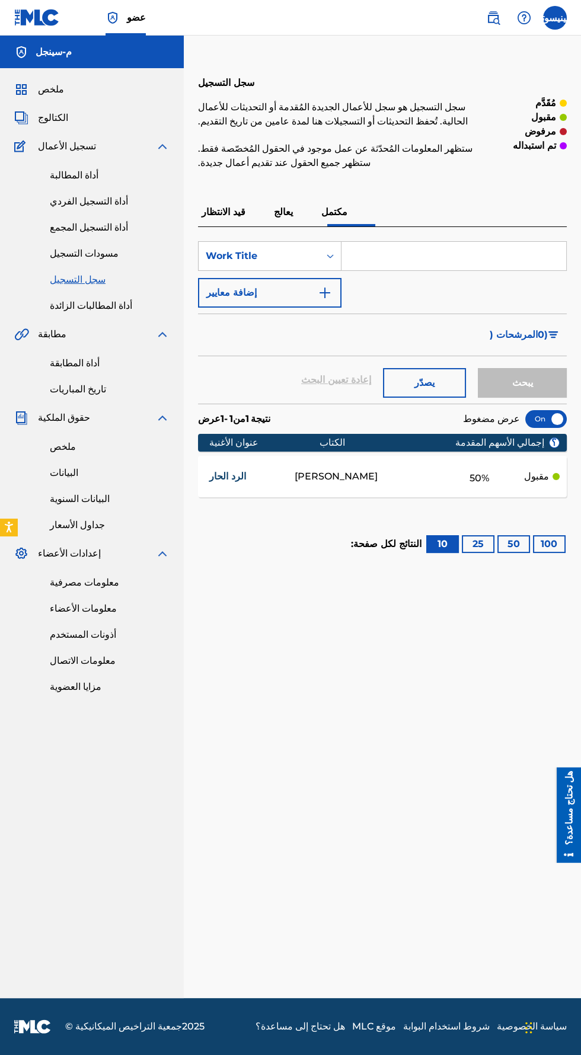
click at [553, 421] on div at bounding box center [545, 419] width 41 height 18
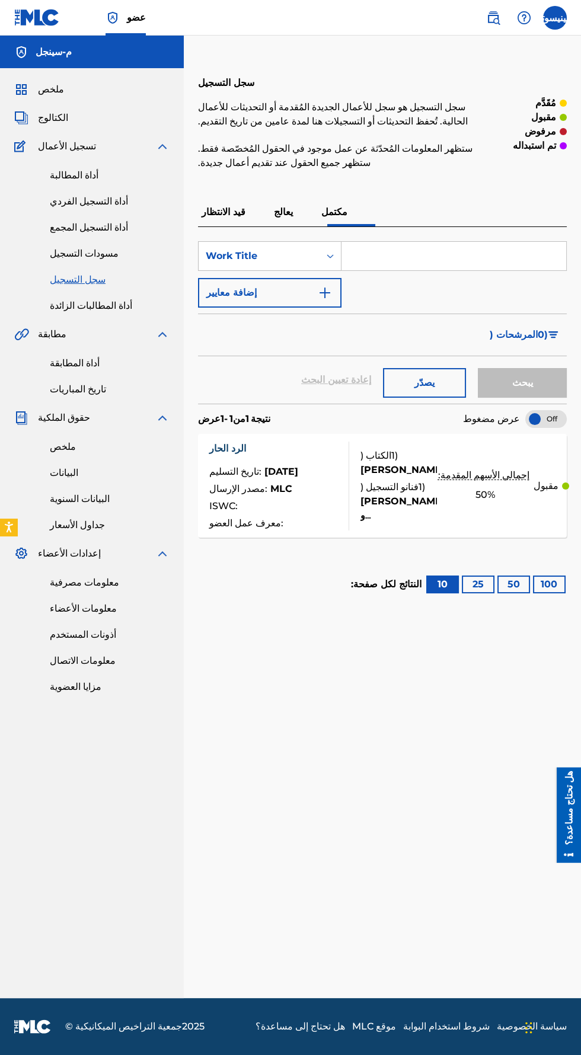
click at [105, 308] on font "أداة المطالبات الزائدة" at bounding box center [91, 305] width 82 height 11
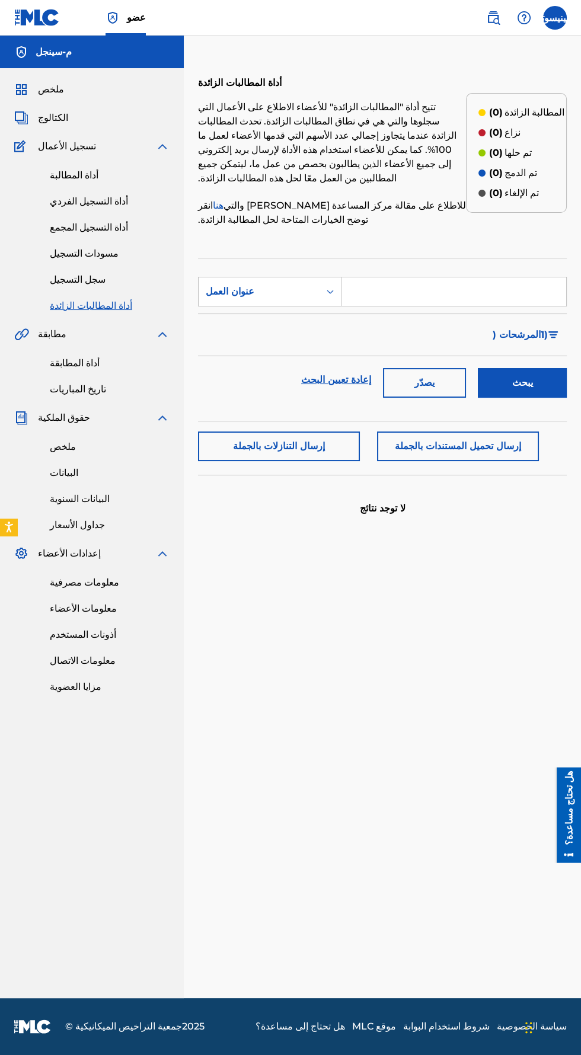
click at [521, 431] on button "إرسال تحميل المستندات بالجملة" at bounding box center [458, 446] width 162 height 30
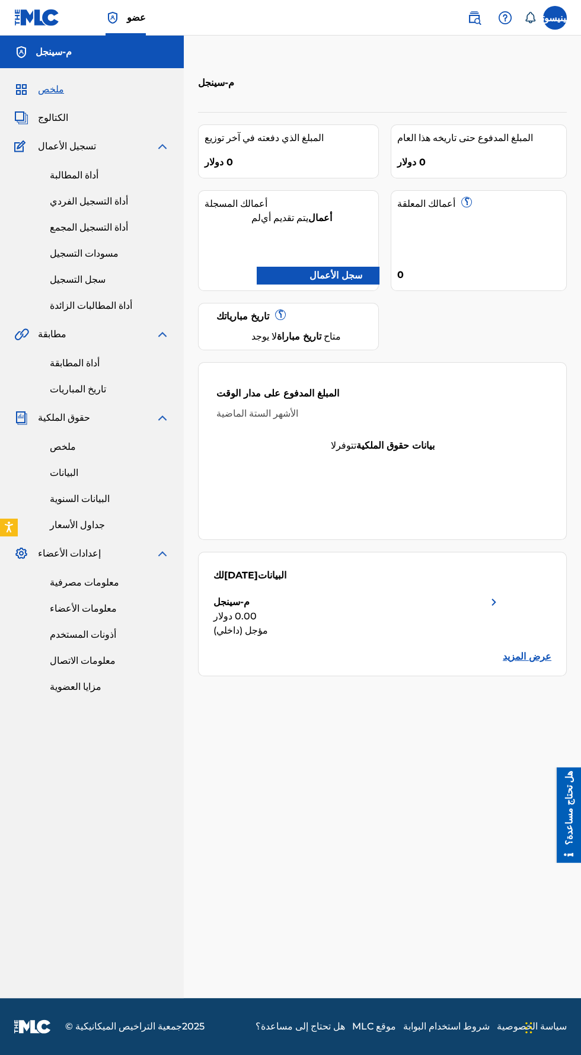
click at [76, 444] on link "ملخص" at bounding box center [110, 447] width 120 height 14
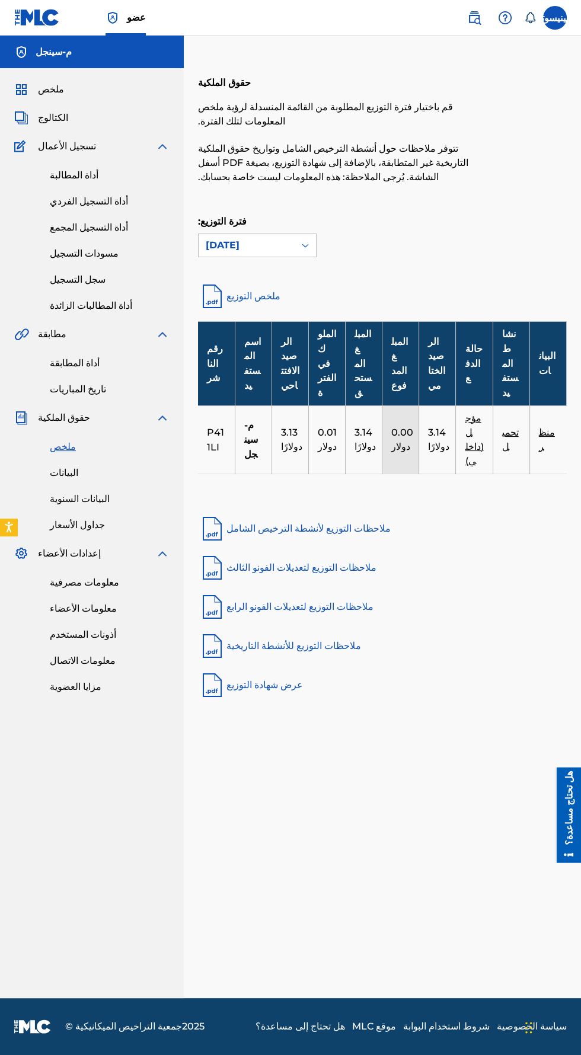
click at [62, 579] on font "معلومات مصرفية" at bounding box center [84, 582] width 69 height 11
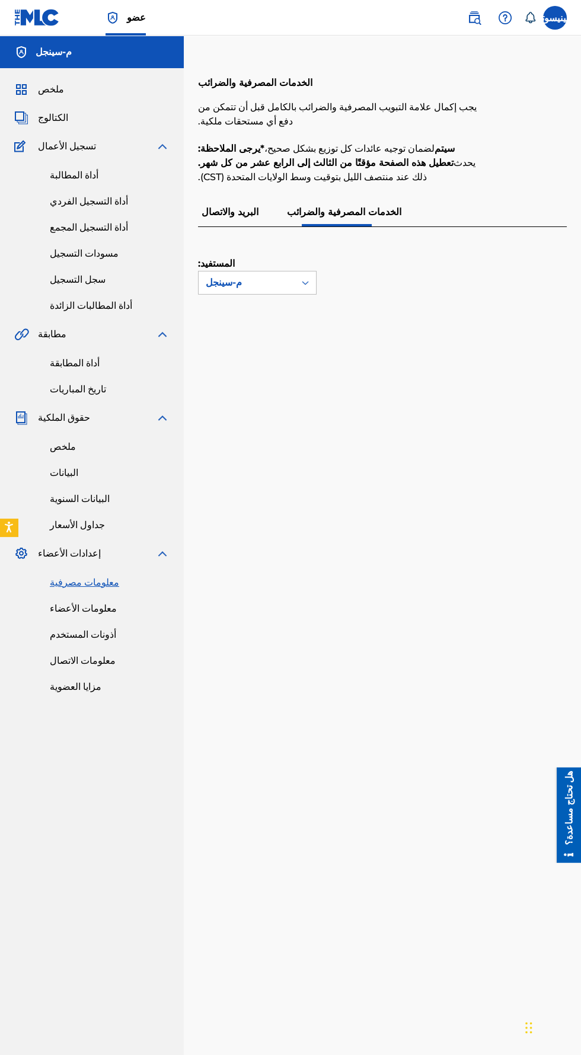
click at [256, 209] on p "البريد والاتصال" at bounding box center [230, 212] width 64 height 28
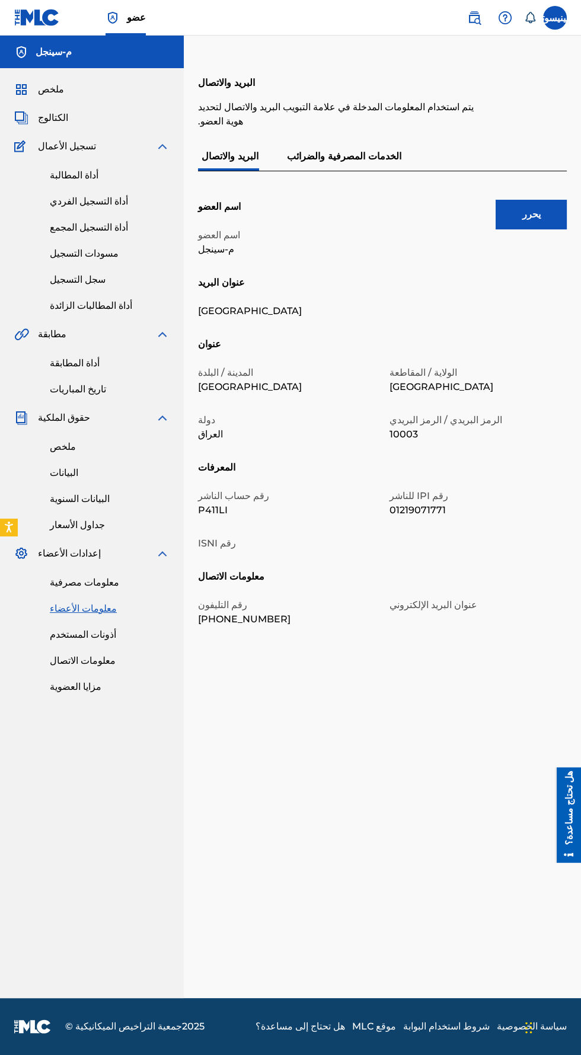
click at [530, 214] on font "يحرر" at bounding box center [531, 214] width 18 height 11
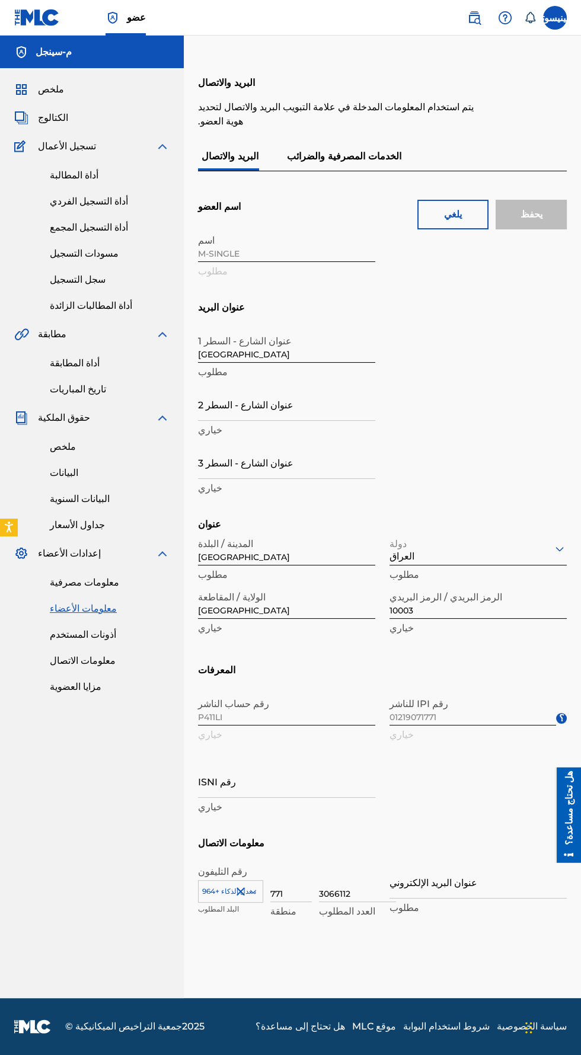
click at [440, 207] on button "يلغي" at bounding box center [452, 215] width 71 height 30
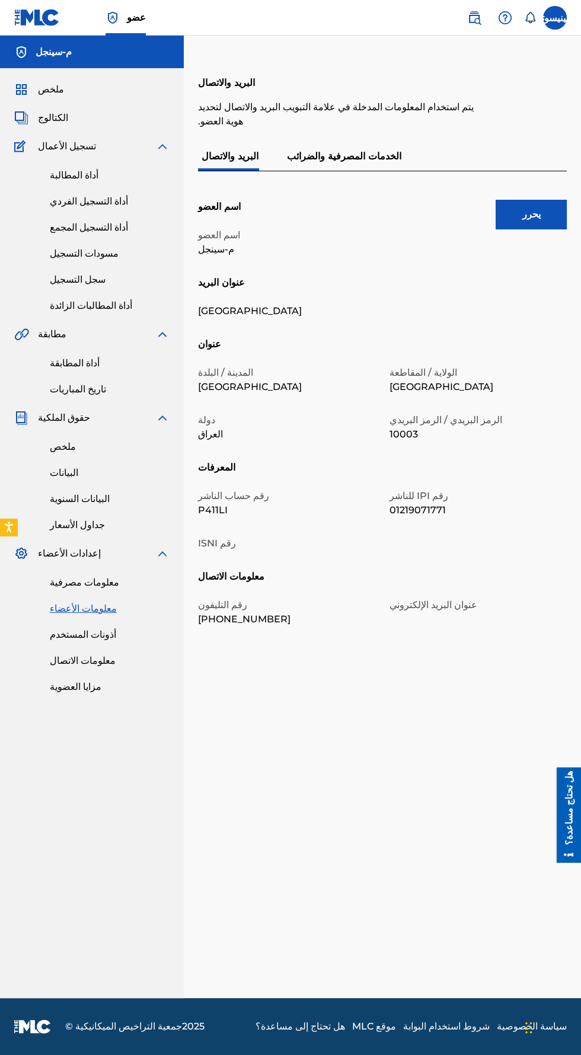
click at [63, 634] on font "أذونات المستخدم" at bounding box center [83, 634] width 66 height 11
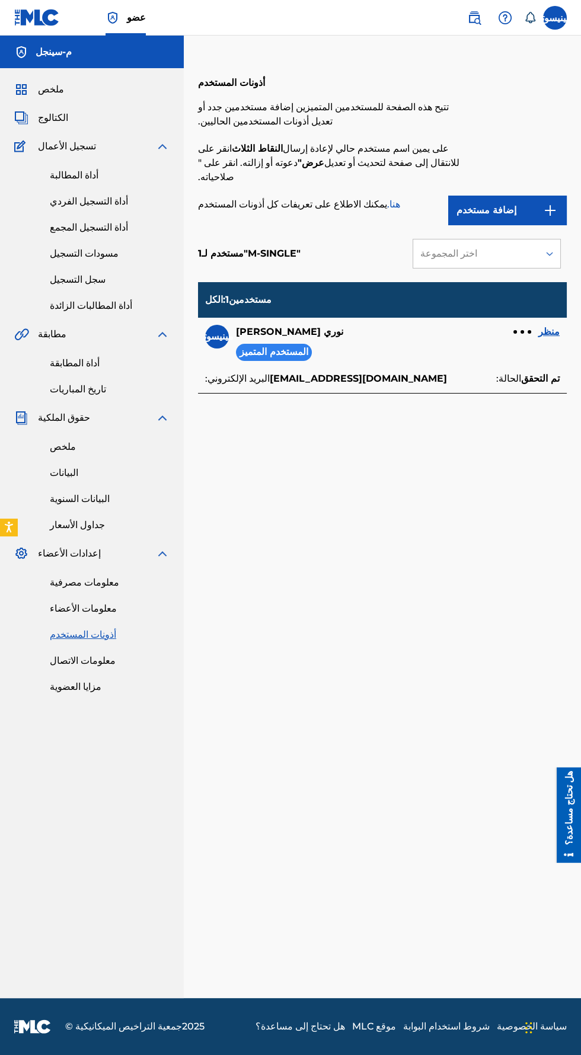
click at [73, 655] on font "معلومات الاتصال" at bounding box center [83, 660] width 66 height 11
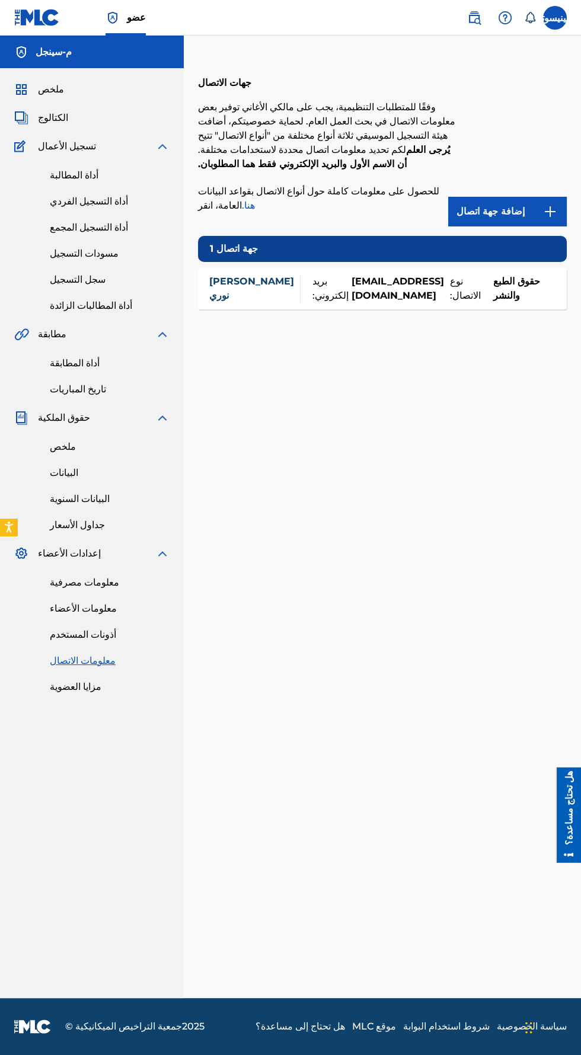
click at [70, 689] on font "مزايا العضوية" at bounding box center [76, 686] width 52 height 11
click at [116, 306] on font "أداة المطالبات الزائدة" at bounding box center [91, 305] width 82 height 11
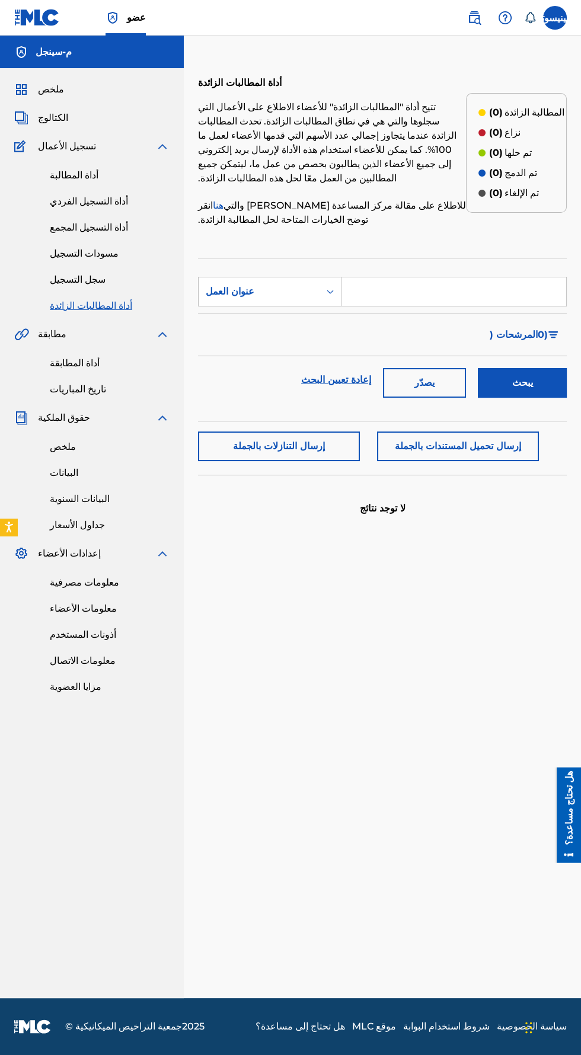
click at [59, 89] on font "ملخص" at bounding box center [51, 89] width 26 height 11
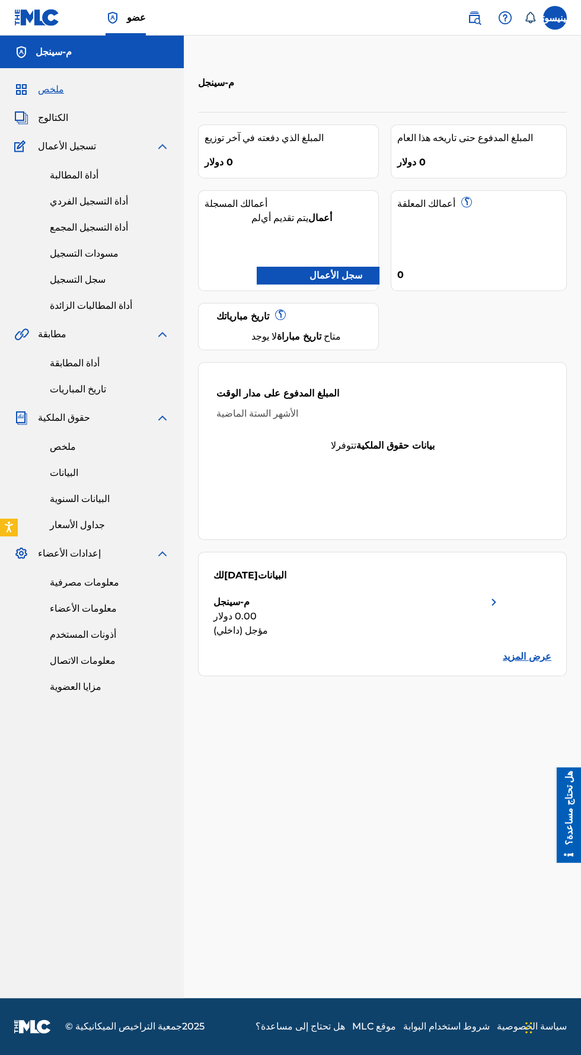
click at [52, 111] on span "الكتالوج" at bounding box center [53, 118] width 30 height 14
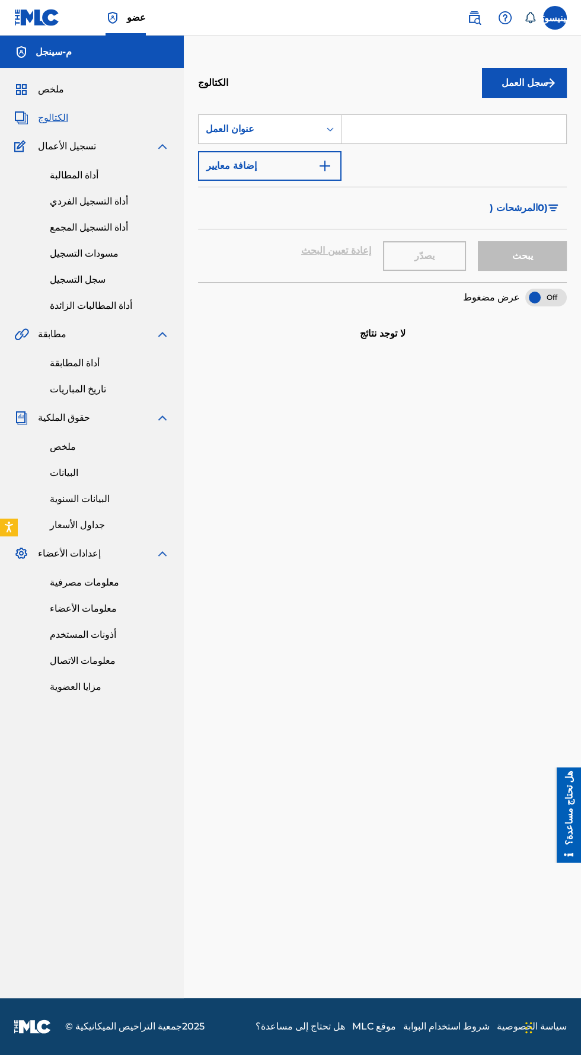
click at [551, 17] on label at bounding box center [555, 18] width 24 height 24
click at [555, 18] on input "مينيسوتا محمد نوري ms.hn39@gmail.com تفضيلات الإشعارات حساب تعريفي تسجيل الخروج" at bounding box center [555, 18] width 0 height 0
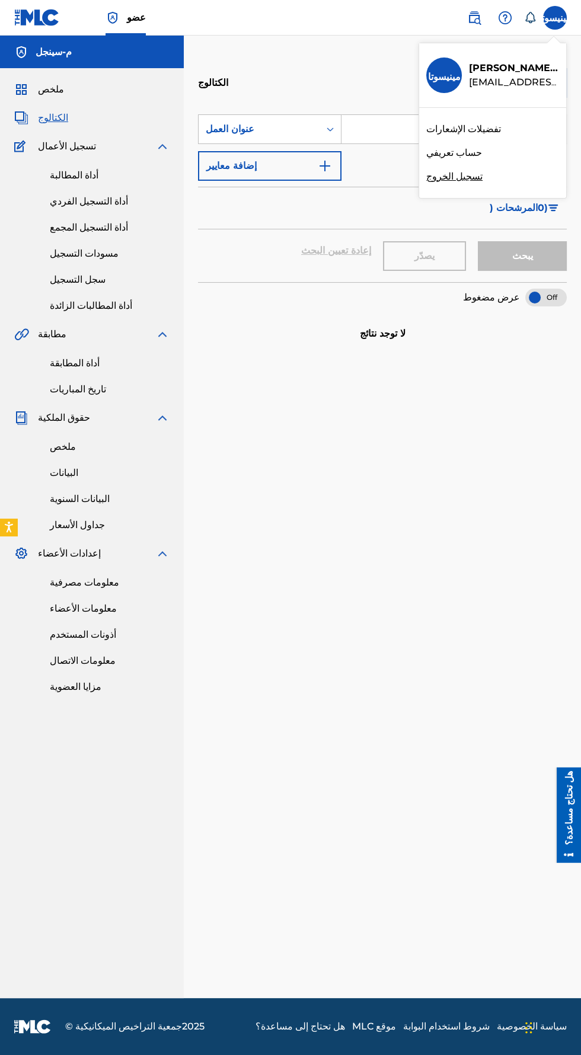
click at [481, 128] on div "عضو مينيسوتا مينيسوتا محمد نوري ms.hn39@gmail.com تفضيلات الإشعارات حساب تعريفي…" at bounding box center [290, 527] width 581 height 1055
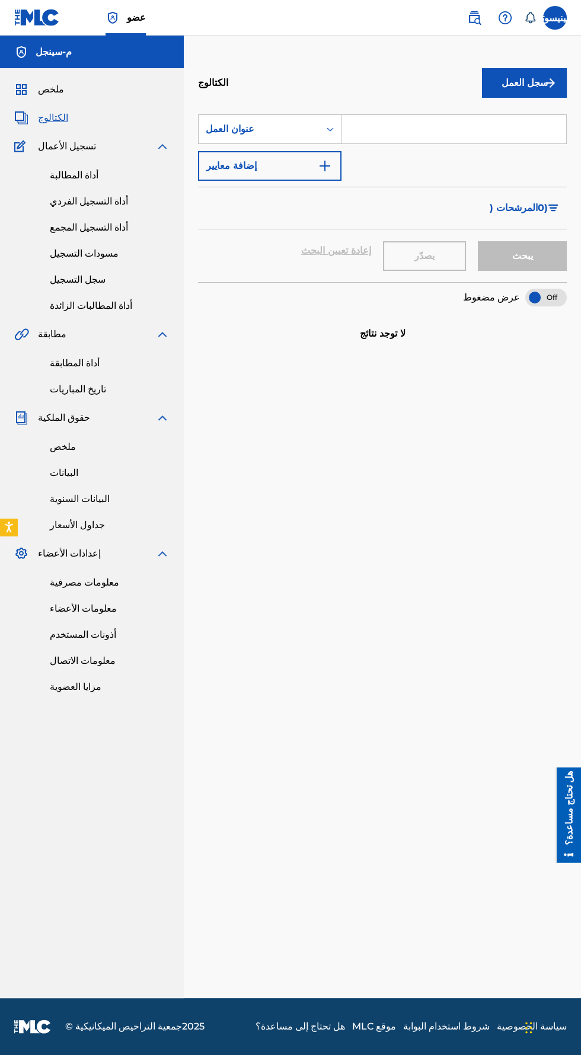
click at [551, 27] on label at bounding box center [555, 18] width 24 height 24
click at [555, 18] on input "مينيسوتا محمد نوري ms.hn39@gmail.com تفضيلات الإشعارات حساب تعريفي تسجيل الخروج" at bounding box center [555, 18] width 0 height 0
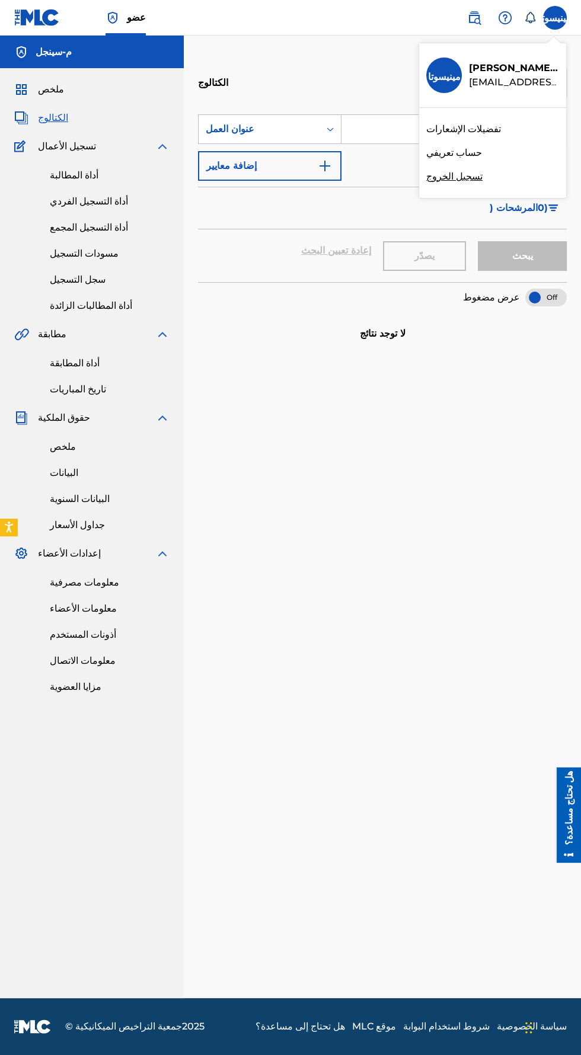
click at [459, 152] on div "عضو مينيسوتا مينيسوتا محمد نوري ms.hn39@gmail.com تفضيلات الإشعارات حساب تعريفي…" at bounding box center [290, 527] width 581 height 1055
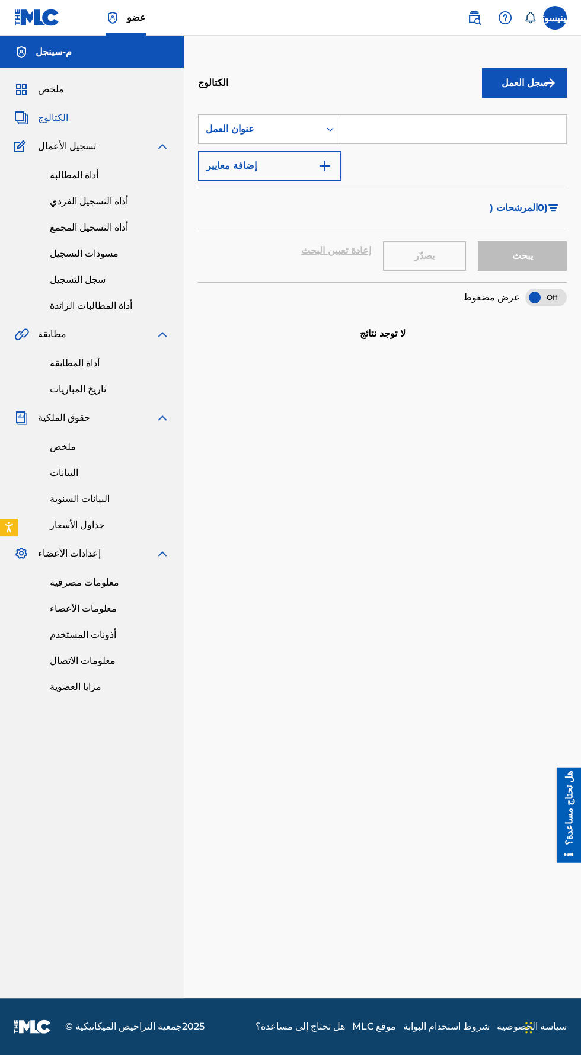
click at [92, 171] on link "أداة المطالبة" at bounding box center [110, 175] width 120 height 14
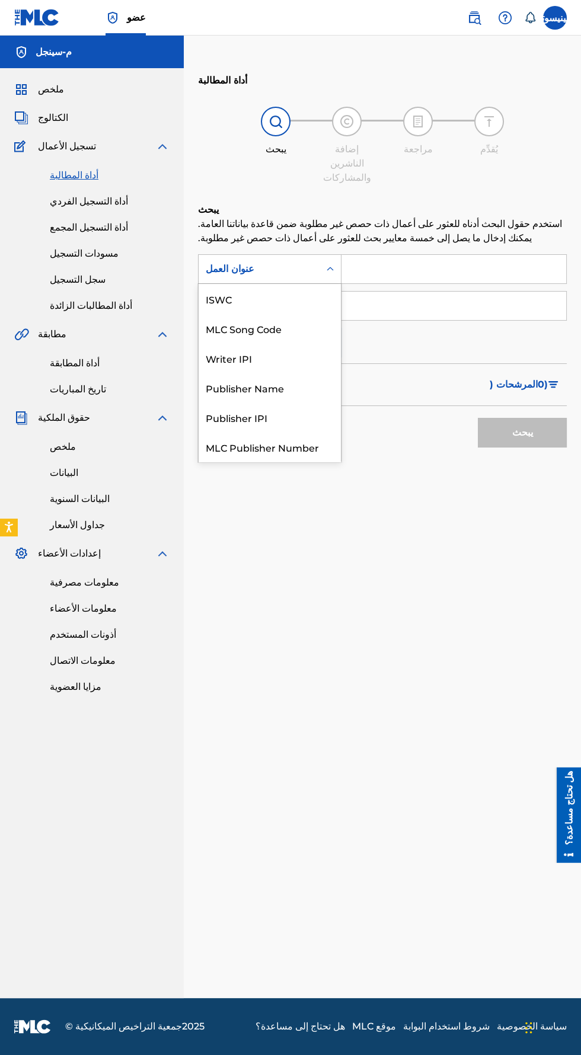
scroll to position [29, 0]
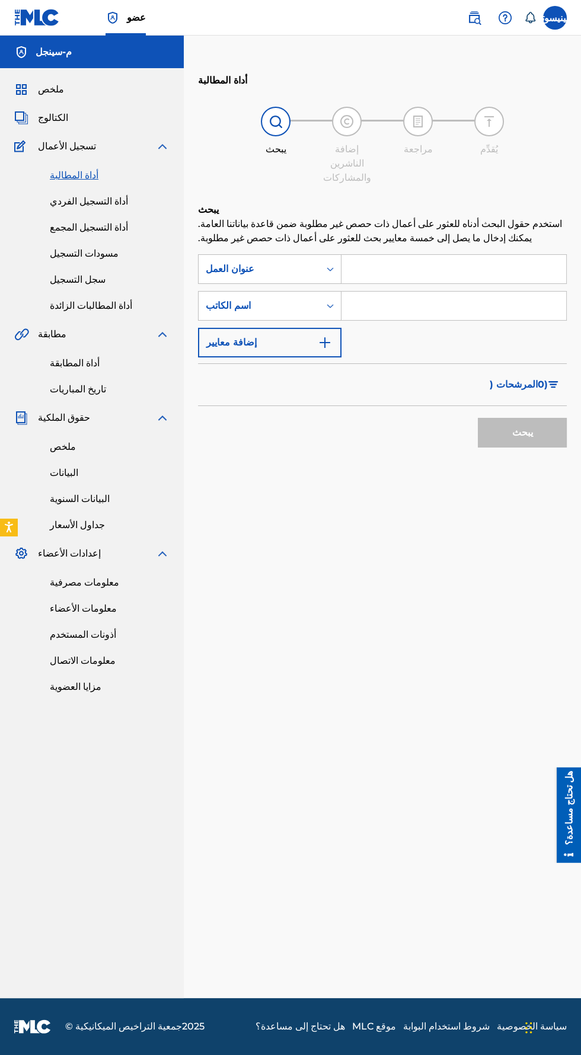
click at [123, 304] on link "أداة المطالبات الزائدة" at bounding box center [110, 306] width 120 height 14
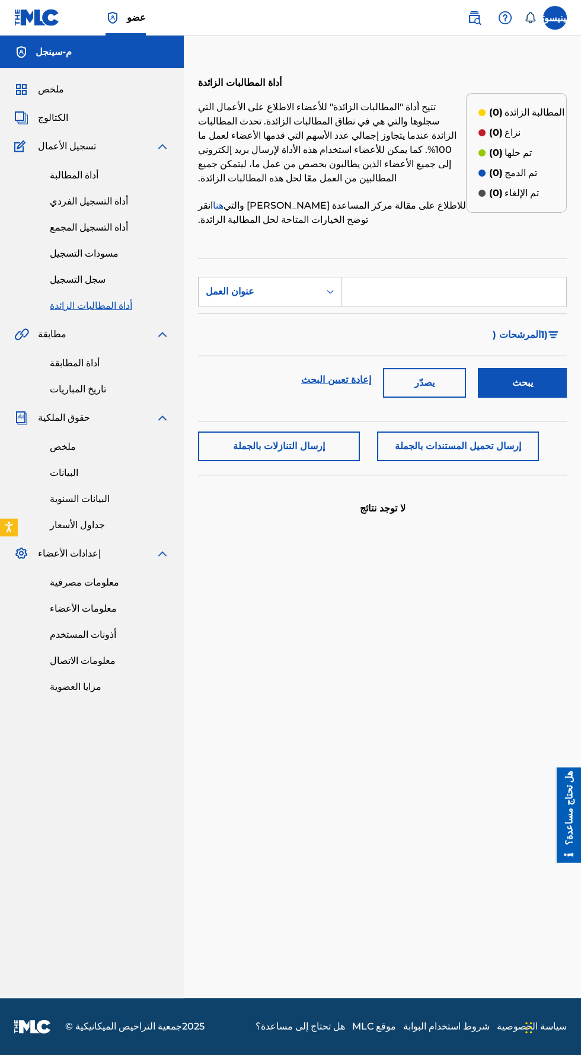
click at [95, 279] on font "سجل التسجيل" at bounding box center [78, 279] width 56 height 11
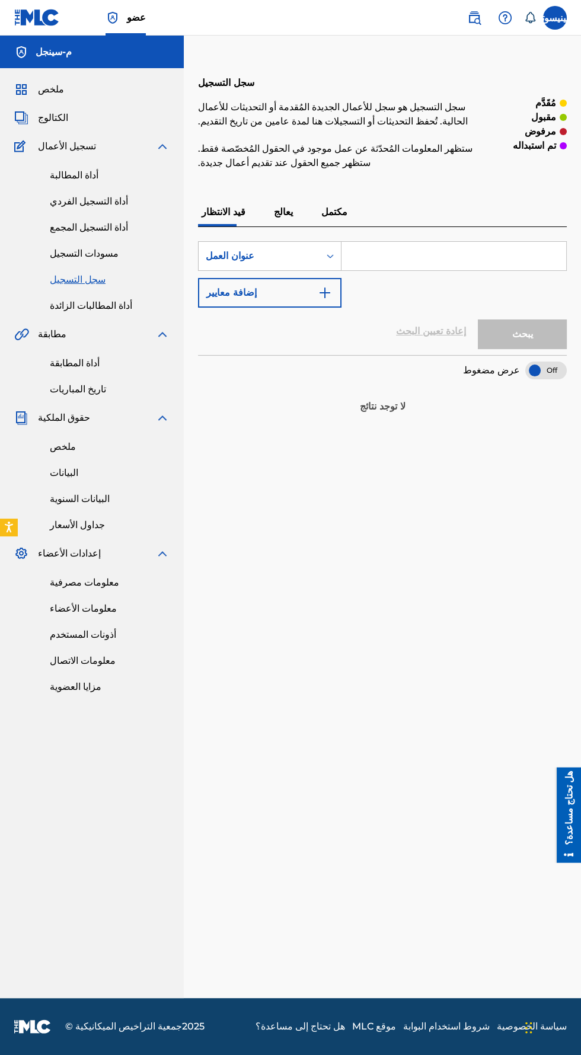
click at [337, 213] on font "مكتمل" at bounding box center [334, 211] width 26 height 11
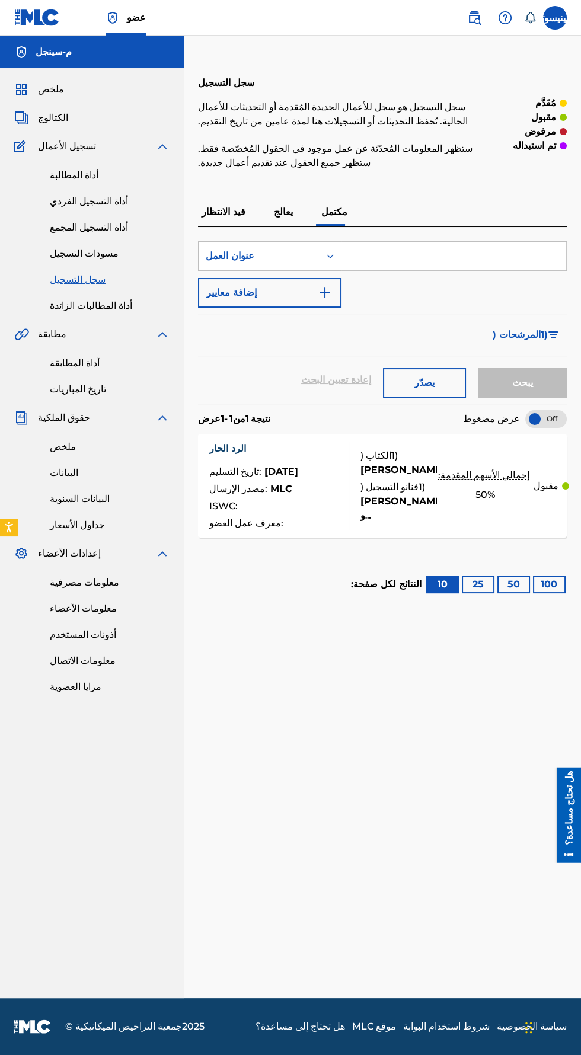
click at [370, 481] on font "فنانو التسجيل (" at bounding box center [389, 486] width 58 height 11
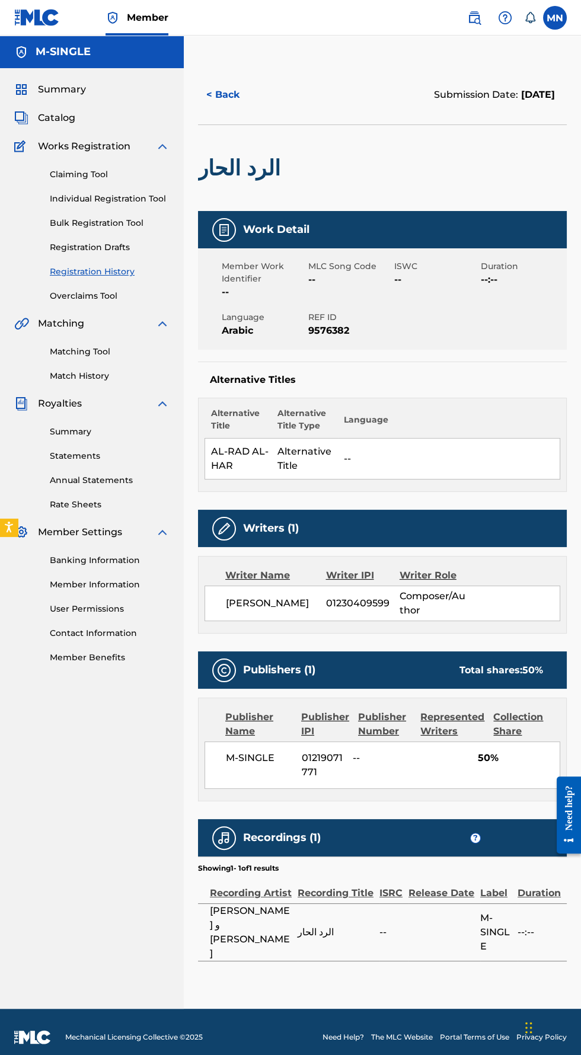
click at [343, 332] on span "9576382" at bounding box center [350, 331] width 84 height 14
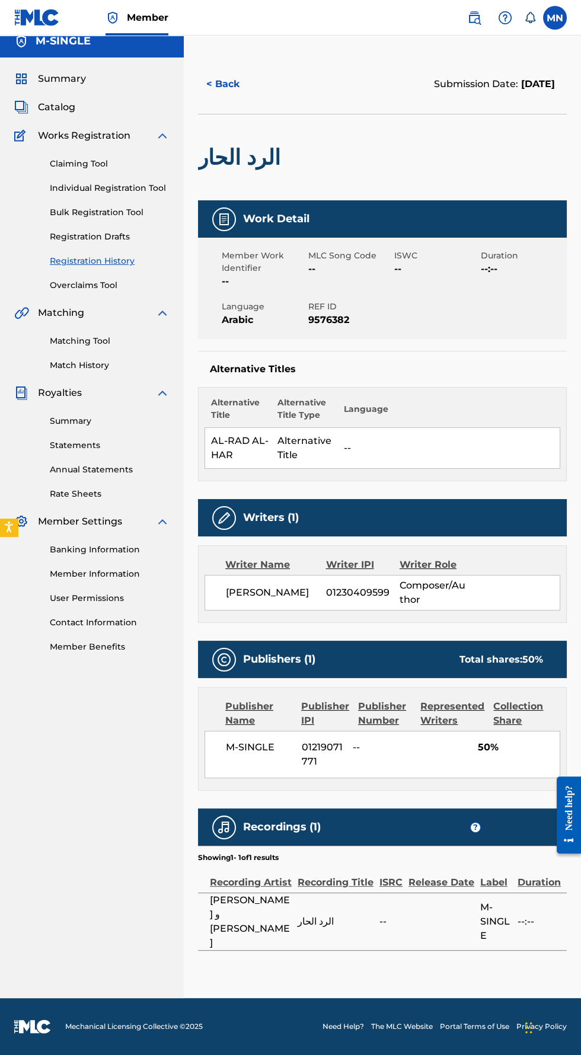
scroll to position [39, 0]
copy span "9576382"
click at [80, 72] on span "Summary" at bounding box center [62, 79] width 48 height 14
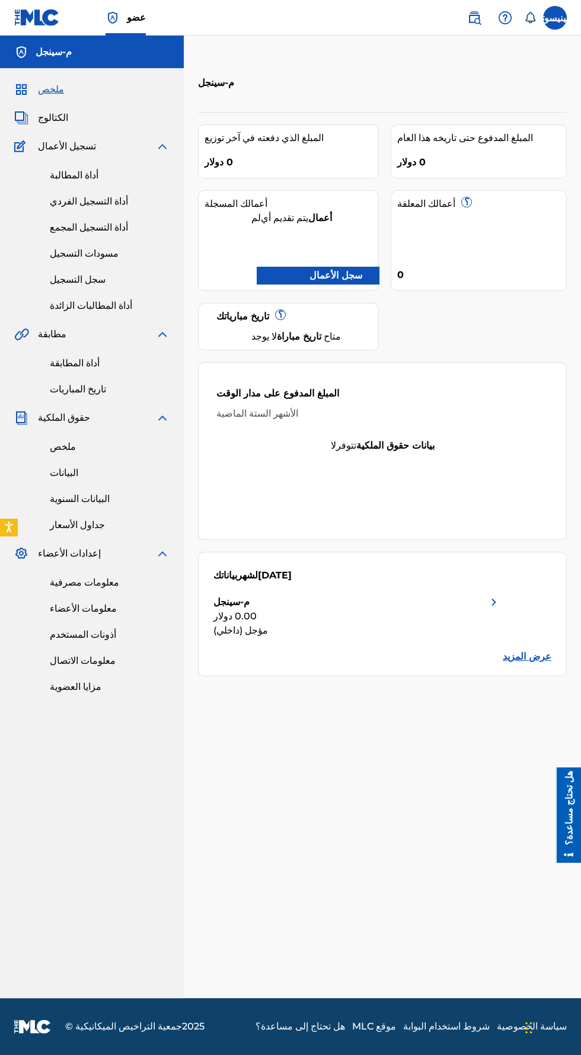
click at [59, 117] on font "الكتالوج" at bounding box center [53, 117] width 30 height 11
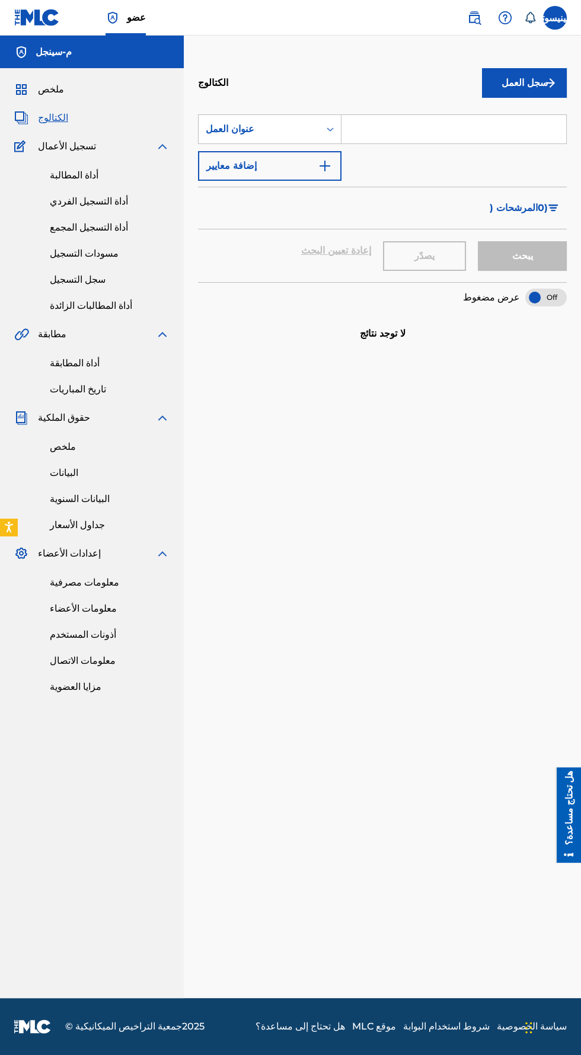
click at [87, 171] on font "أداة المطالبة" at bounding box center [74, 174] width 49 height 11
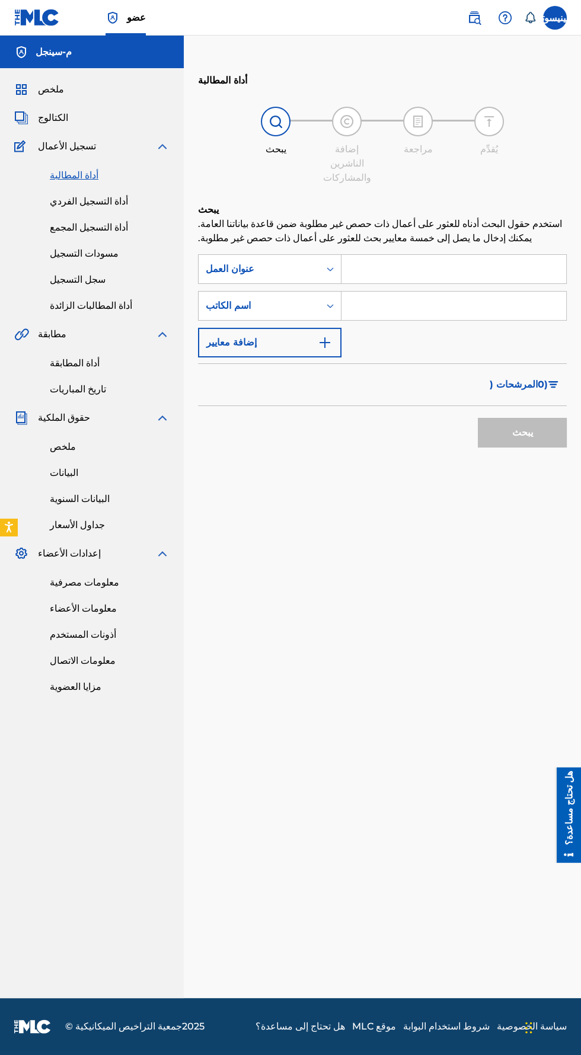
click at [440, 255] on input "نموذج البحث" at bounding box center [453, 269] width 225 height 28
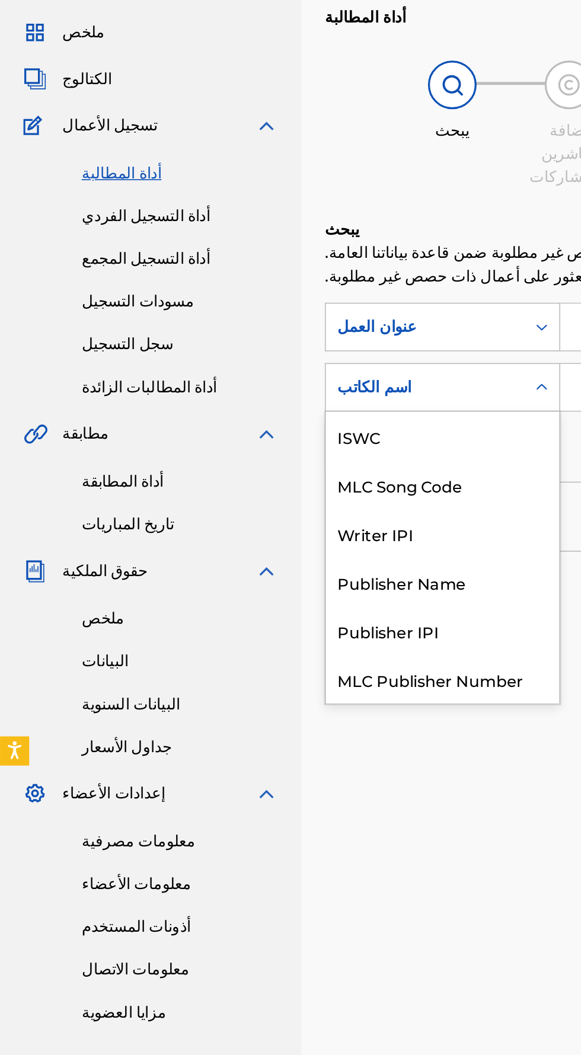
scroll to position [29, 0]
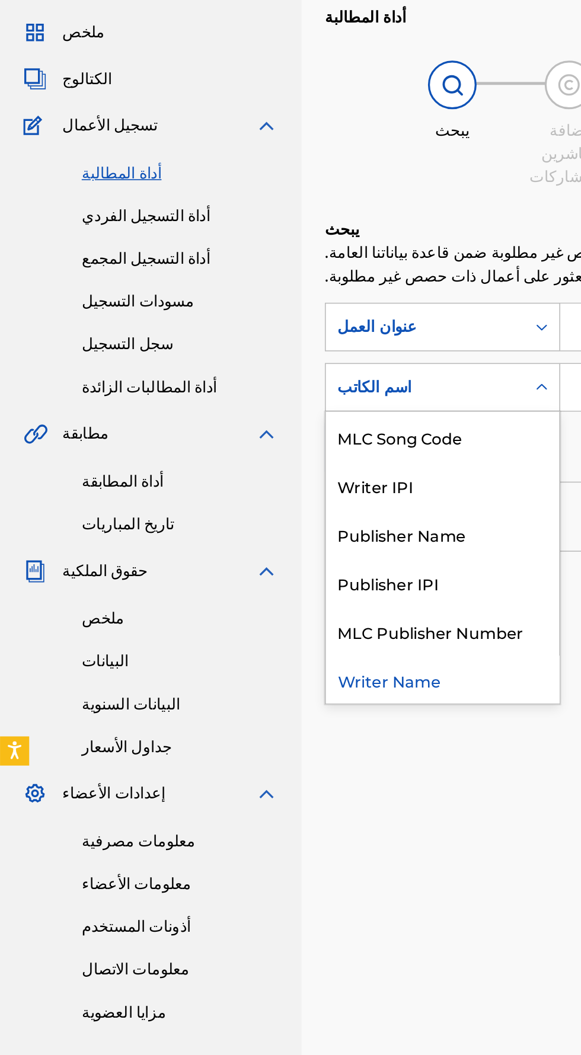
click at [321, 447] on div "MLC Publisher Number" at bounding box center [270, 455] width 142 height 30
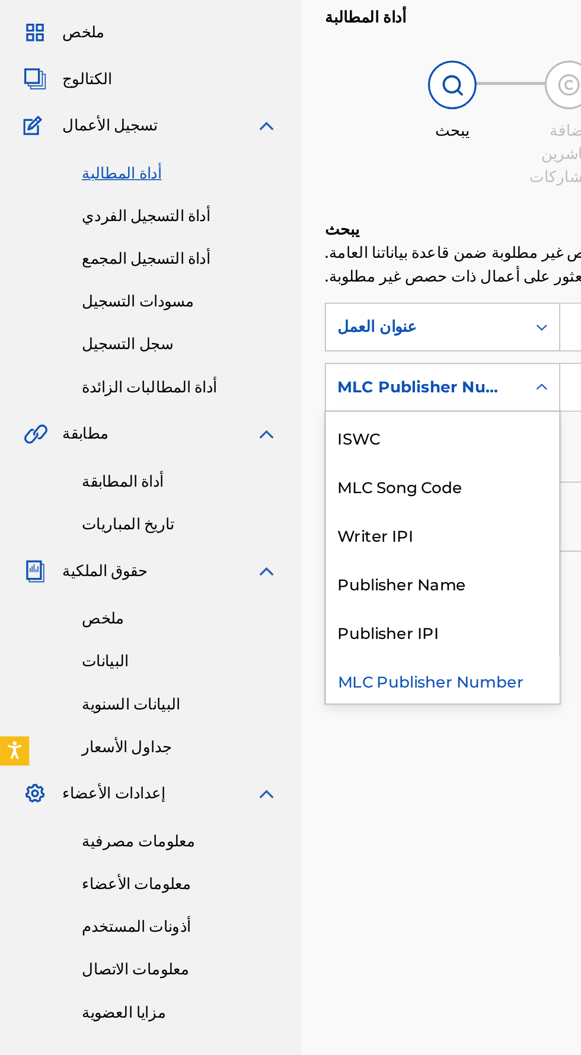
click at [293, 351] on div "MLC Song Code" at bounding box center [270, 366] width 142 height 30
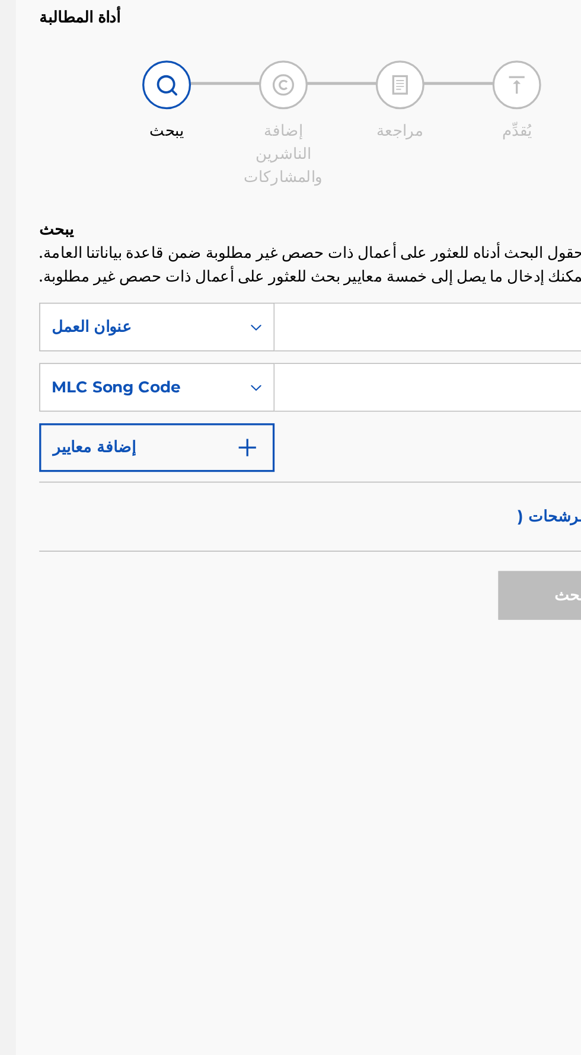
scroll to position [0, 0]
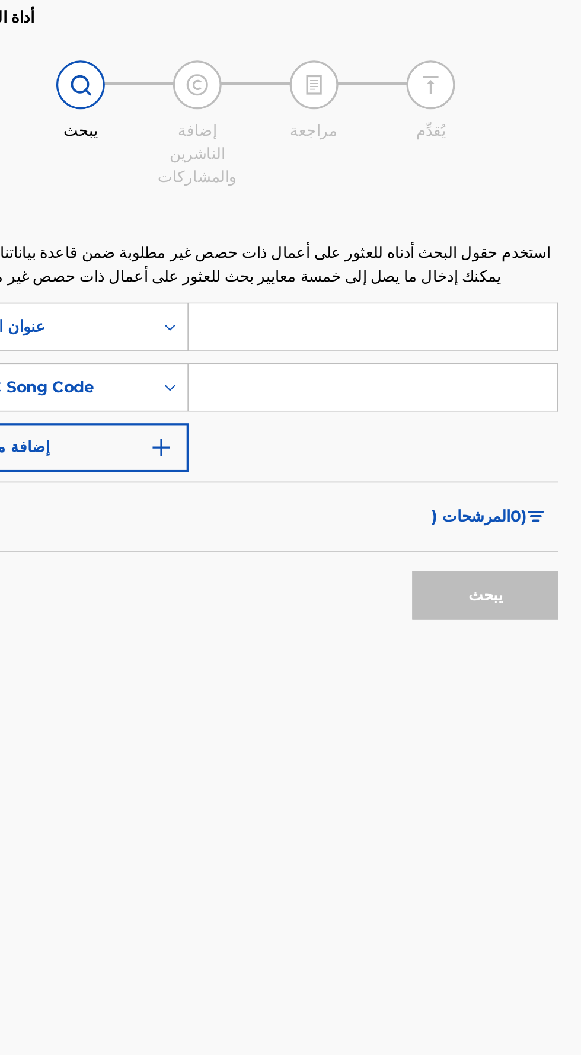
click at [460, 292] on input "نموذج البحث" at bounding box center [453, 306] width 225 height 28
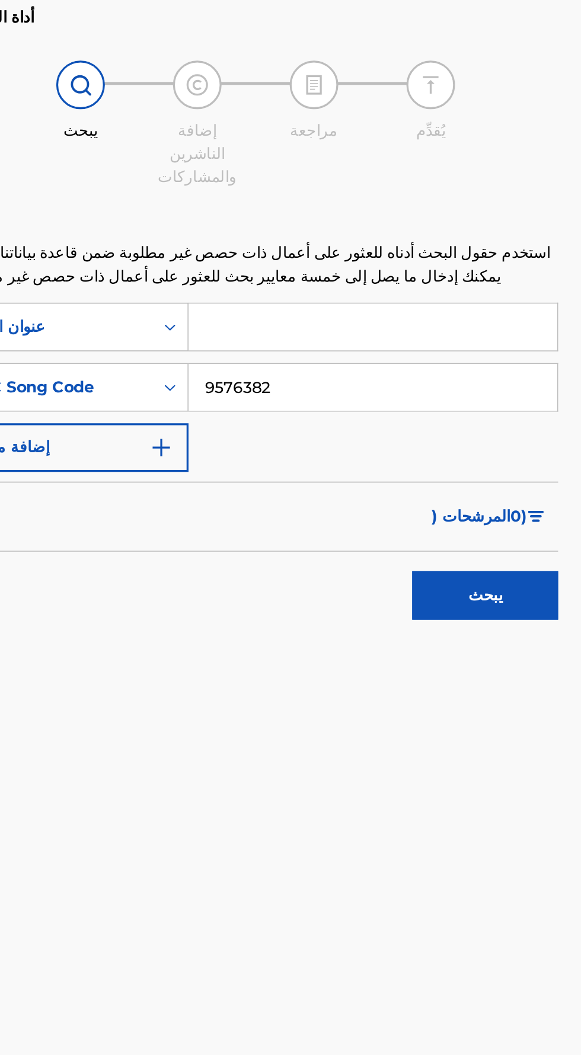
type input "9576382"
click at [551, 418] on button "يبحث" at bounding box center [522, 433] width 89 height 30
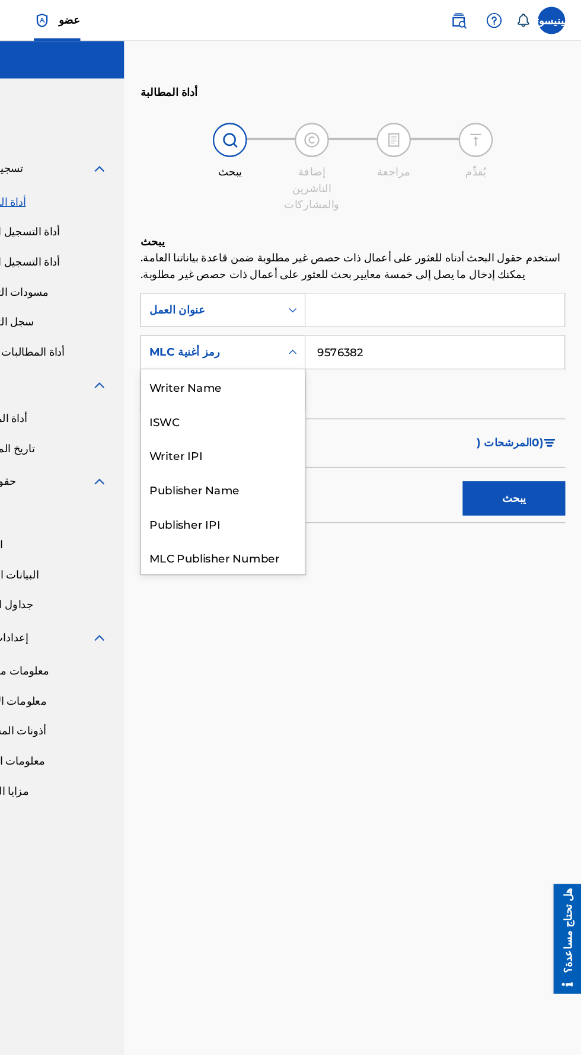
scroll to position [29, 0]
click at [311, 442] on div "MLC Publisher Number" at bounding box center [270, 455] width 142 height 30
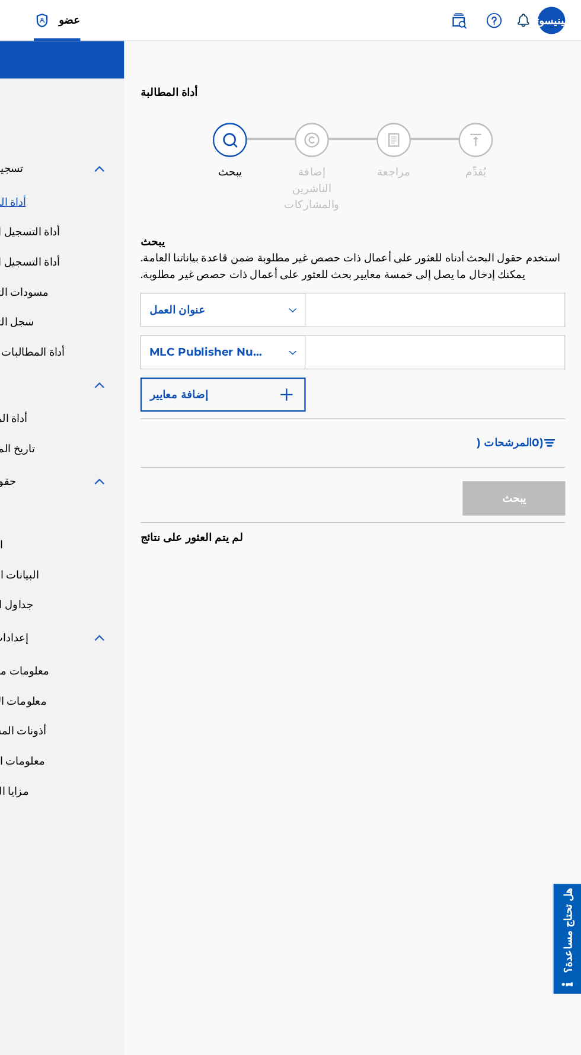
click at [434, 292] on input "نموذج البحث" at bounding box center [453, 306] width 225 height 28
click at [551, 420] on button "يبحث" at bounding box center [522, 433] width 89 height 30
click at [418, 295] on input "9576382" at bounding box center [453, 306] width 225 height 28
type input "9"
click at [444, 255] on input "نموذج البحث" at bounding box center [453, 269] width 225 height 28
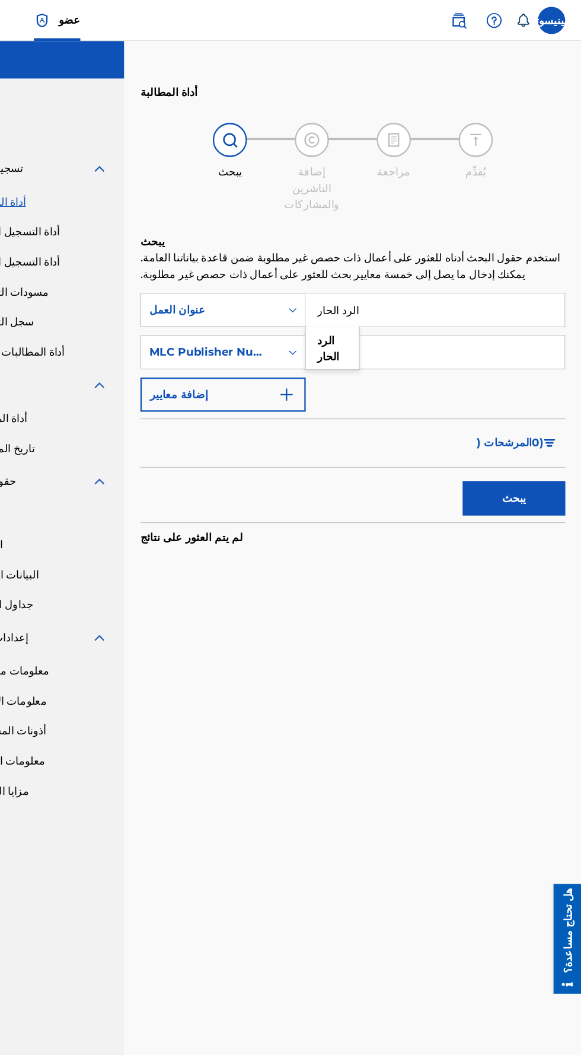
type input "الرد الحار"
click at [543, 420] on button "يبحث" at bounding box center [522, 433] width 89 height 30
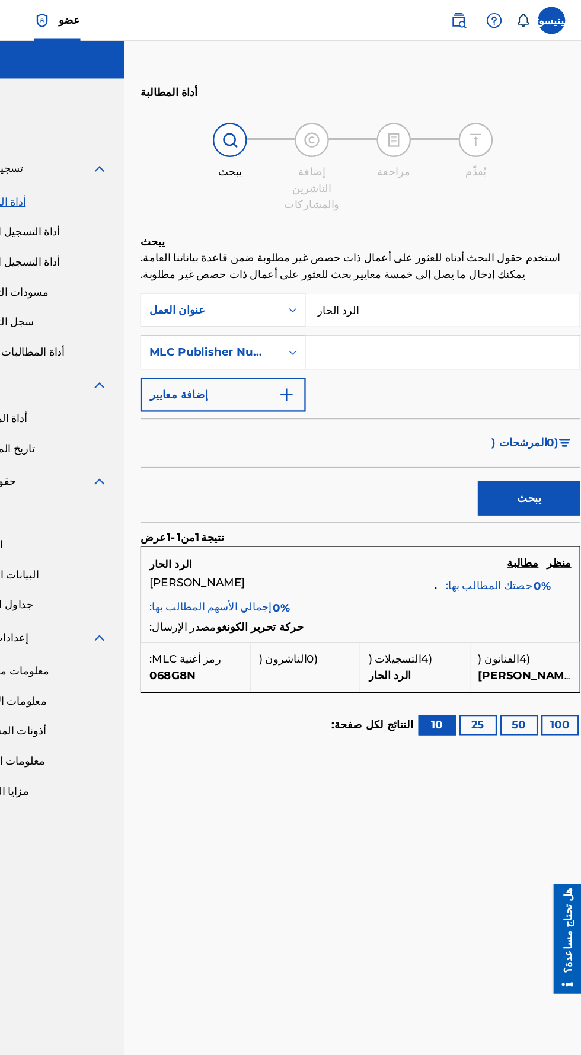
click at [458, 508] on div "محمد نوري حصتك المطالب بها: 0 % إجمالي الأسهم المطالب بها: 0%" at bounding box center [389, 517] width 366 height 37
click at [533, 538] on div "مصدر الإرسال: حركة تحرير الكونغو" at bounding box center [389, 546] width 366 height 17
click at [522, 483] on font "مطالبة" at bounding box center [529, 488] width 27 height 11
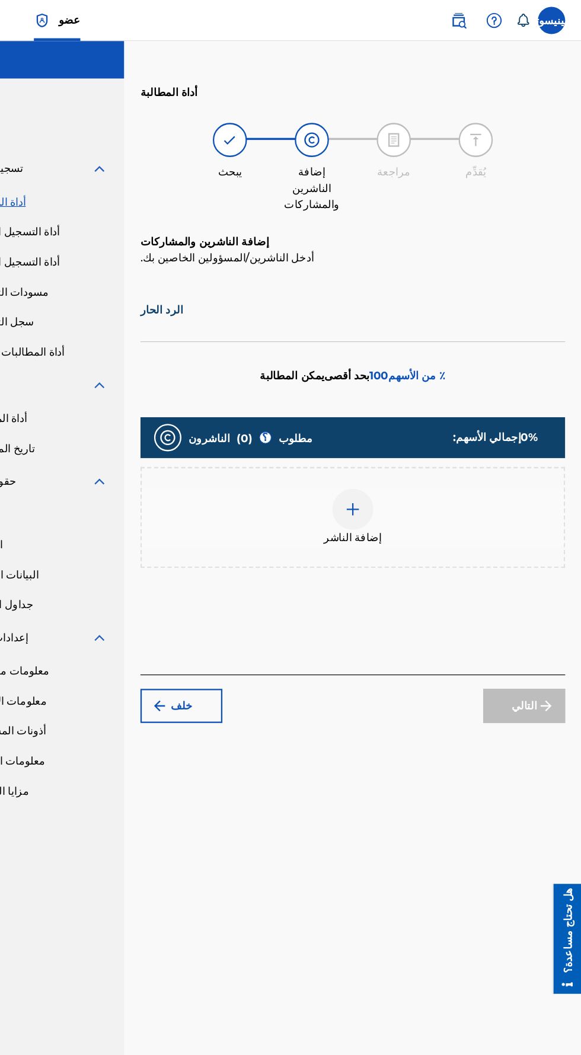
click at [239, 606] on font "خلف" at bounding box center [233, 613] width 19 height 14
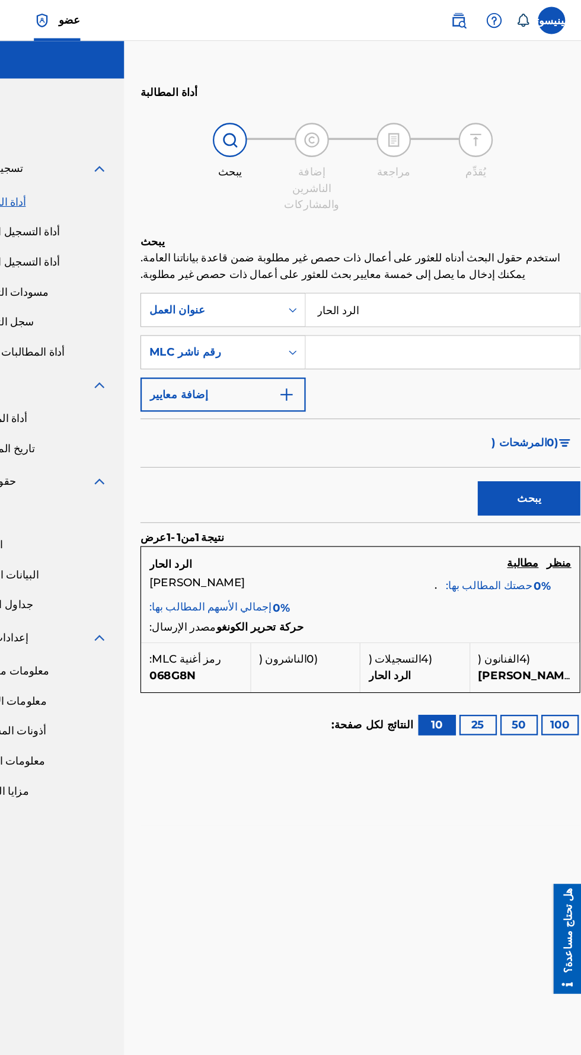
click at [351, 538] on div "مصدر الإرسال: حركة تحرير الكونغو" at bounding box center [389, 546] width 366 height 17
click at [462, 506] on div "محمد نوري حصتك المطالب بها: 0 % إجمالي الأسهم المطالب بها: 0%" at bounding box center [389, 517] width 366 height 37
click at [232, 502] on div "محمد نوري حصتك المطالب بها: 0 % إجمالي الأسهم المطالب بها: 0%" at bounding box center [389, 517] width 366 height 37
click at [314, 538] on div "مصدر الإرسال: حركة تحرير الكونغو" at bounding box center [389, 546] width 366 height 17
click at [554, 483] on font "منظر" at bounding box center [561, 488] width 21 height 11
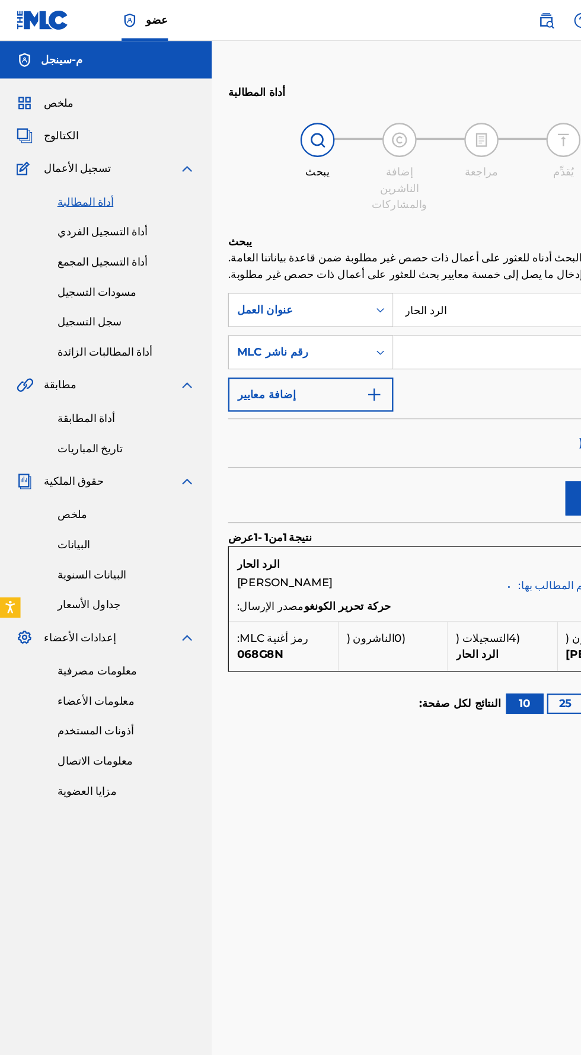
click at [87, 282] on font "سجل التسجيل" at bounding box center [78, 279] width 56 height 11
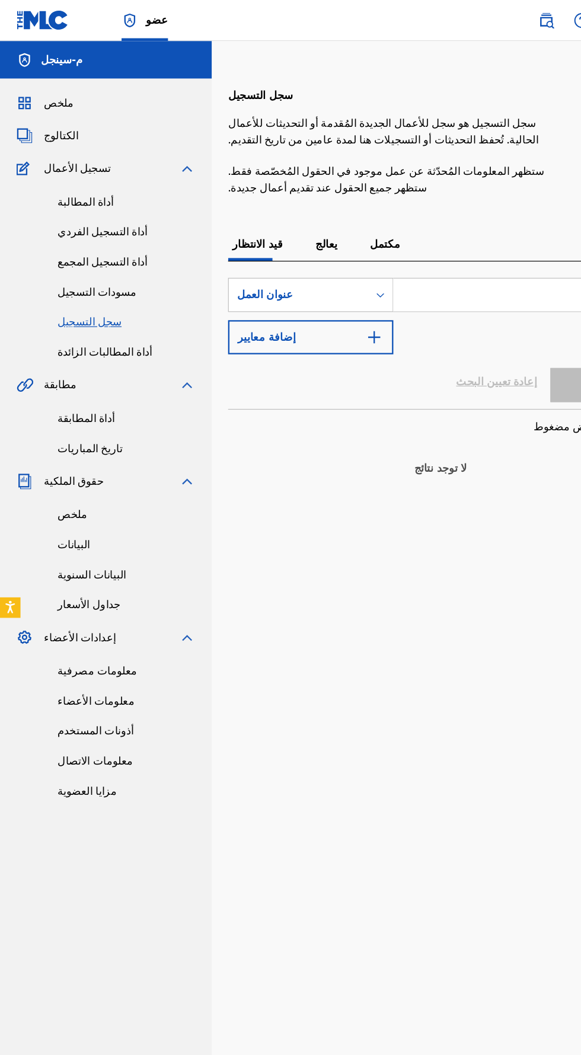
click at [334, 212] on font "مكتمل" at bounding box center [334, 211] width 26 height 11
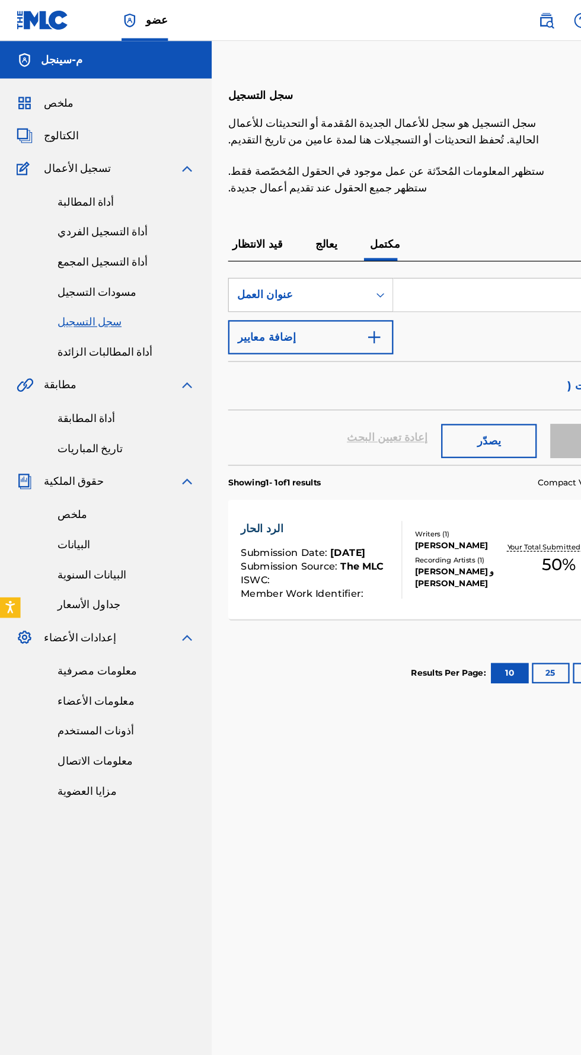
click at [279, 216] on font "يعالج" at bounding box center [283, 211] width 19 height 11
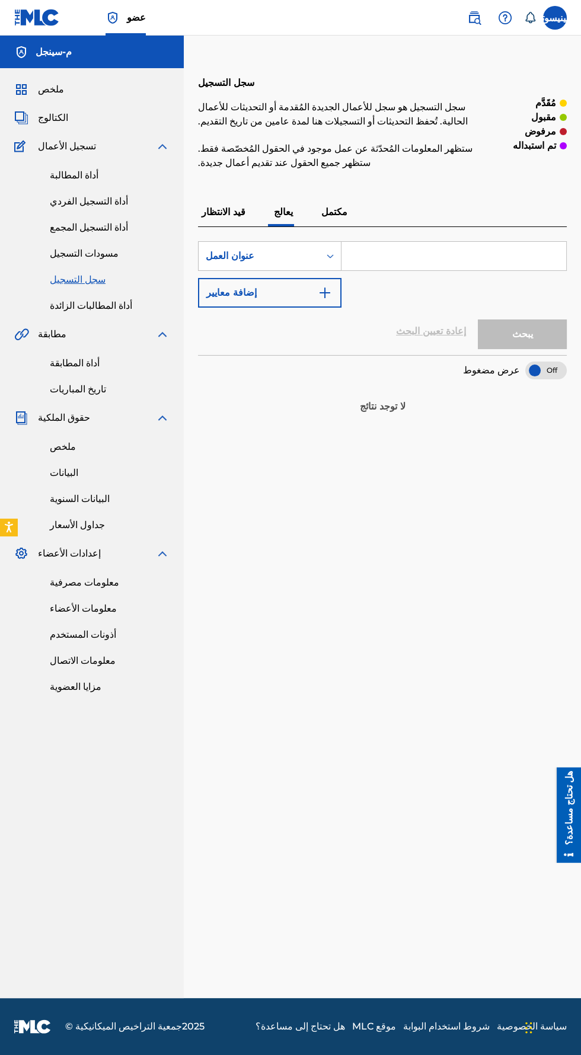
scroll to position [1, 0]
click at [339, 210] on font "مكتمل" at bounding box center [334, 211] width 26 height 11
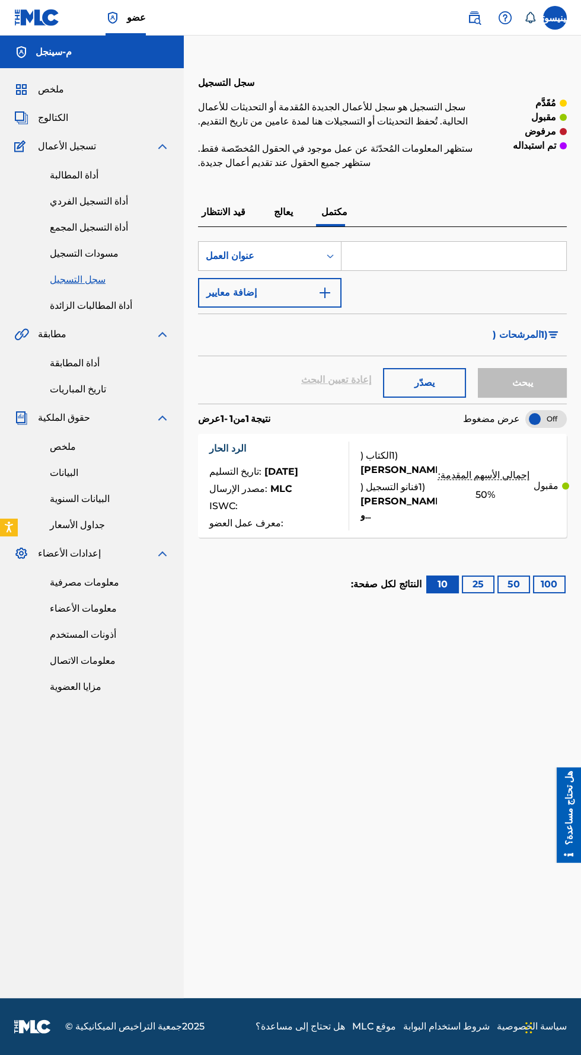
click at [126, 299] on link "أداة المطالبات الزائدة" at bounding box center [110, 306] width 120 height 14
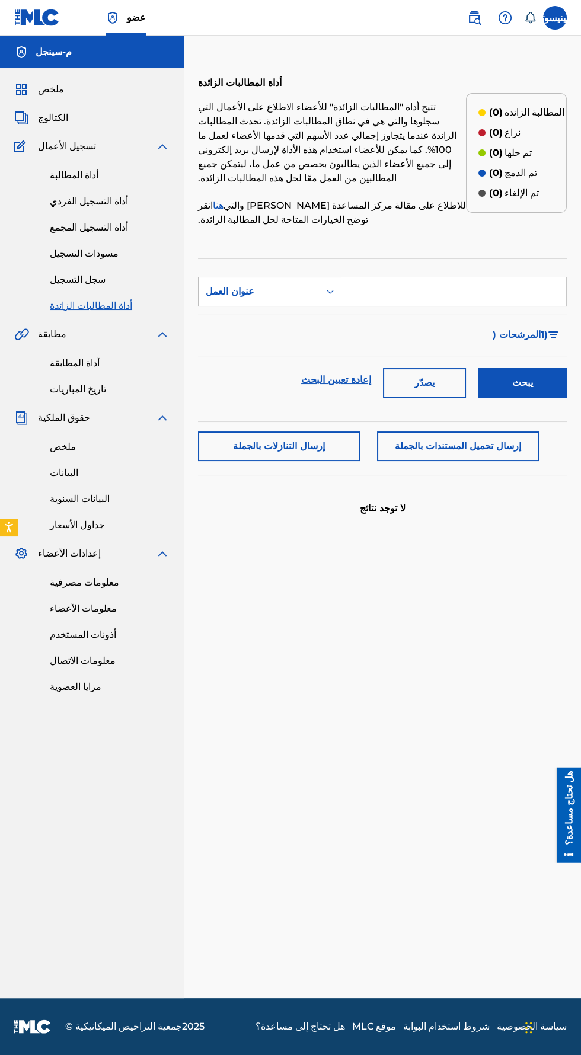
click at [60, 89] on font "ملخص" at bounding box center [51, 89] width 26 height 11
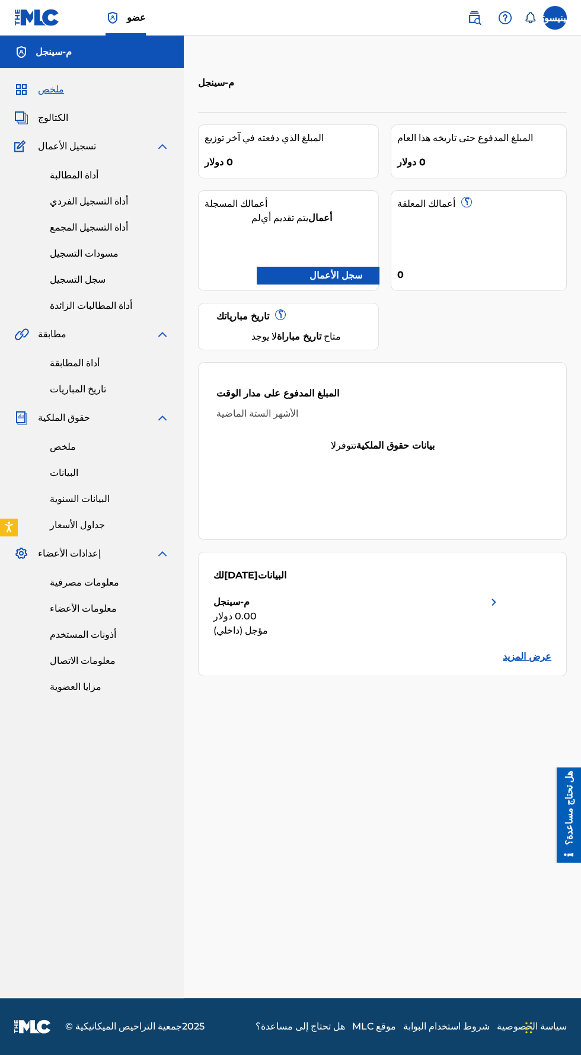
click at [293, 612] on div "0.00 دولار" at bounding box center [356, 616] width 287 height 14
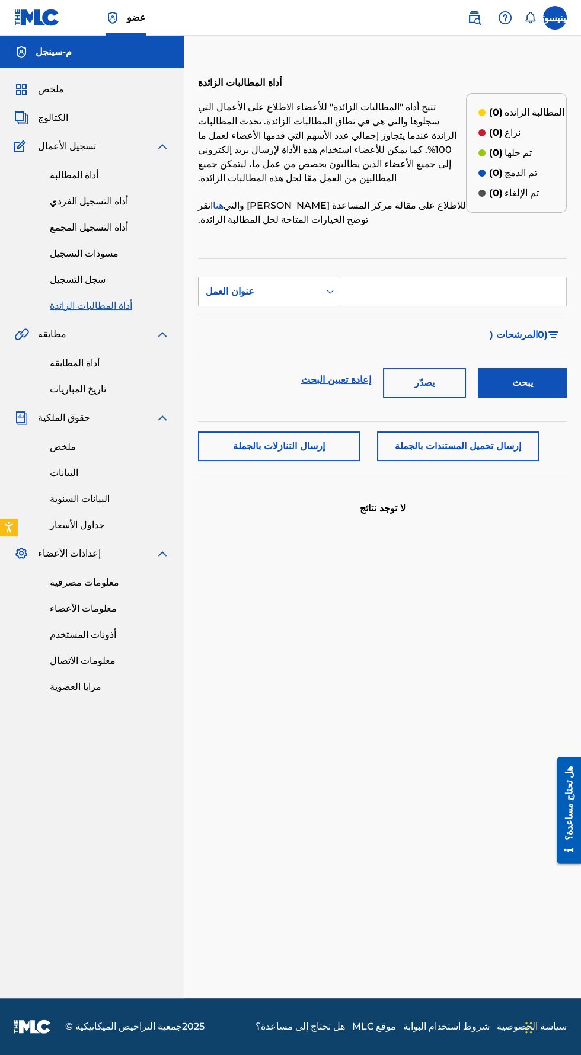
click at [474, 19] on img at bounding box center [474, 18] width 14 height 14
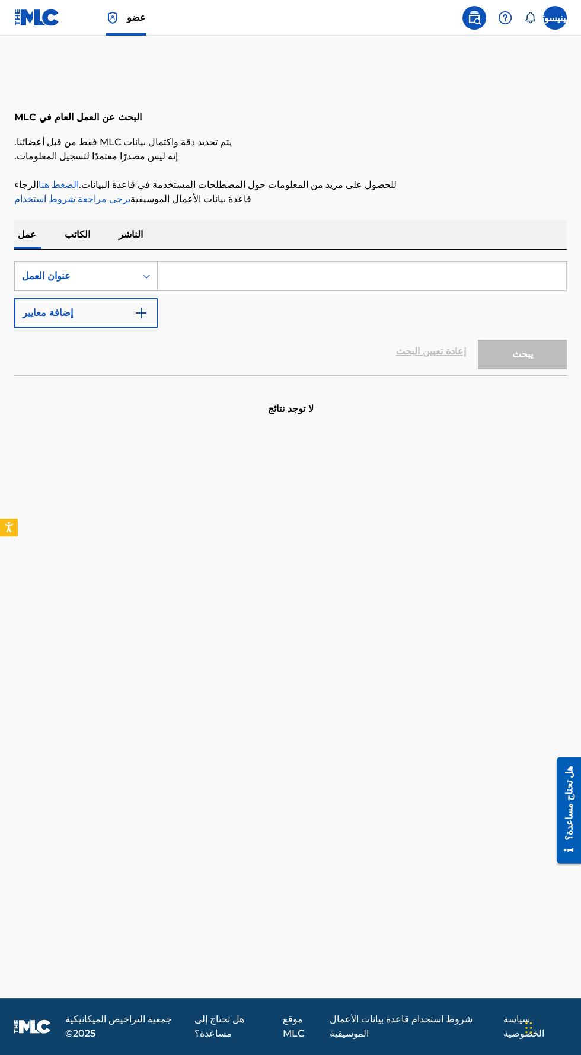
click at [386, 271] on input "نموذج البحث" at bounding box center [362, 276] width 408 height 28
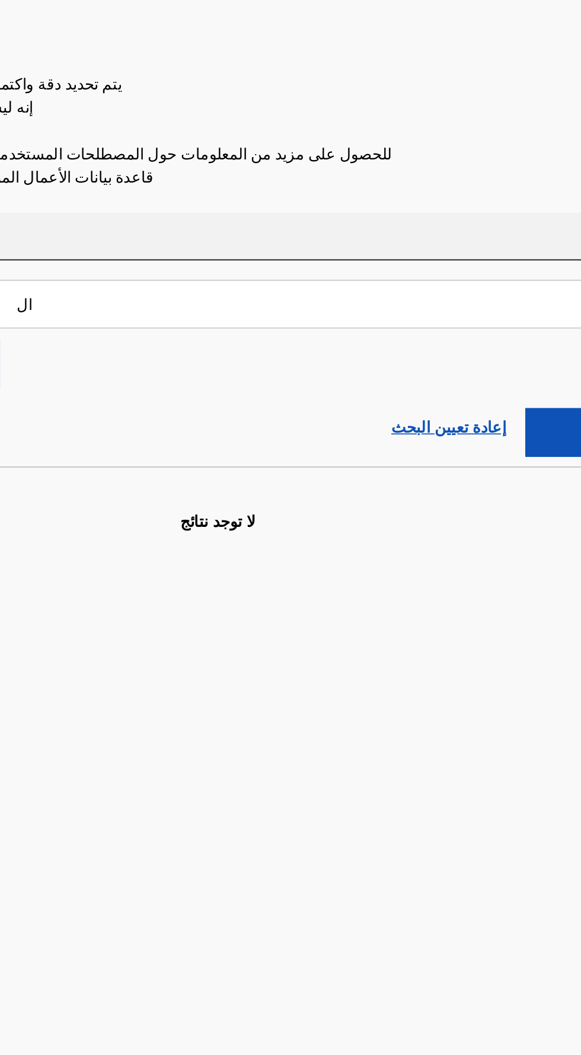
type input "ا"
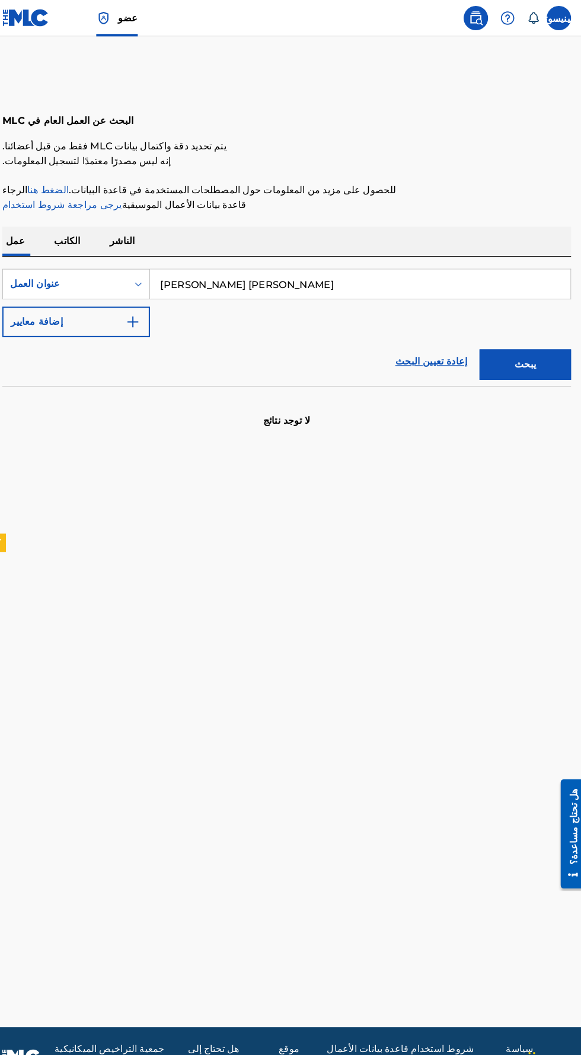
type input "حسين الزبيدي البحراني"
click at [548, 355] on button "يبحث" at bounding box center [522, 355] width 89 height 30
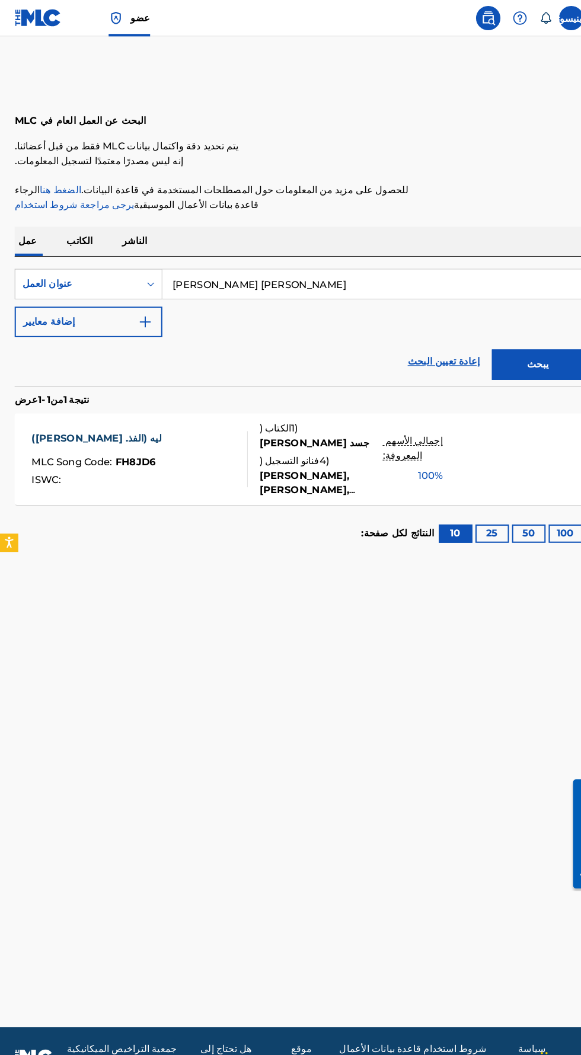
click at [281, 436] on div "جسد خالد" at bounding box center [312, 431] width 120 height 14
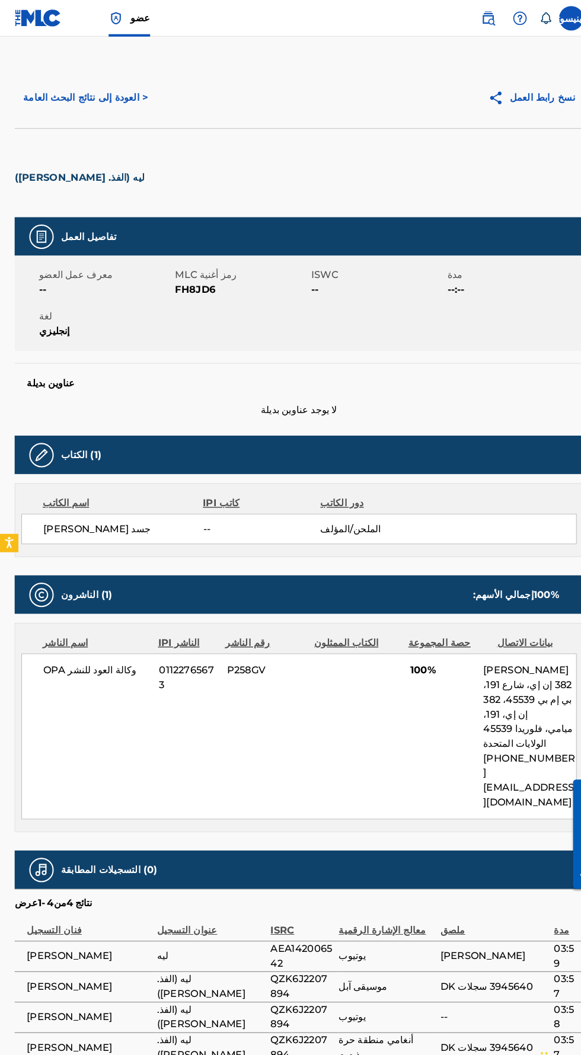
click at [68, 923] on font "حسين الجسمي" at bounding box center [67, 928] width 83 height 11
click at [324, 703] on div "وكالة العود للنشر OPA 01122765673 P258GV 100% أوليفيا جونز 382 إن إي، شارع 191،…" at bounding box center [290, 715] width 539 height 161
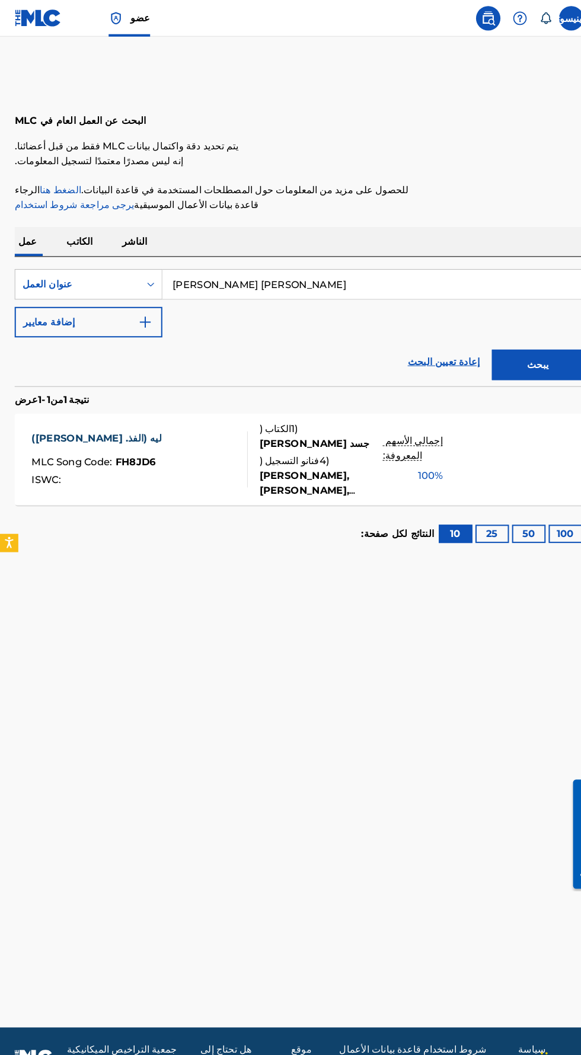
click at [350, 275] on input "حسين الزبيدي البحراني" at bounding box center [362, 276] width 408 height 28
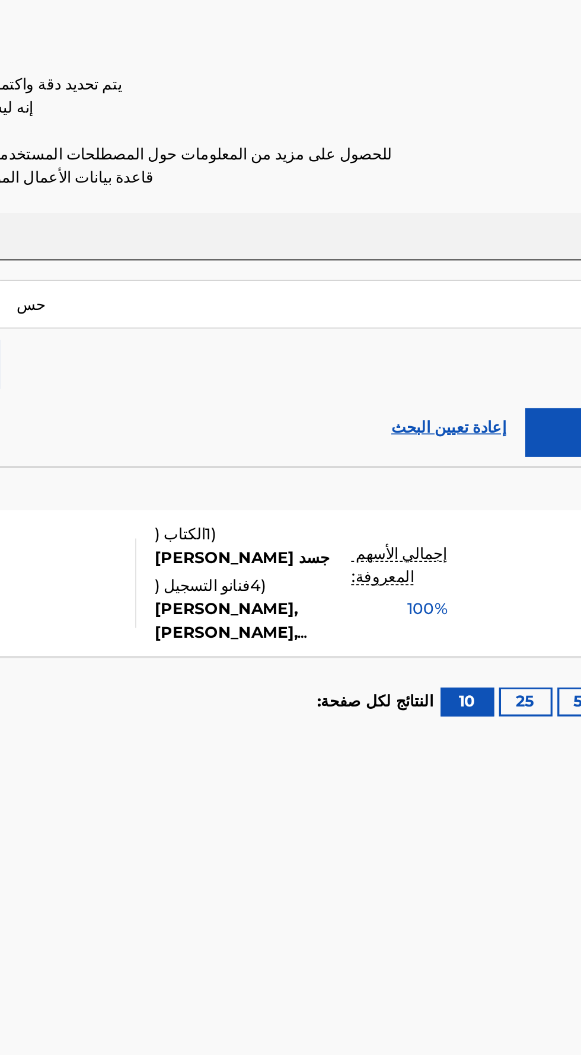
type input "ح"
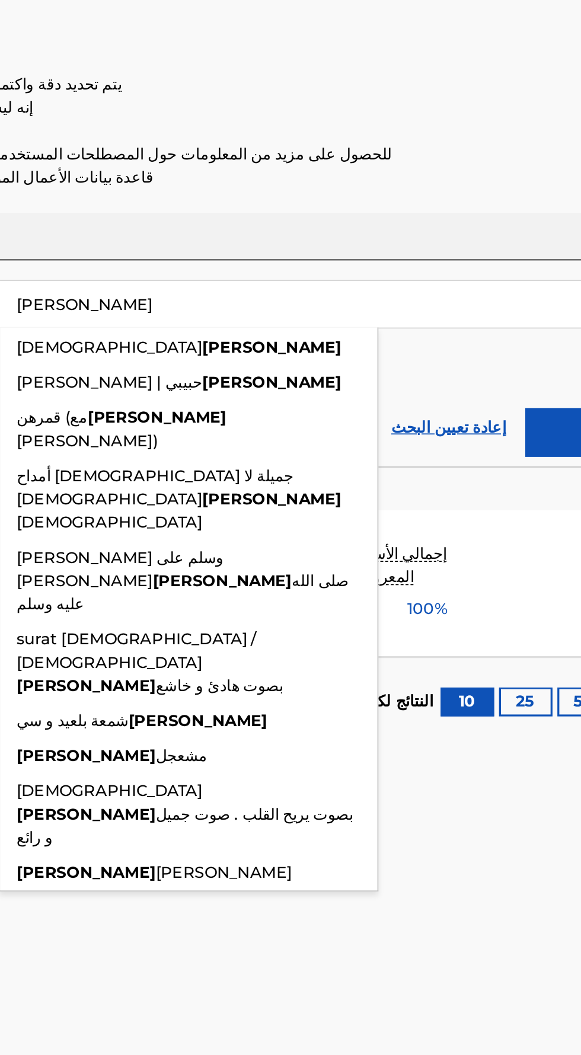
type input "[PERSON_NAME]"
click at [500, 358] on button "يبحث" at bounding box center [522, 355] width 89 height 30
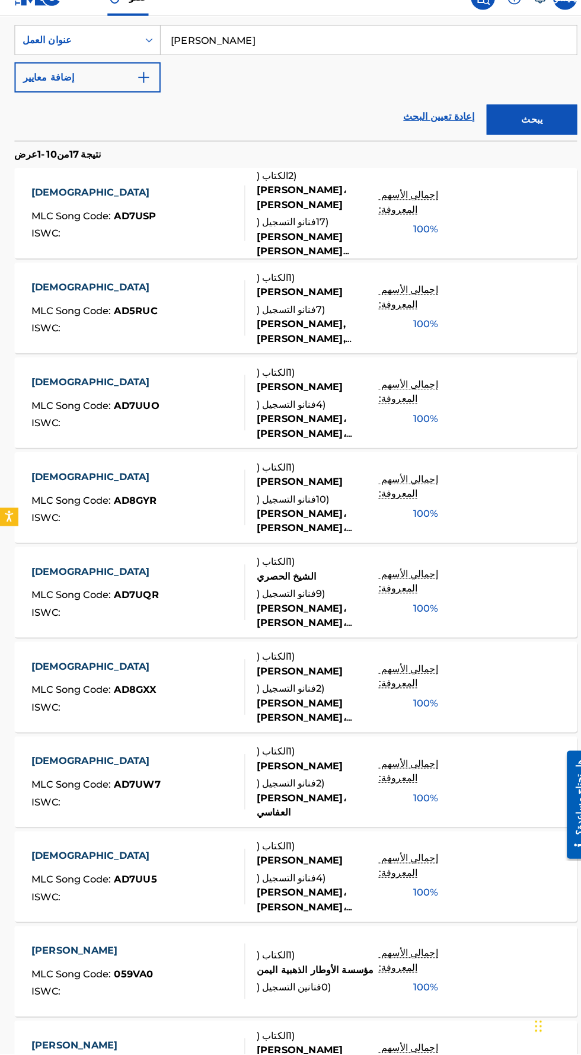
scroll to position [311, 0]
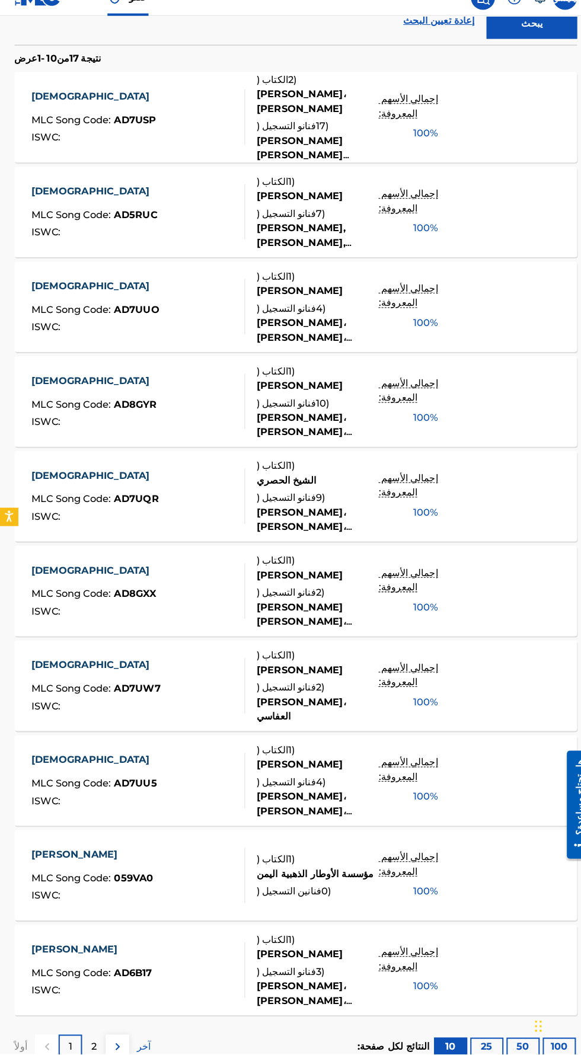
click at [91, 1047] on font "2" at bounding box center [91, 1047] width 5 height 11
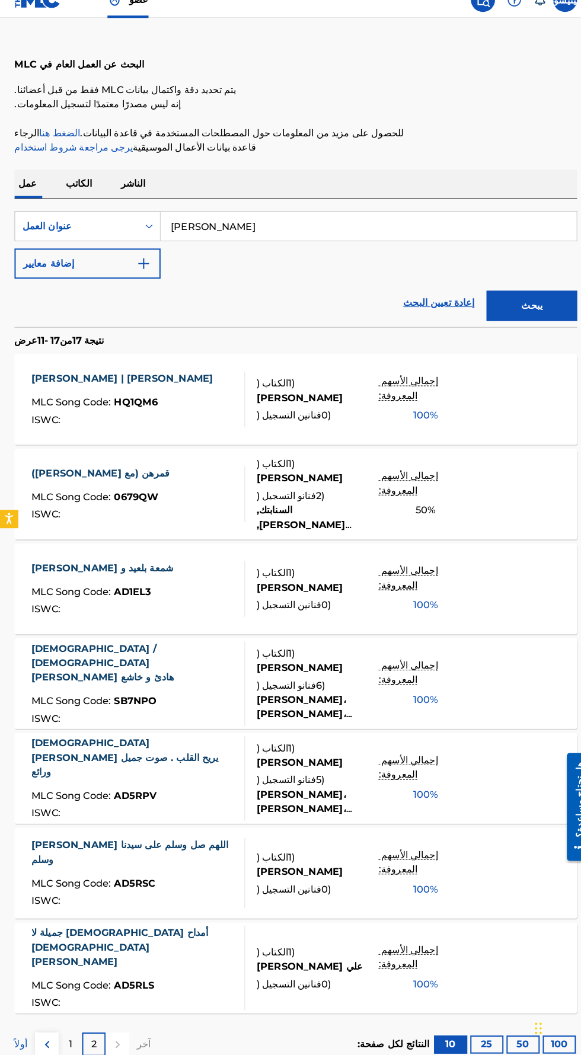
scroll to position [42, 0]
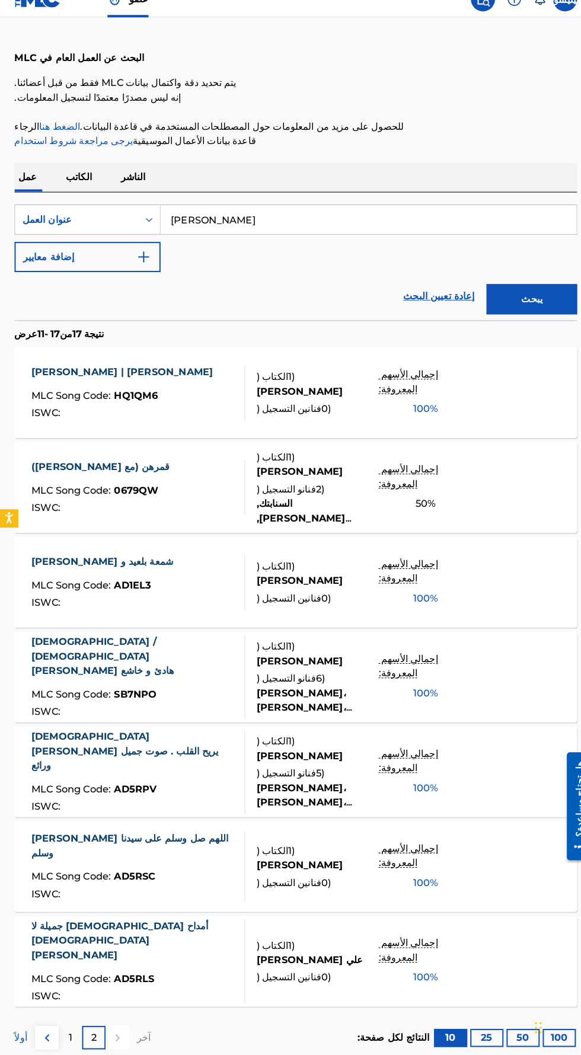
click at [105, 385] on font "حبيبي محمد | حبيبي محمد" at bounding box center [120, 383] width 178 height 11
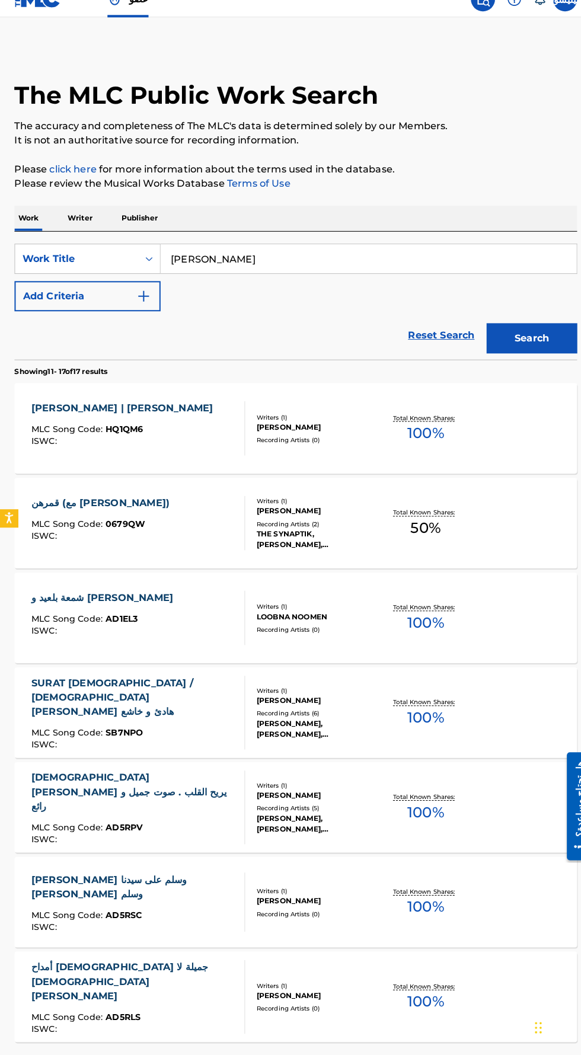
scroll to position [42, 0]
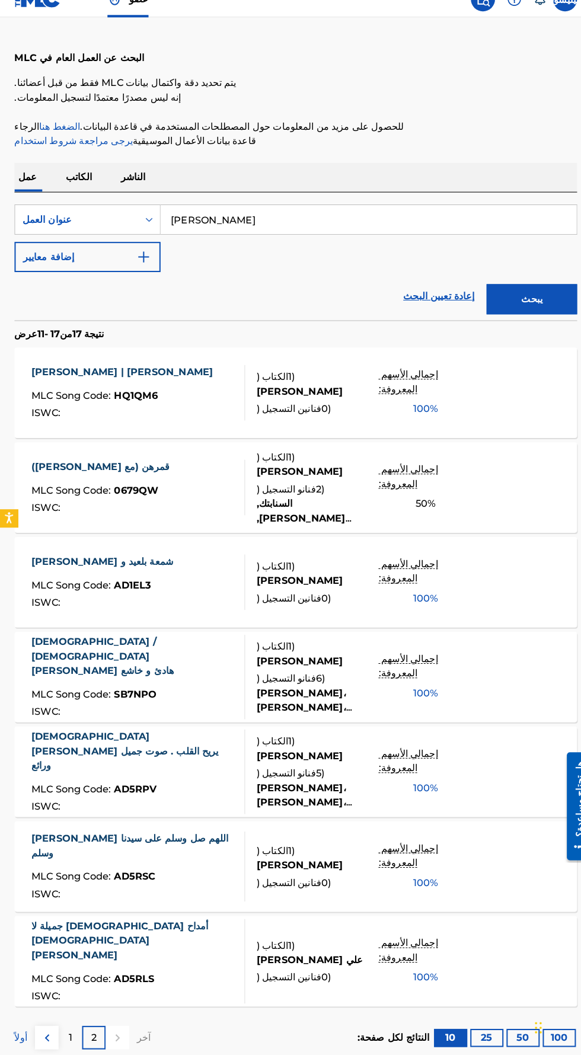
click at [79, 191] on font "الكاتب" at bounding box center [77, 192] width 25 height 11
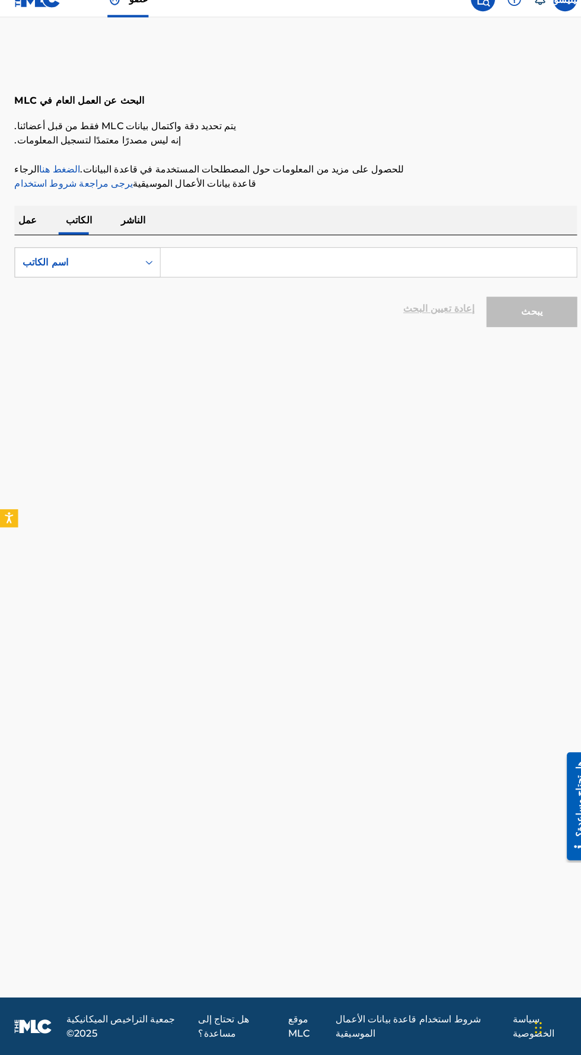
click at [321, 279] on input "نموذج البحث" at bounding box center [362, 276] width 408 height 28
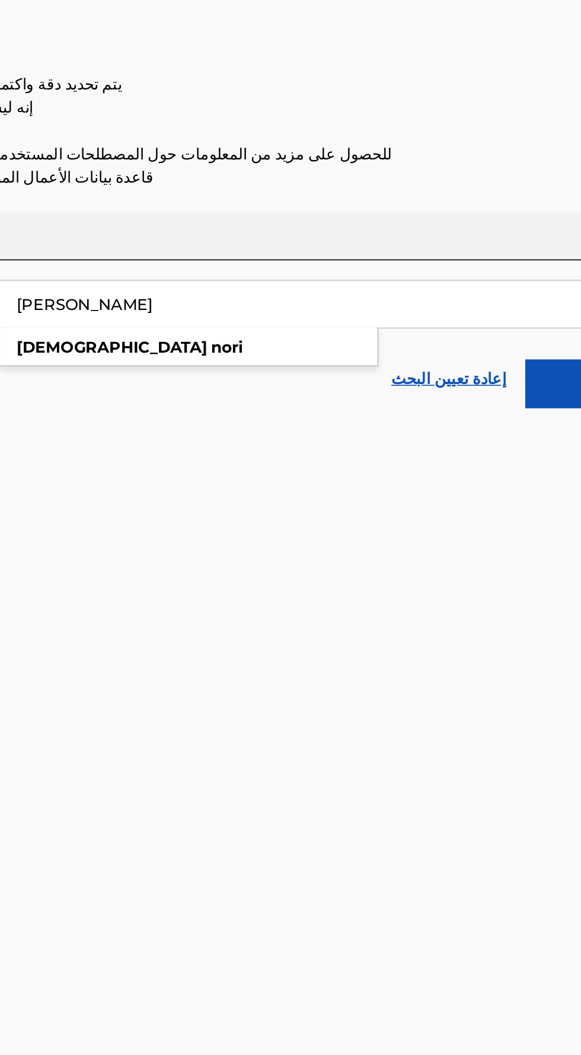
click at [284, 301] on span "نموذج البحث" at bounding box center [285, 302] width 2 height 11
type input "mohammed nori"
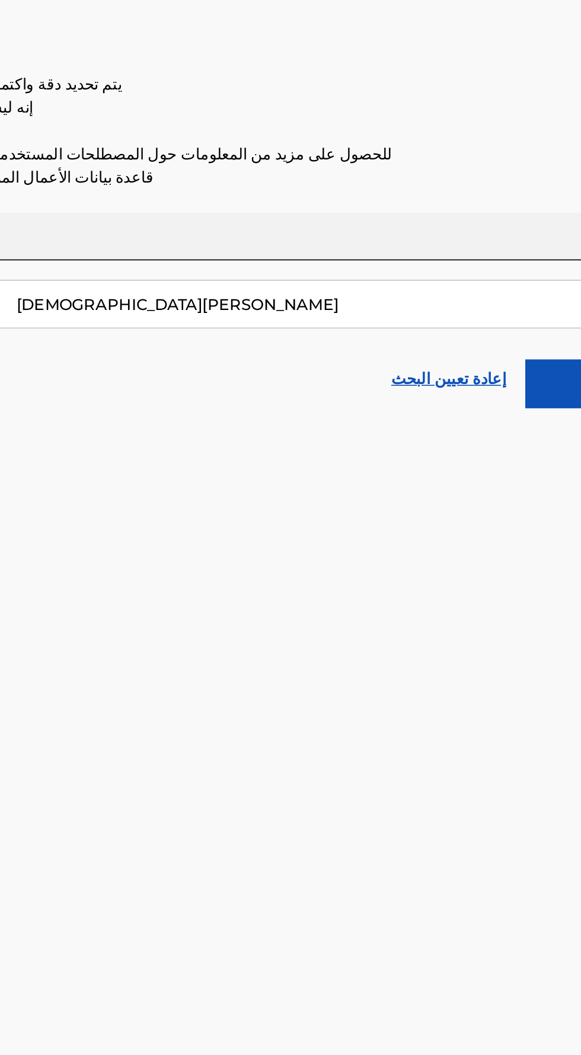
click at [500, 318] on button "يبحث" at bounding box center [522, 325] width 89 height 30
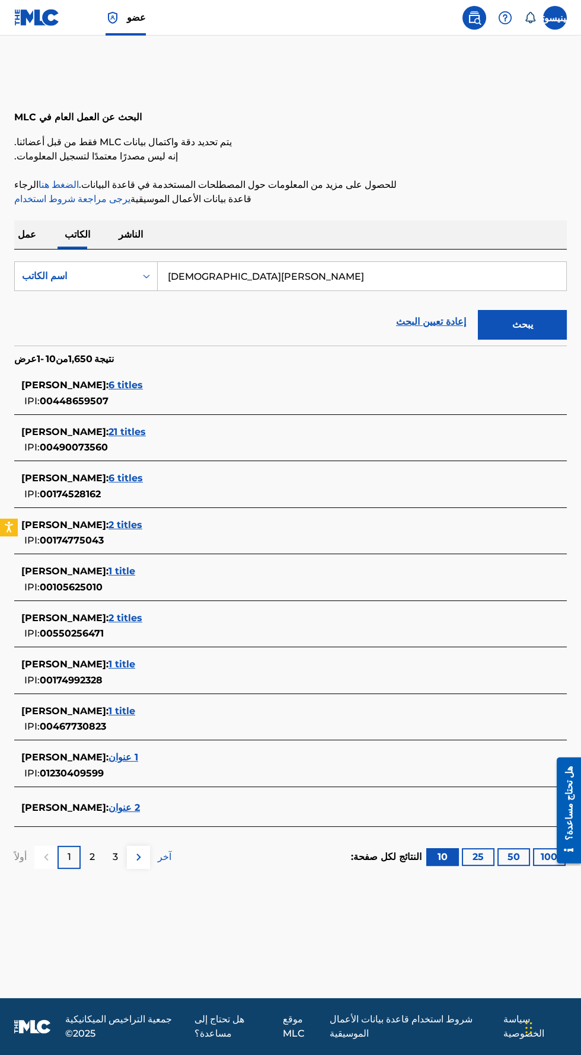
click at [60, 753] on font "محمد نوري" at bounding box center [63, 756] width 85 height 11
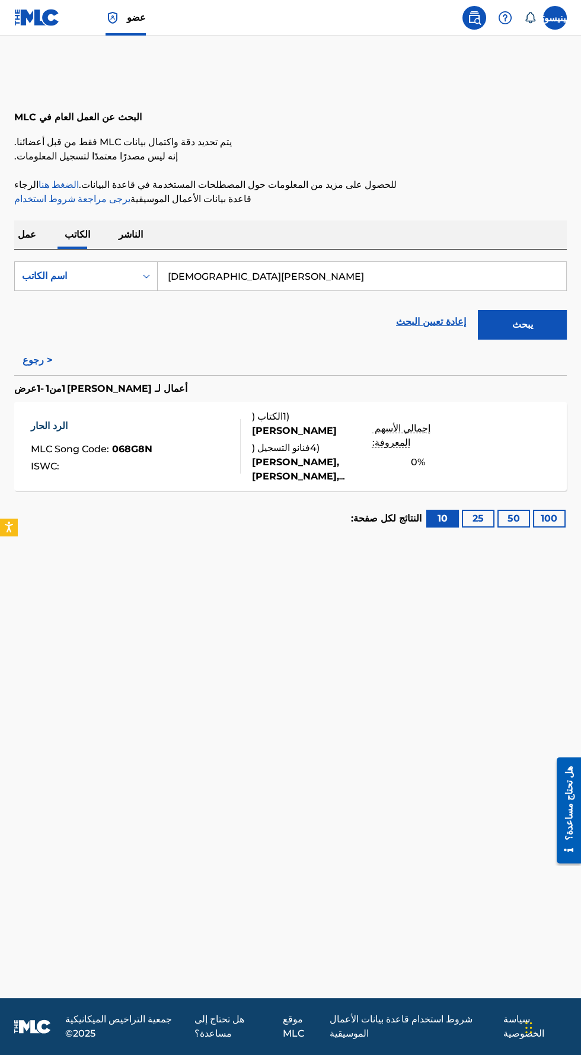
click at [430, 437] on font "إجمالي الأسهم المعروفة:" at bounding box center [401, 435] width 58 height 25
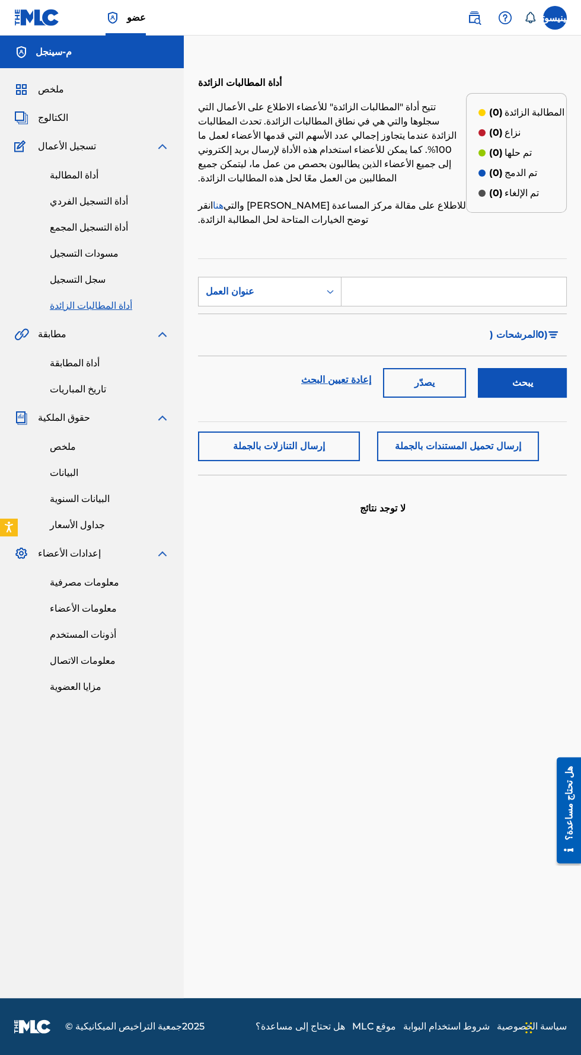
click at [380, 659] on div "أداة المطالبات الزائدة تتيح أداة "المطالبات الزائدة" للأعضاء الاطلاع على الأعما…" at bounding box center [382, 531] width 369 height 933
click at [72, 444] on font "ملخص" at bounding box center [63, 446] width 26 height 11
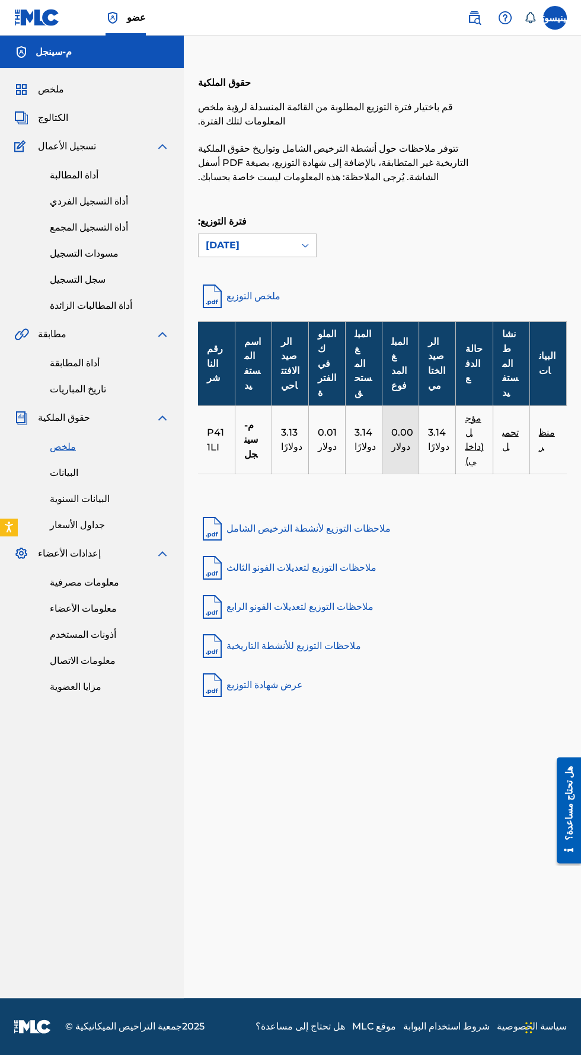
click at [511, 433] on font "تحميل" at bounding box center [510, 439] width 17 height 25
click at [467, 433] on font "مؤجل (داخلي)" at bounding box center [474, 439] width 18 height 54
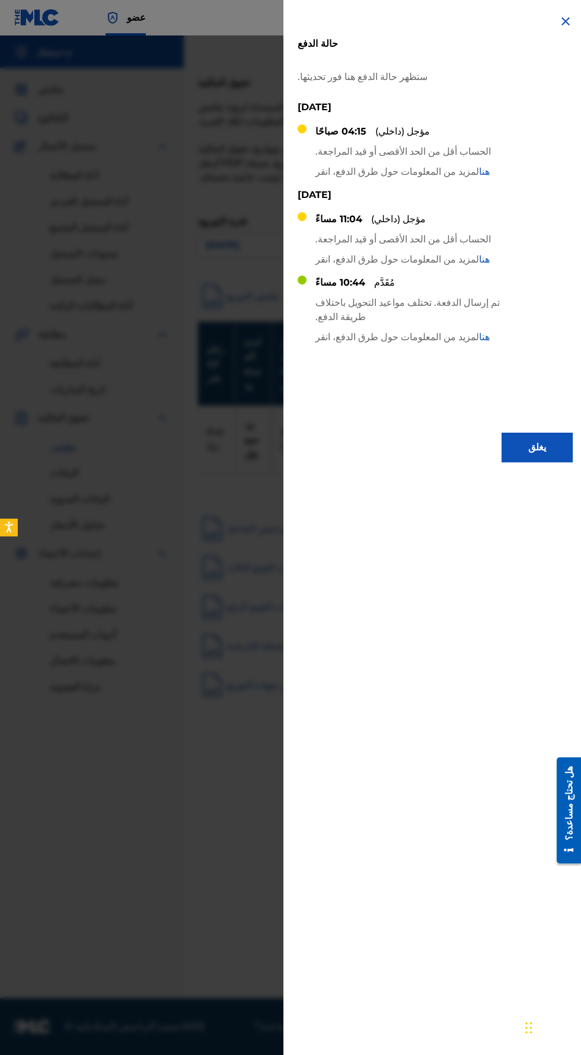
click at [239, 802] on div at bounding box center [290, 563] width 581 height 1055
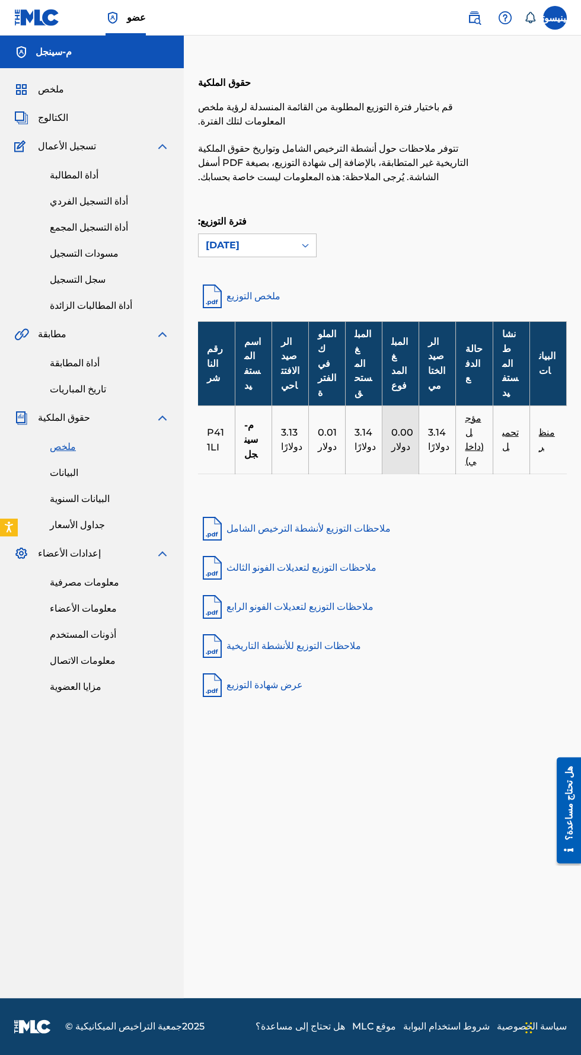
click at [551, 441] on font "منظر" at bounding box center [547, 439] width 16 height 25
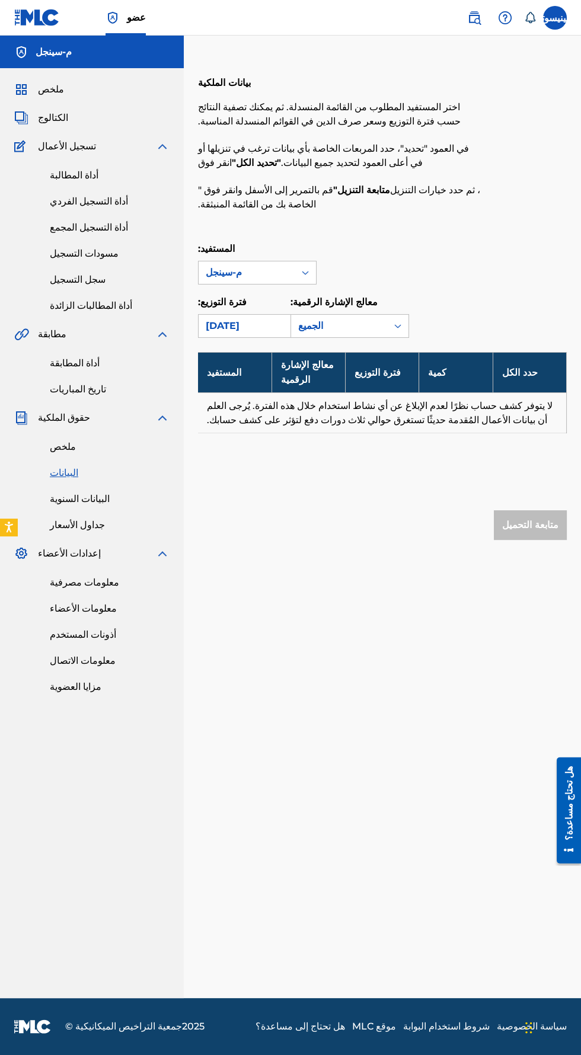
click at [540, 532] on div "متابعة التحميل" at bounding box center [530, 525] width 73 height 30
click at [346, 567] on div "بيانات الملكية اختر المستفيد المطلوب من القائمة المنسدلة. ثم يمكنك تصفية النتائ…" at bounding box center [382, 326] width 369 height 522
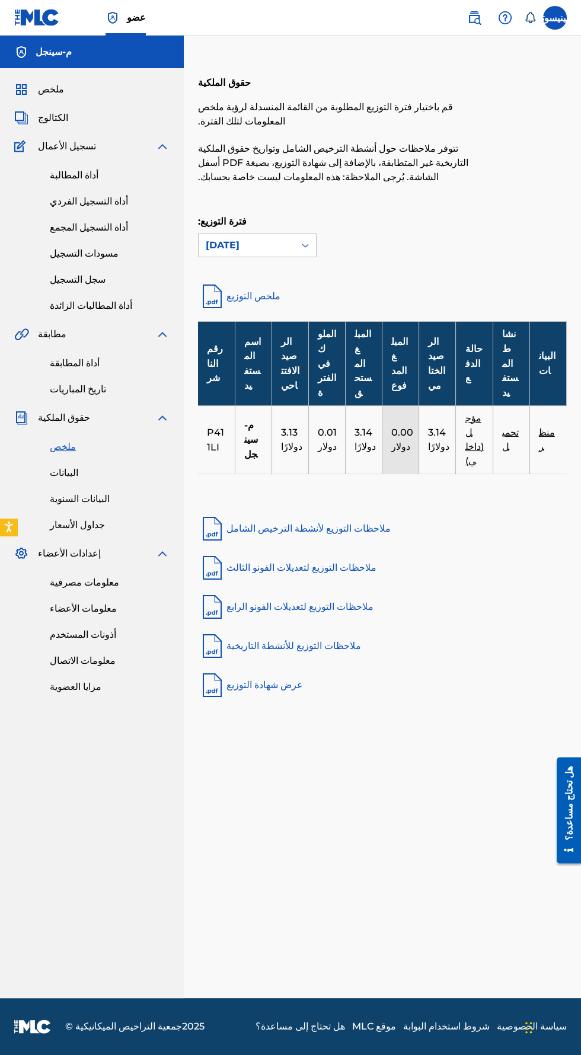
click at [260, 453] on td "م-سينجل" at bounding box center [253, 440] width 37 height 68
click at [529, 17] on icon at bounding box center [530, 18] width 12 height 12
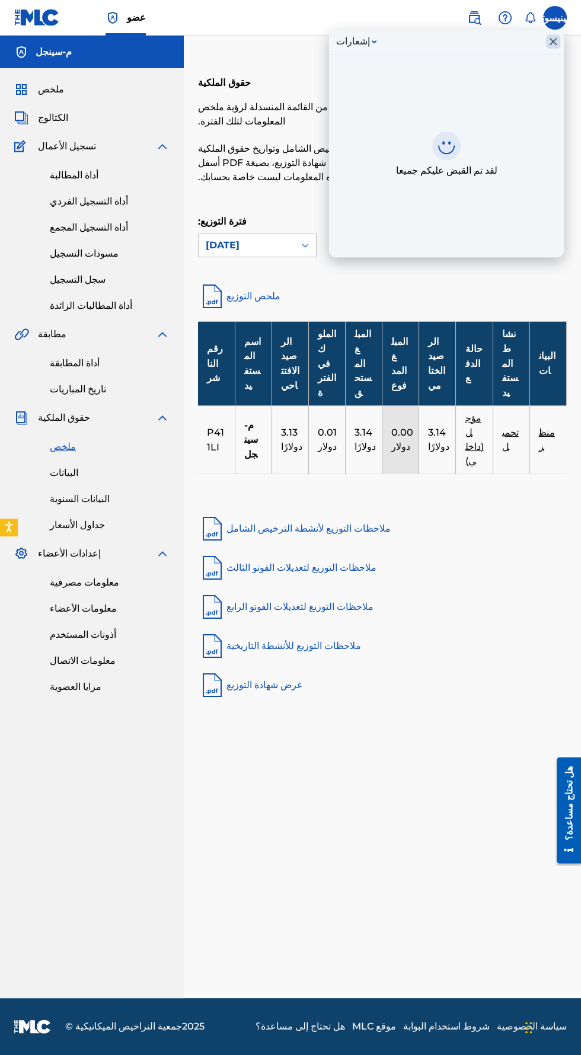
click at [552, 45] on icon "إغلاق البريد الوارد" at bounding box center [553, 41] width 14 height 14
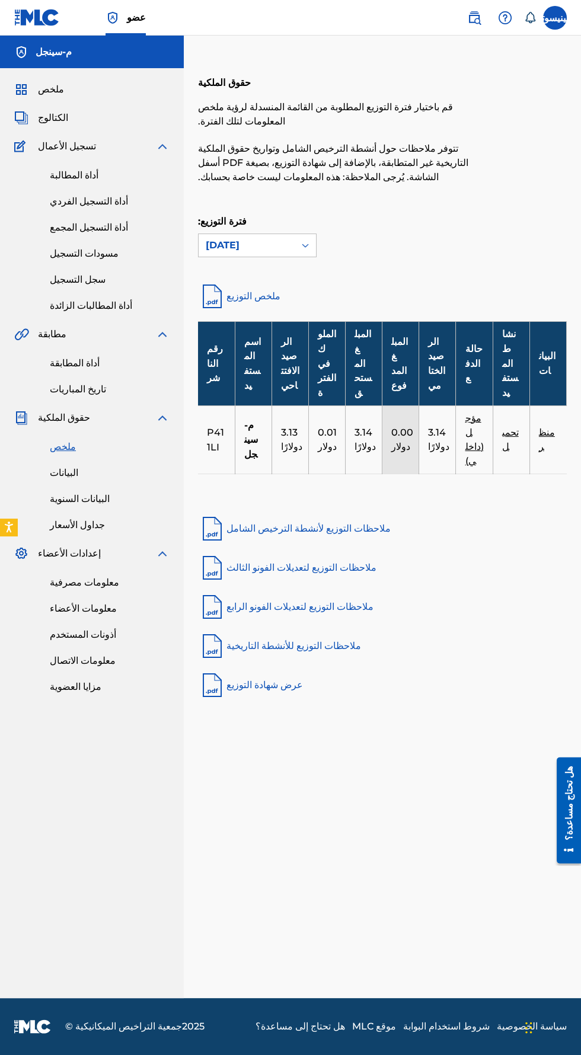
click at [56, 52] on font "م-سينجل" at bounding box center [54, 51] width 36 height 11
click at [59, 89] on font "ملخص" at bounding box center [51, 89] width 26 height 11
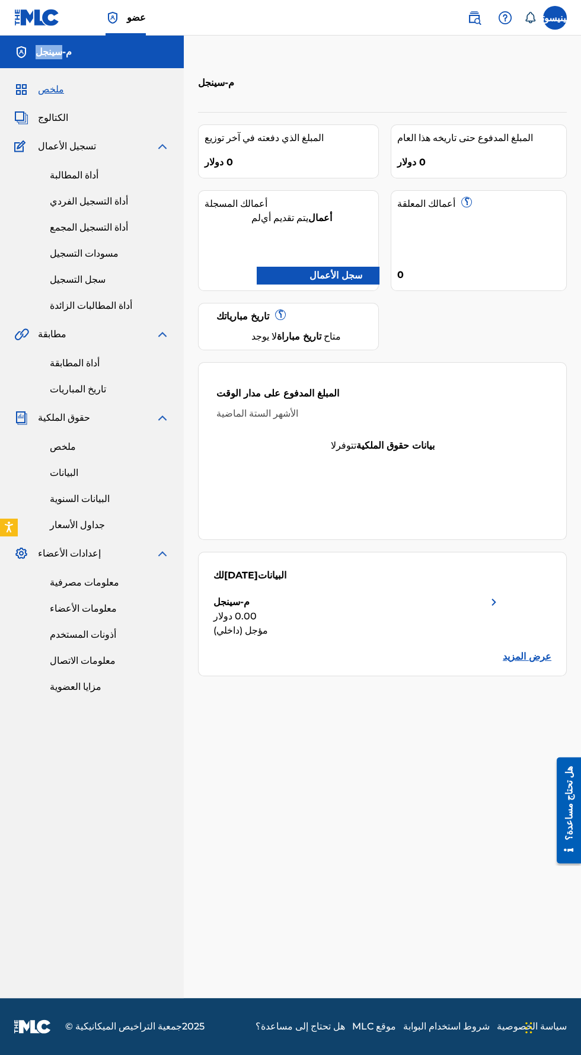
click at [353, 281] on font "سجل الأعمال" at bounding box center [327, 275] width 71 height 14
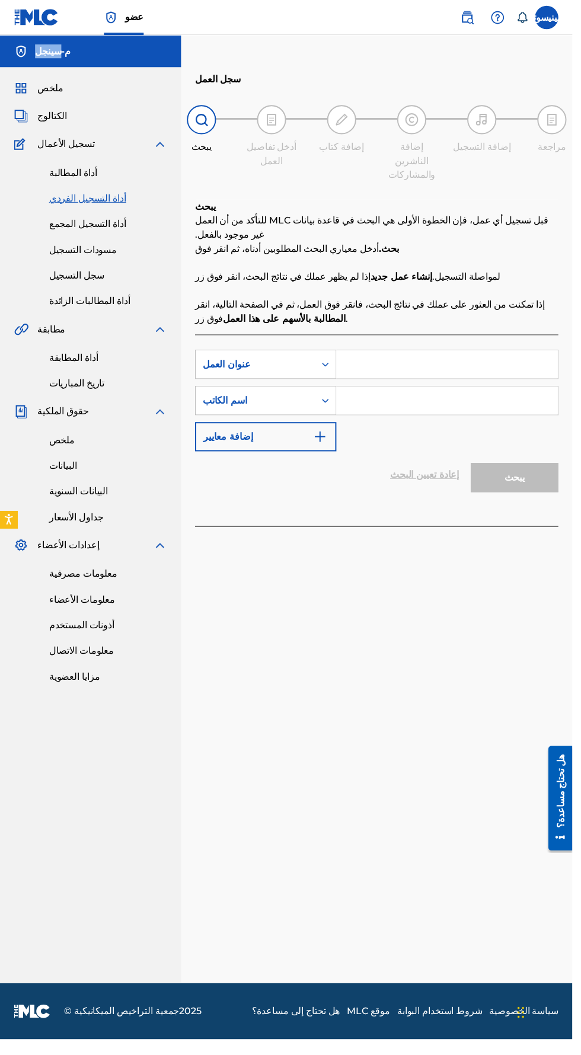
click at [325, 436] on img "نموذج البحث" at bounding box center [325, 443] width 14 height 14
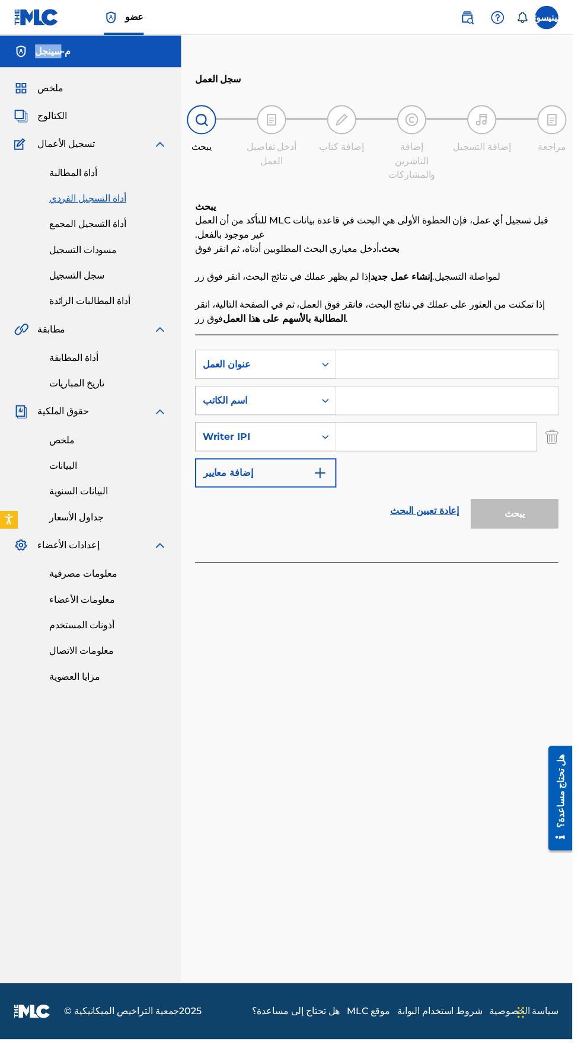
click at [560, 428] on img "نموذج البحث" at bounding box center [560, 443] width 13 height 30
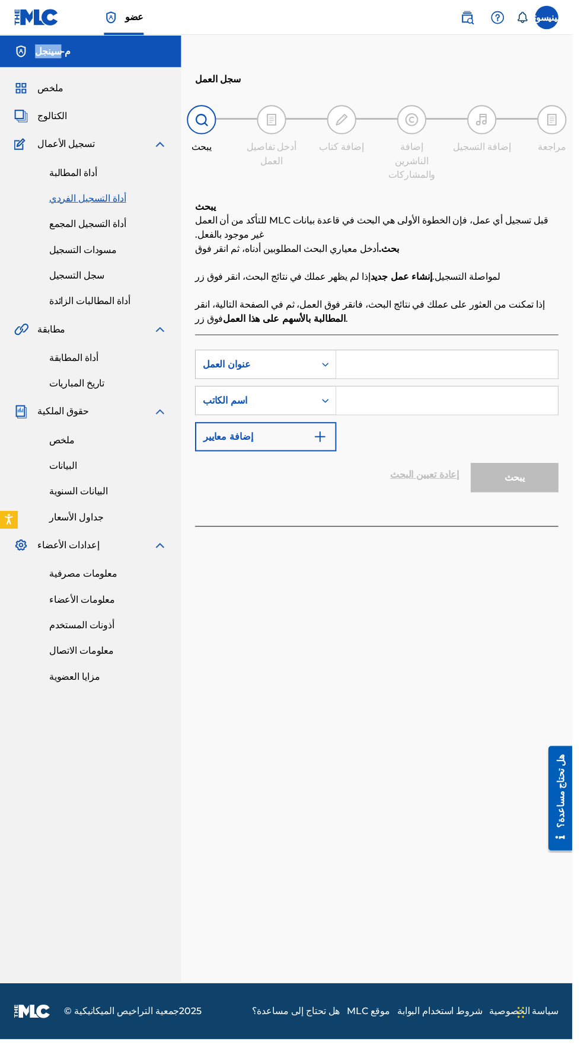
click at [95, 281] on font "سجل التسجيل" at bounding box center [78, 279] width 56 height 11
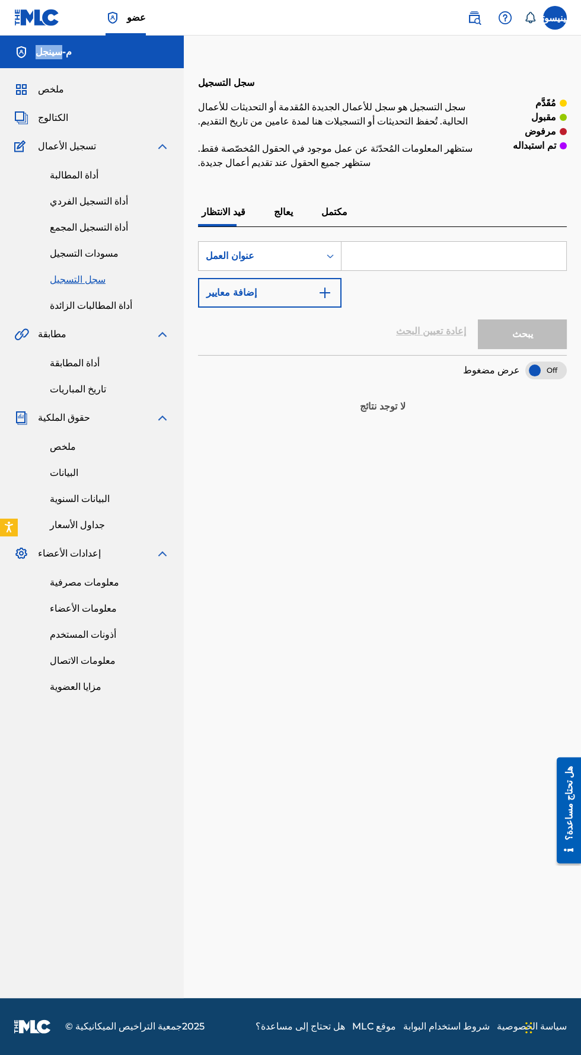
click at [71, 148] on font "تسجيل الأعمال" at bounding box center [67, 145] width 58 height 11
click at [63, 120] on font "الكتالوج" at bounding box center [53, 117] width 30 height 11
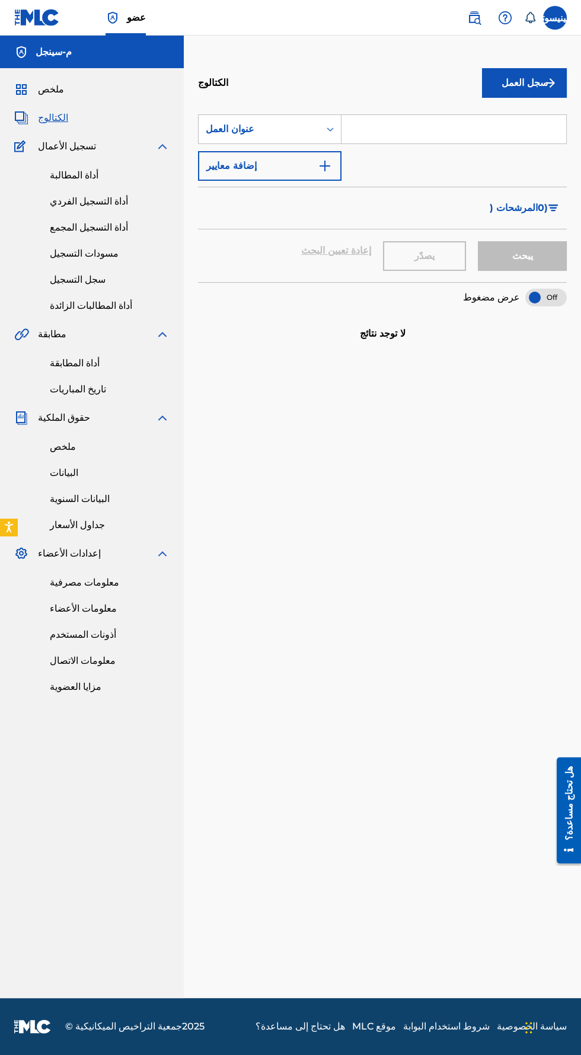
click at [550, 83] on img "submit" at bounding box center [550, 83] width 14 height 14
click at [526, 127] on link "فردي" at bounding box center [524, 121] width 85 height 28
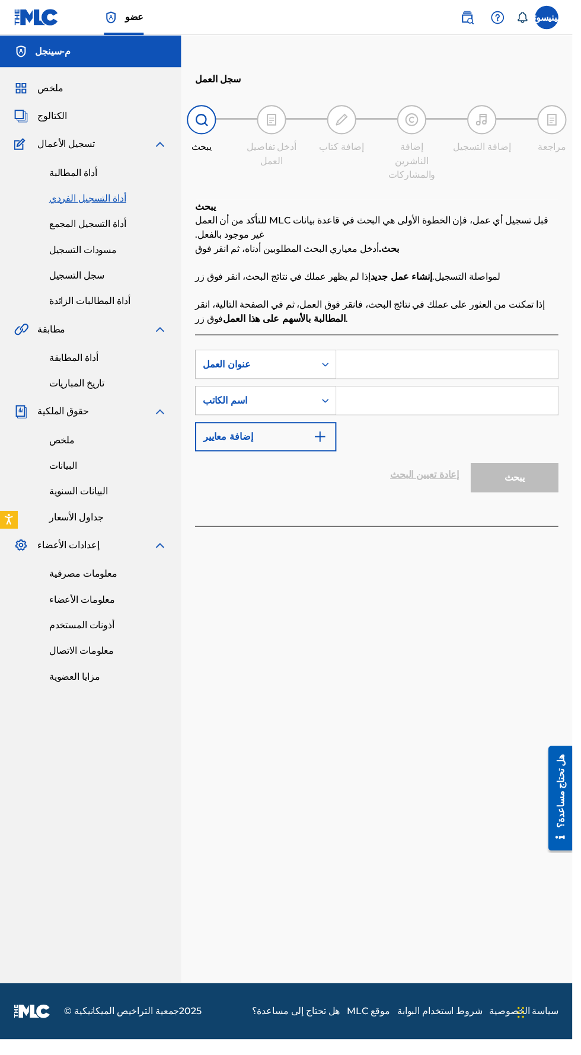
click at [511, 359] on input "نموذج البحث" at bounding box center [453, 370] width 225 height 28
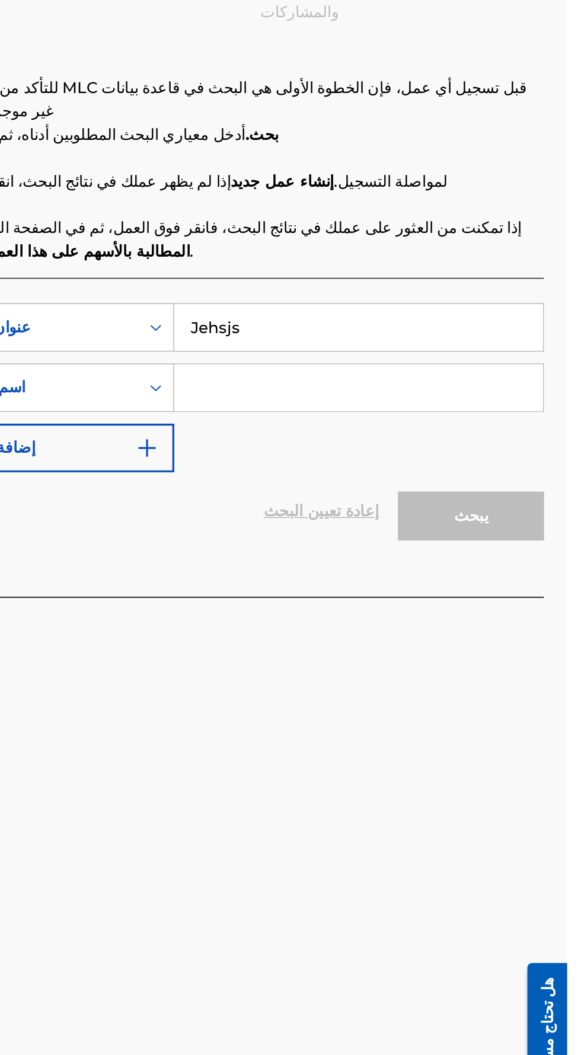
type input "Jehsjs"
click at [492, 392] on input "نموذج البحث" at bounding box center [453, 406] width 225 height 28
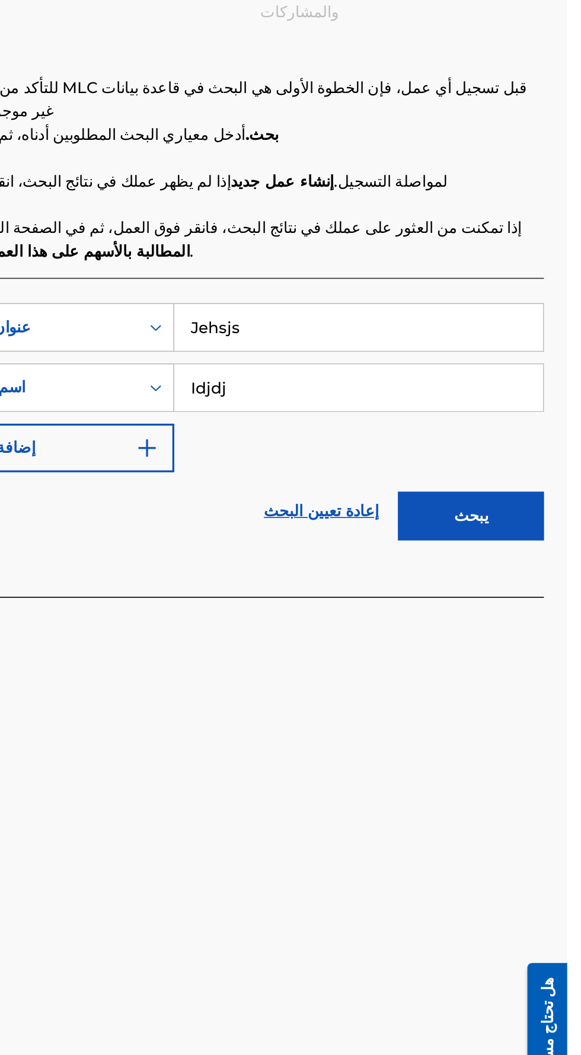
type input "Idjdj"
click at [543, 471] on button "يبحث" at bounding box center [522, 485] width 89 height 30
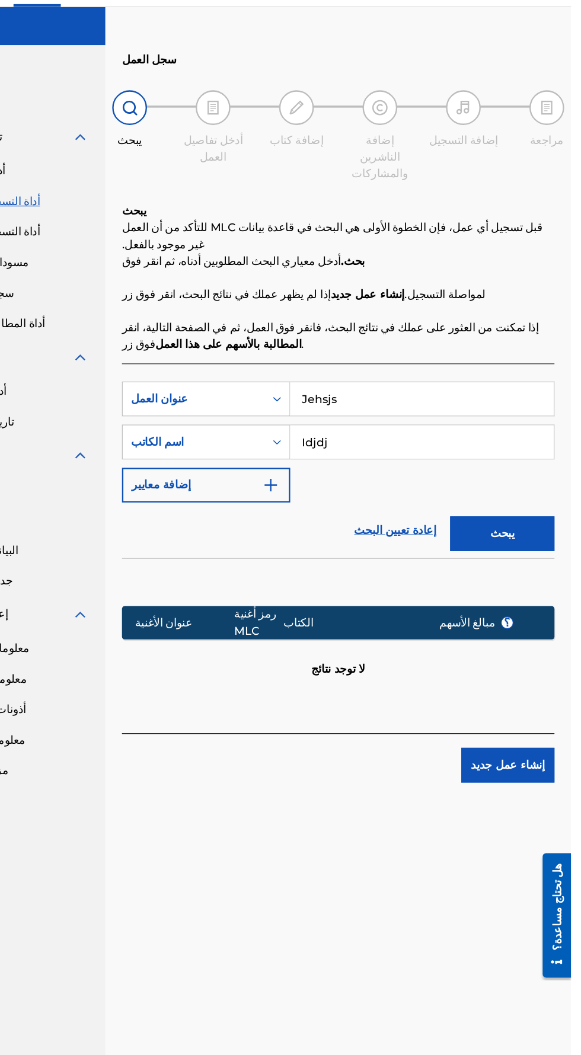
click at [540, 676] on font "إنشاء عمل جديد" at bounding box center [526, 681] width 63 height 11
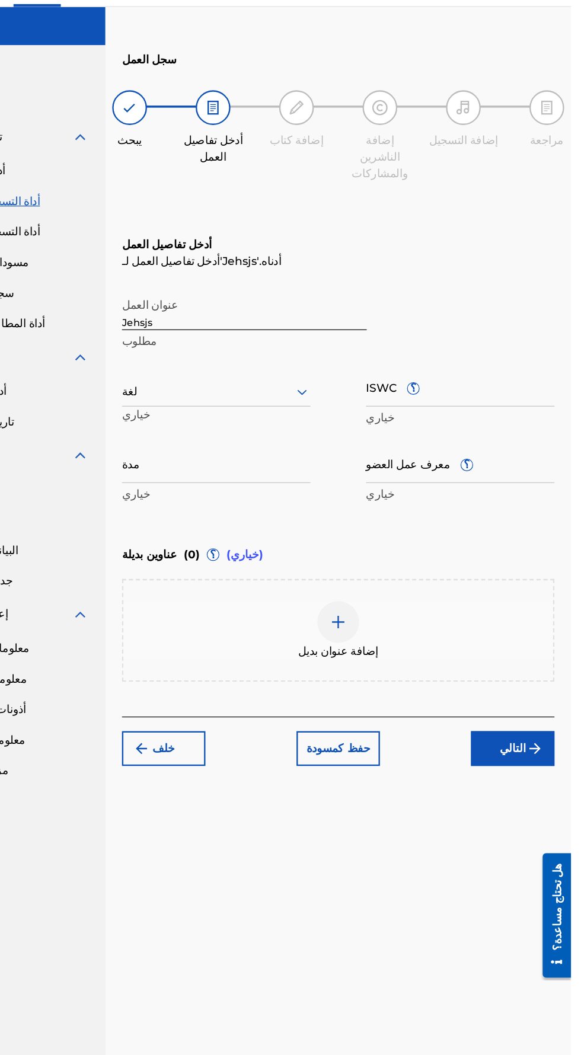
click at [225, 662] on font "خلف" at bounding box center [233, 667] width 19 height 11
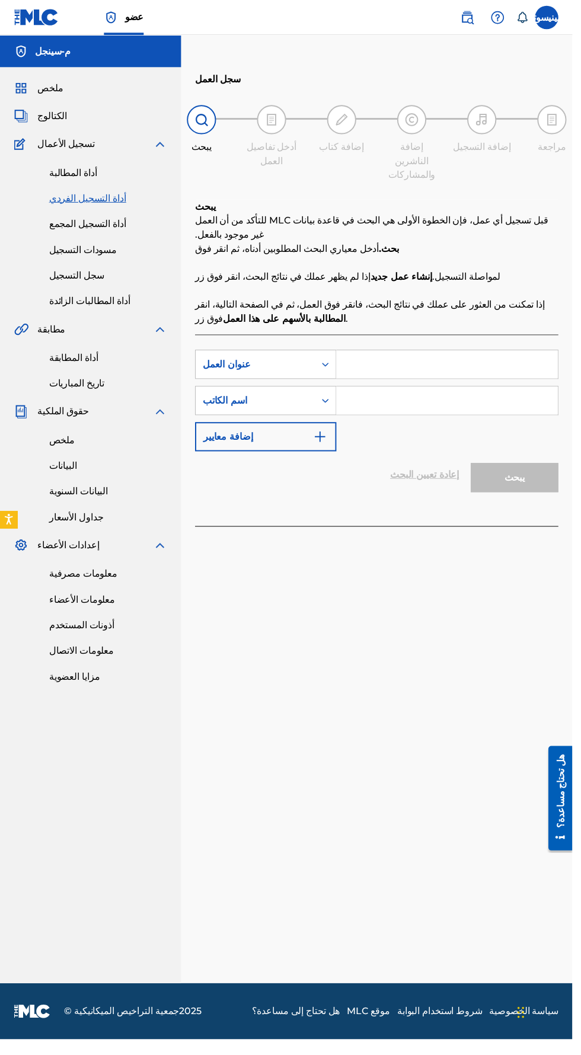
click at [561, 43] on div "سجل العمل يبحث أدخل تفاصيل العمل إضافة كتاب إضافة الناشرين والمشاركات إضافة الت…" at bounding box center [382, 517] width 397 height 962
click at [562, 27] on label at bounding box center [555, 18] width 24 height 24
click at [555, 18] on input "مينيسوتا محمد نوري ms.hn39@gmail.com تفضيلات الإشعارات حساب تعريفي تسجيل الخروج" at bounding box center [555, 18] width 0 height 0
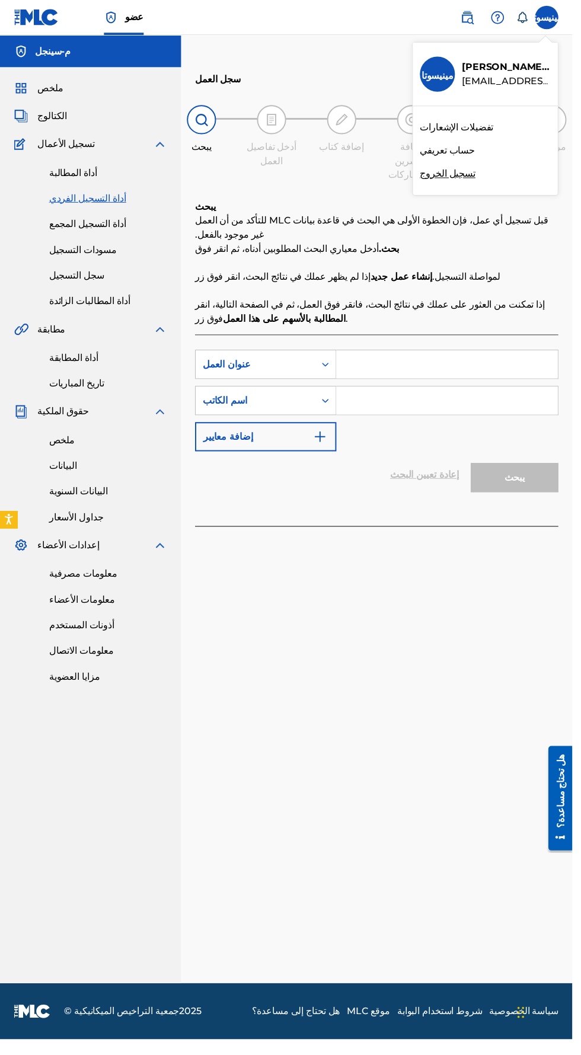
click at [473, 181] on div "عضو مينيسوتا مينيسوتا محمد نوري ms.hn39@gmail.com تفضيلات الإشعارات حساب تعريفي…" at bounding box center [290, 527] width 581 height 1055
